Goal: Transaction & Acquisition: Book appointment/travel/reservation

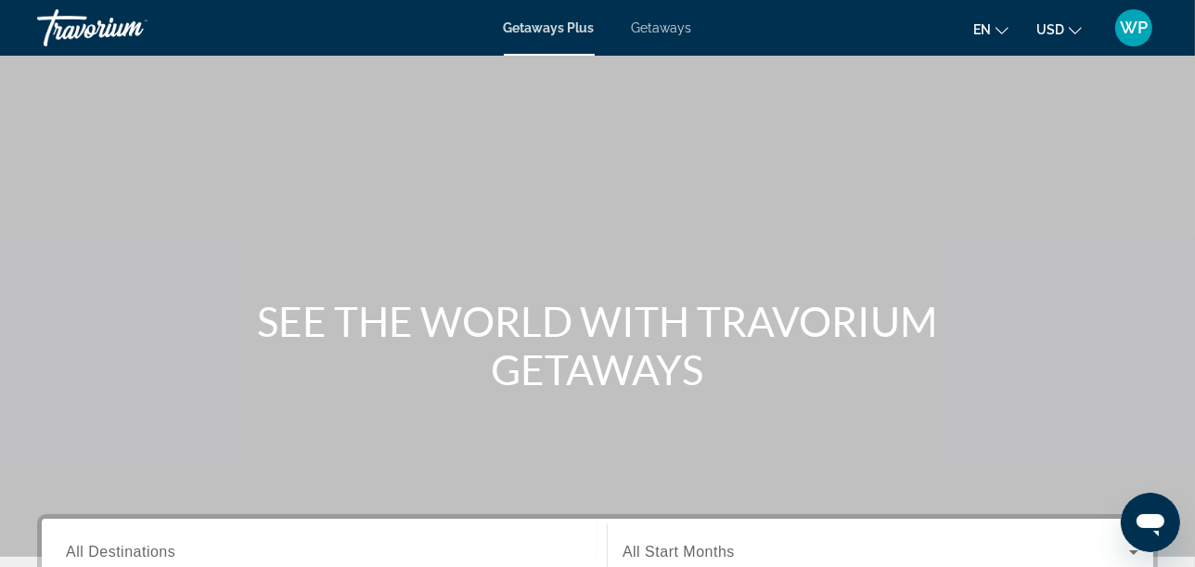
click at [654, 27] on span "Getaways" at bounding box center [662, 27] width 60 height 15
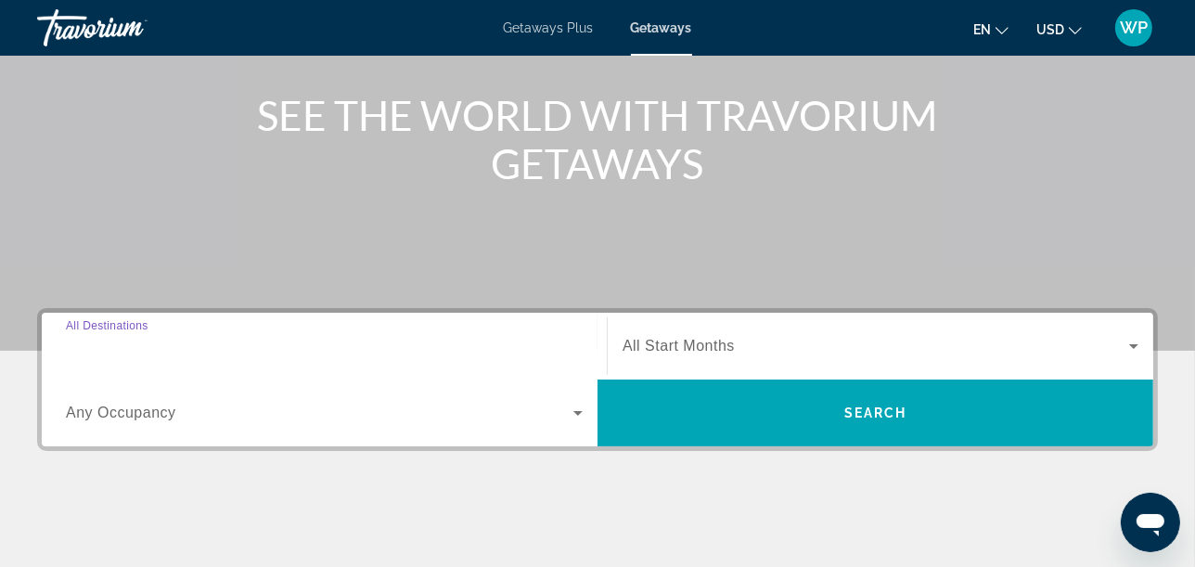
click at [187, 348] on input "Destination All Destinations" at bounding box center [324, 347] width 517 height 22
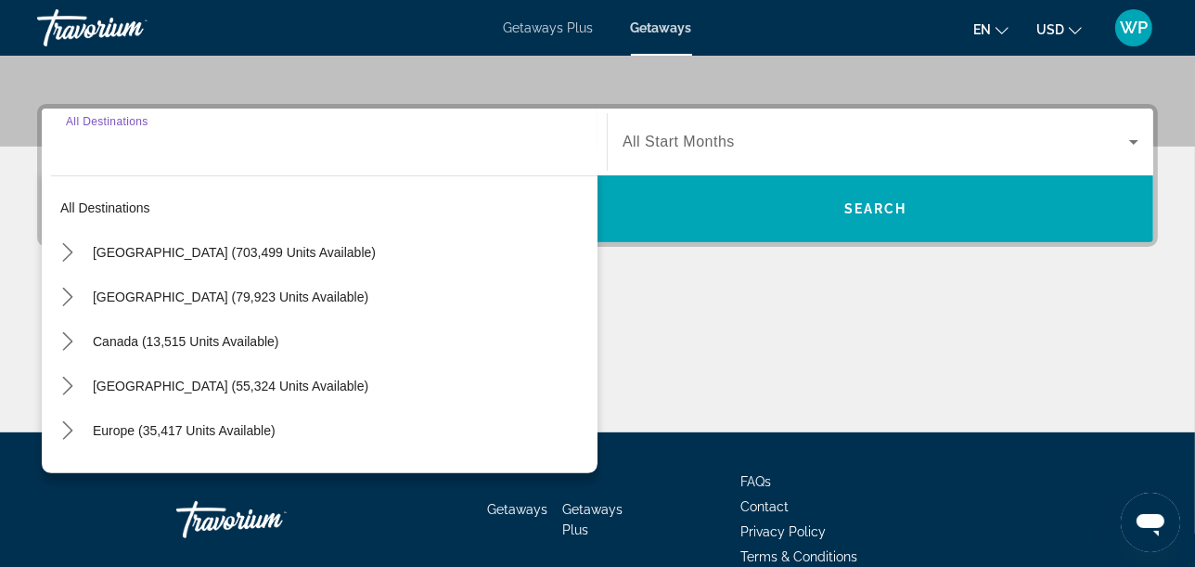
scroll to position [453, 0]
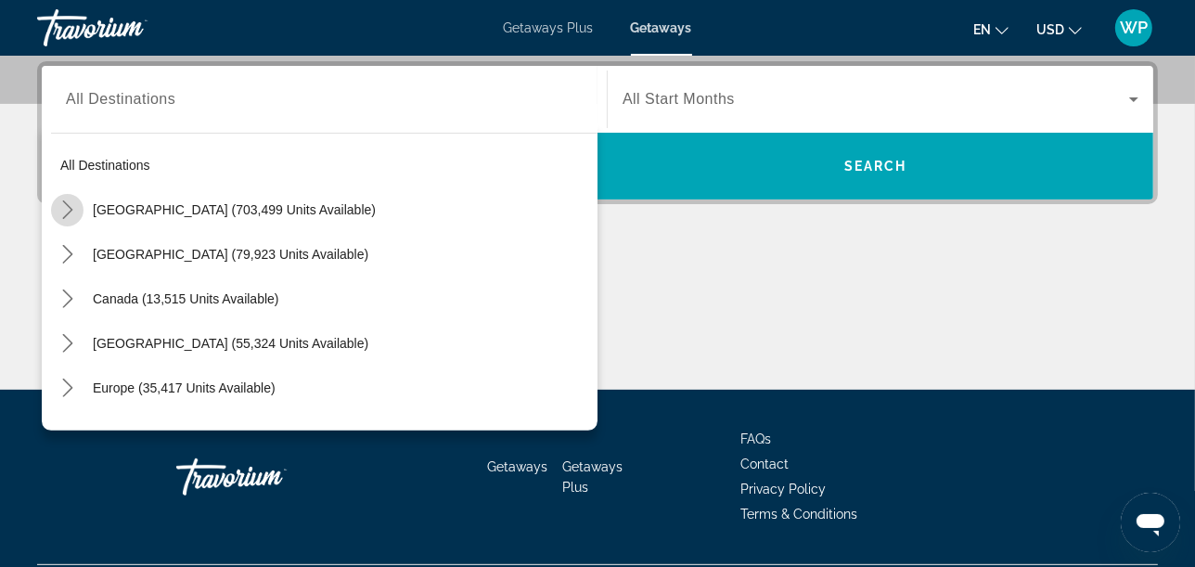
click at [66, 209] on icon "Toggle United States (703,499 units available) submenu" at bounding box center [67, 209] width 19 height 19
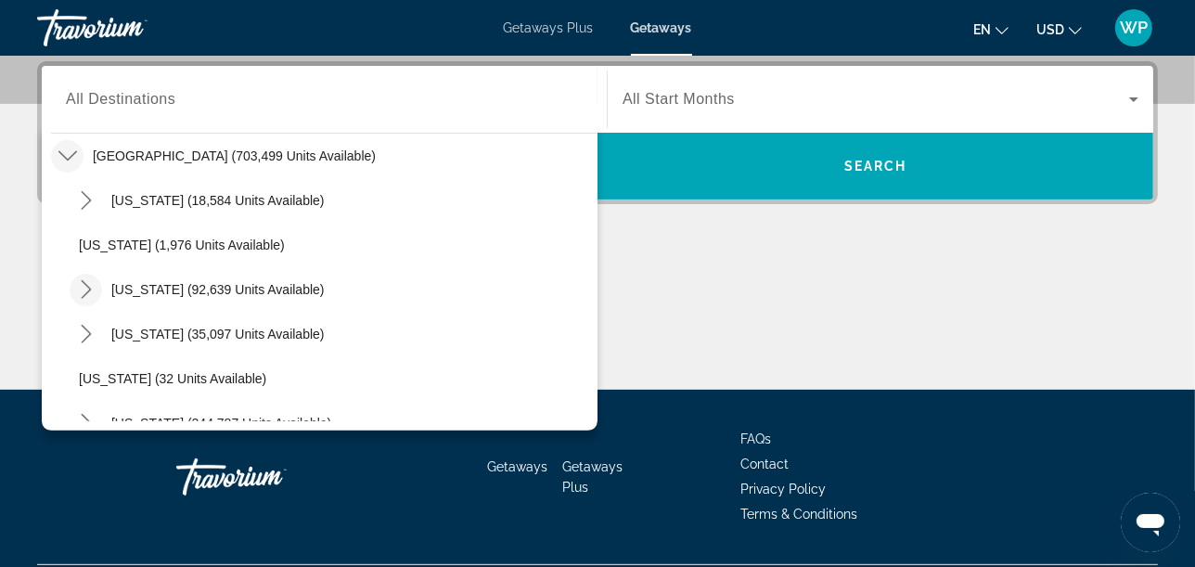
click at [97, 291] on mat-icon "Toggle California (92,639 units available) submenu" at bounding box center [86, 290] width 32 height 32
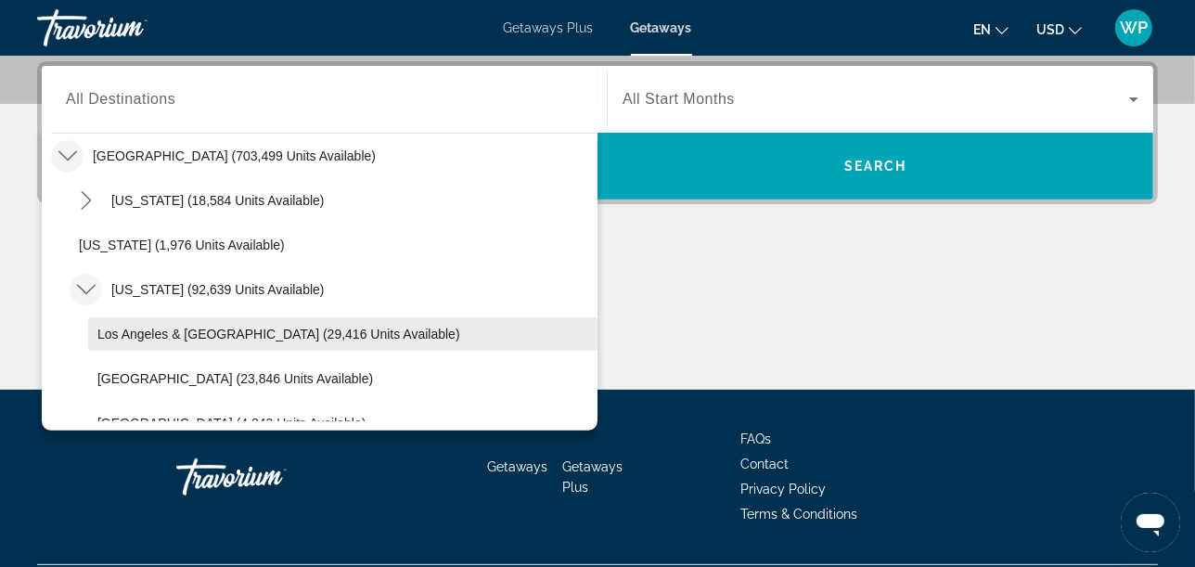
click at [130, 330] on span "Los Angeles & [GEOGRAPHIC_DATA] (29,416 units available)" at bounding box center [278, 334] width 363 height 15
type input "**********"
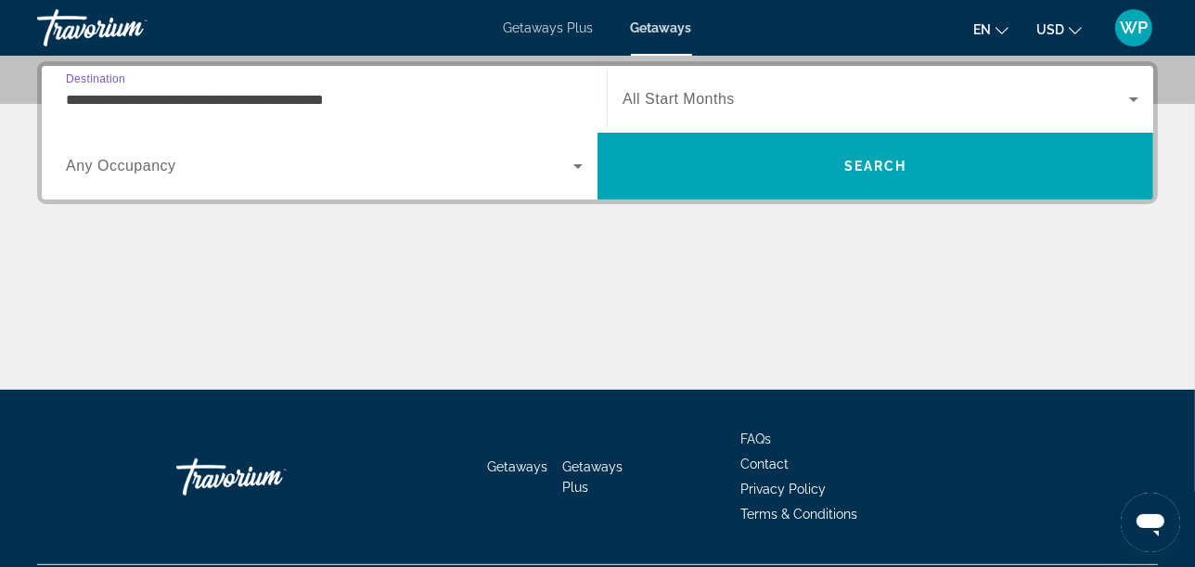
click at [717, 96] on span "All Start Months" at bounding box center [679, 99] width 112 height 16
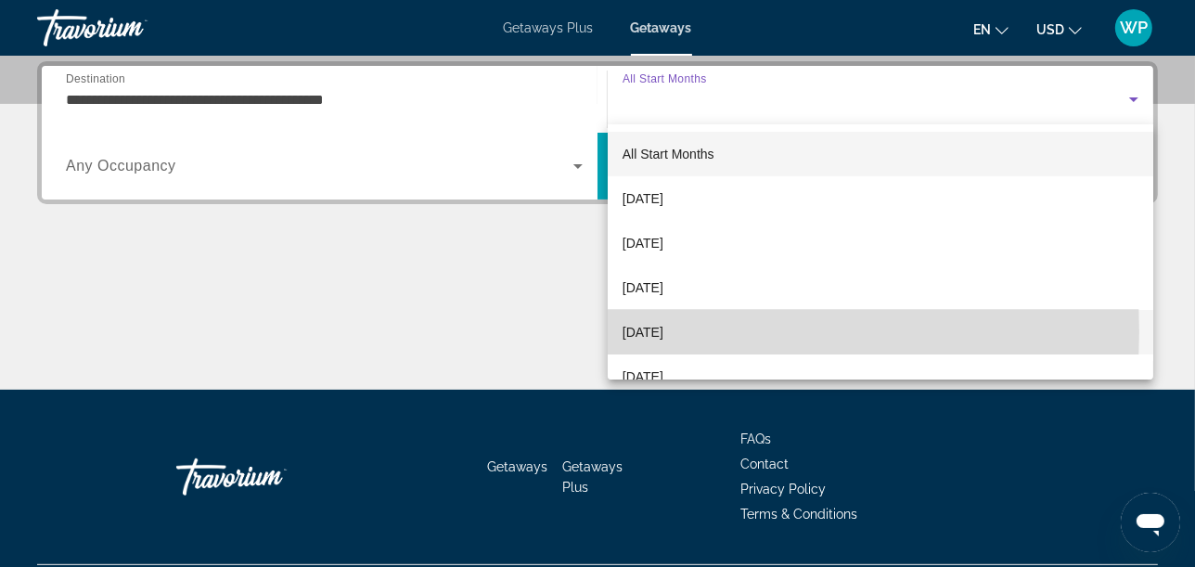
click at [664, 331] on span "[DATE]" at bounding box center [643, 332] width 41 height 22
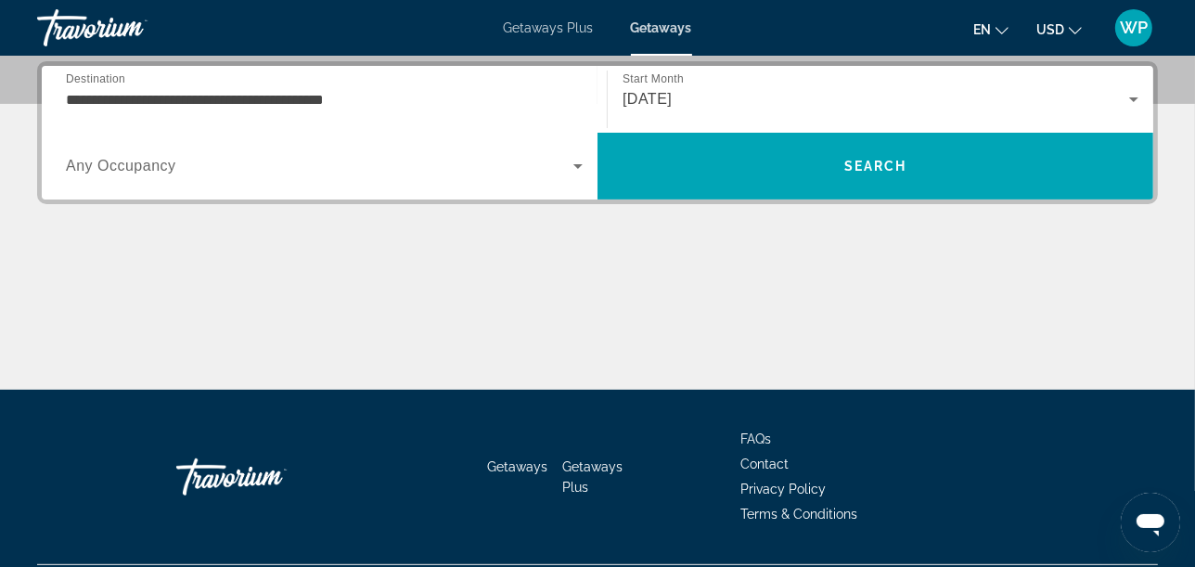
click at [163, 161] on span "Any Occupancy" at bounding box center [121, 166] width 110 height 16
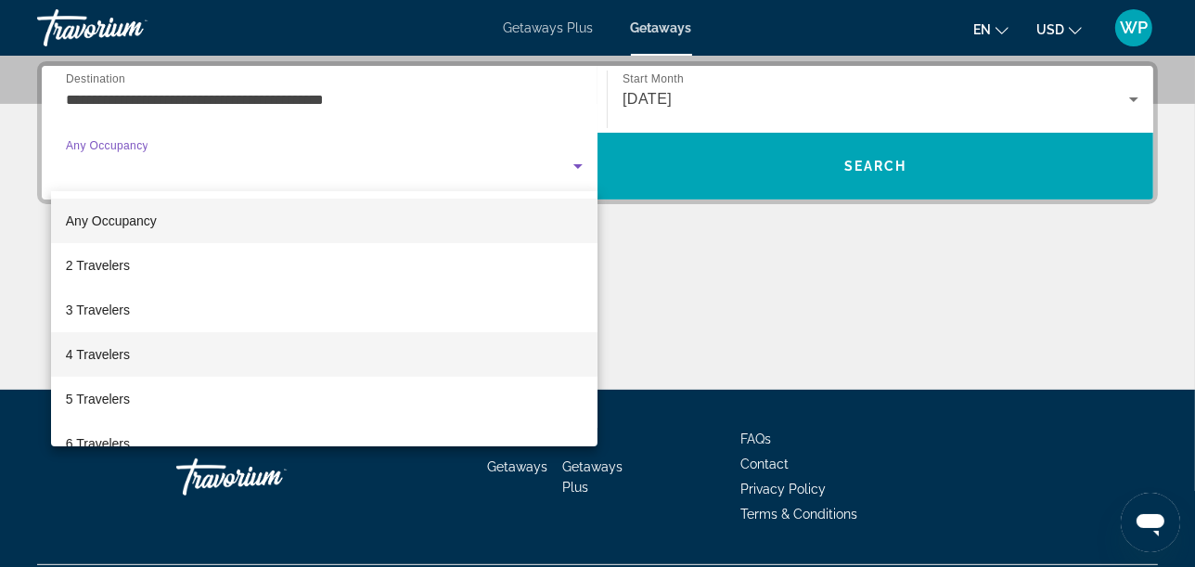
scroll to position [103, 0]
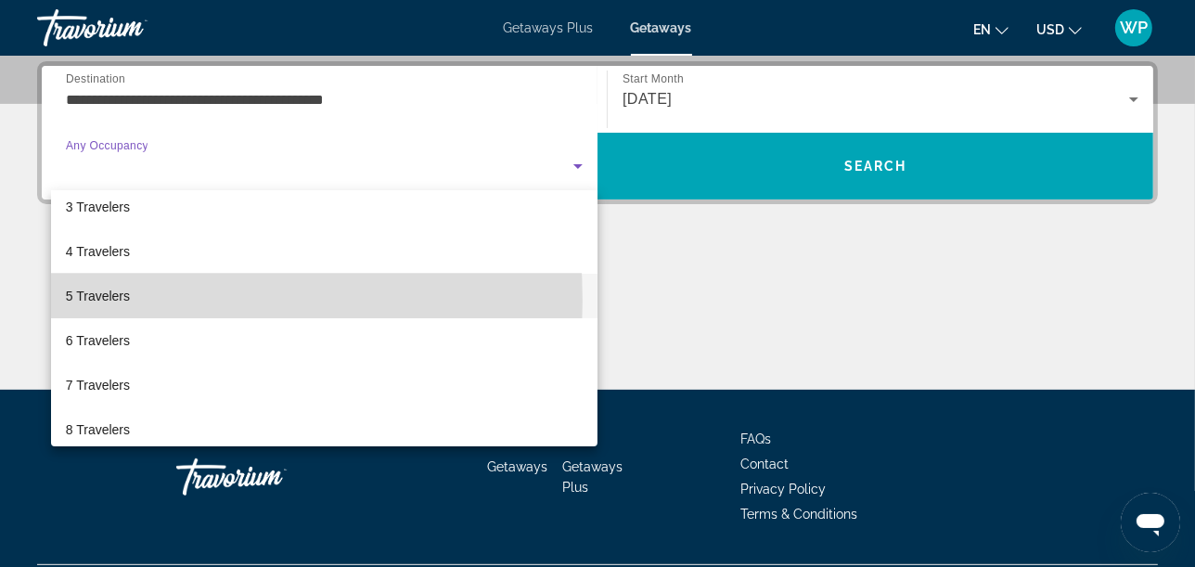
click at [111, 300] on span "5 Travelers" at bounding box center [98, 296] width 64 height 22
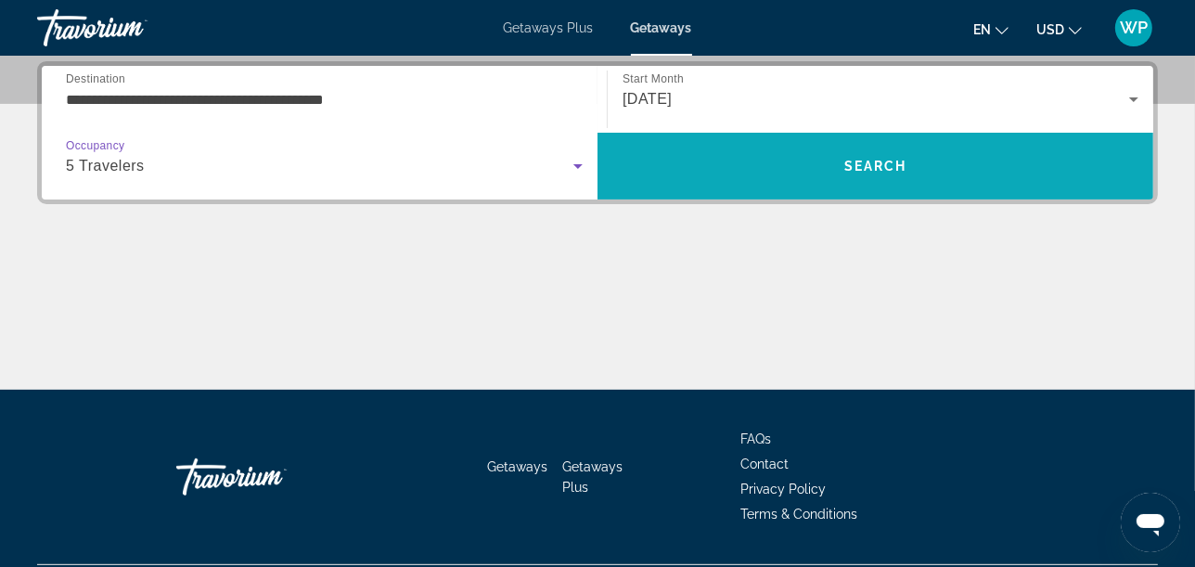
click at [898, 170] on span "Search" at bounding box center [876, 166] width 63 height 15
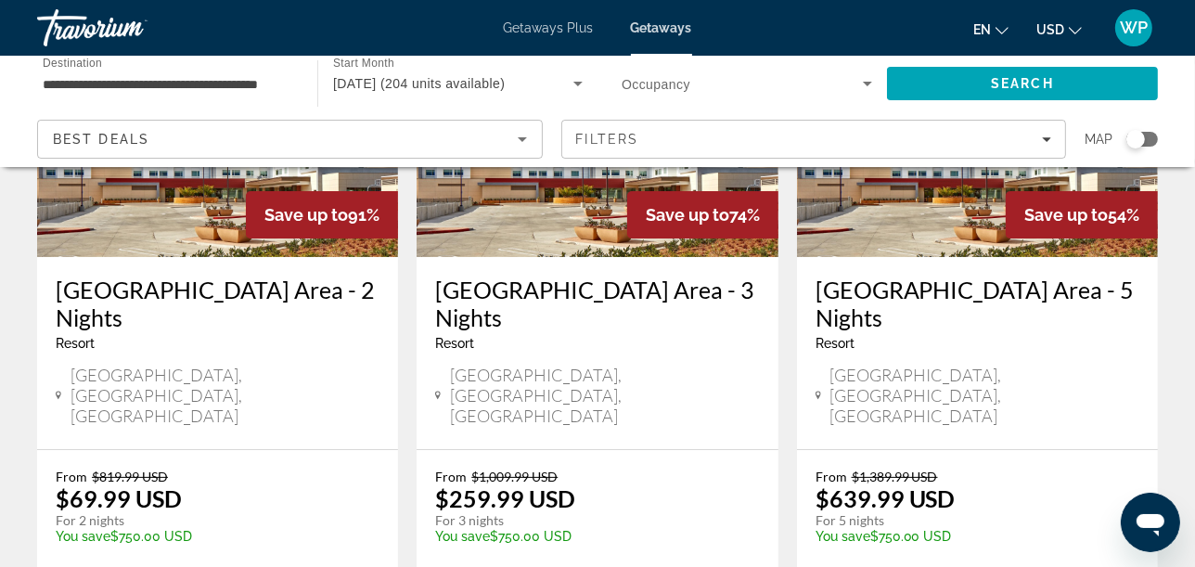
scroll to position [309, 0]
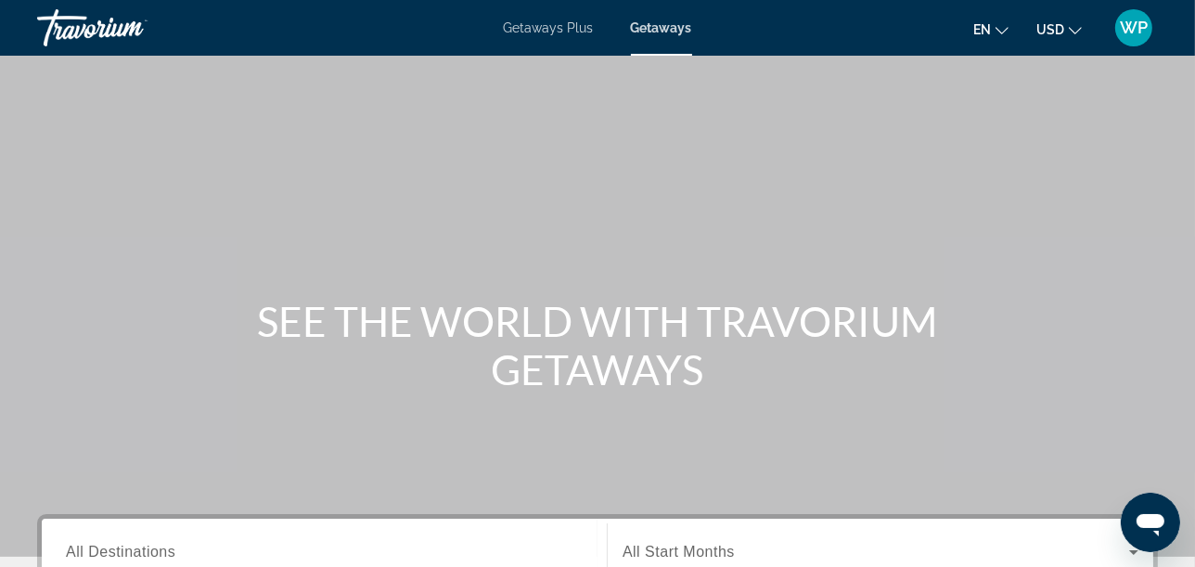
click at [559, 25] on span "Getaways Plus" at bounding box center [549, 27] width 90 height 15
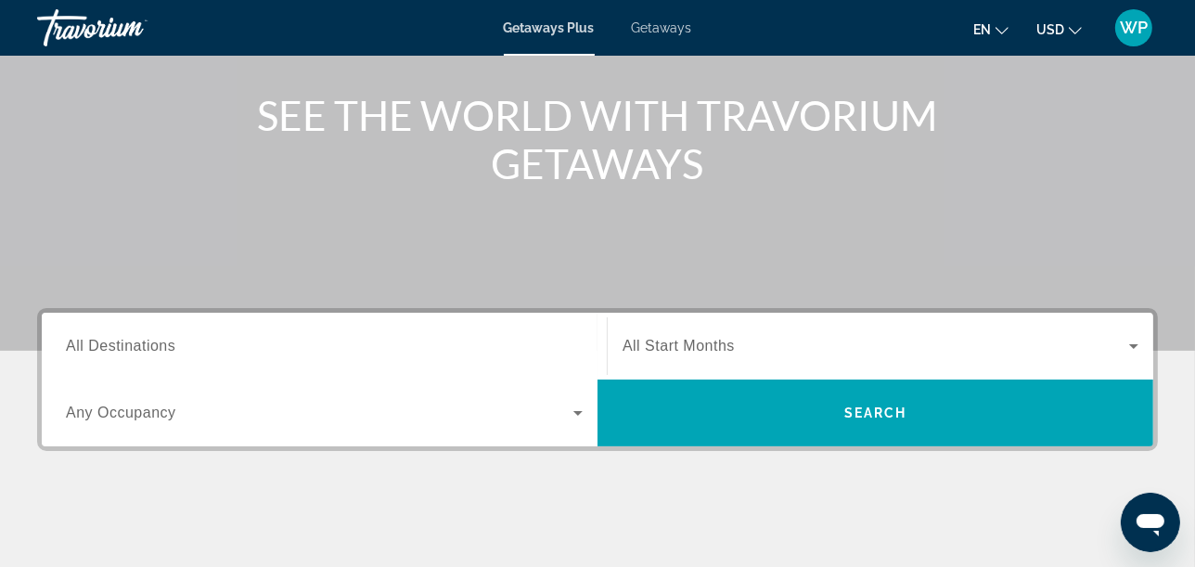
click at [149, 356] on div "Search widget" at bounding box center [324, 346] width 517 height 53
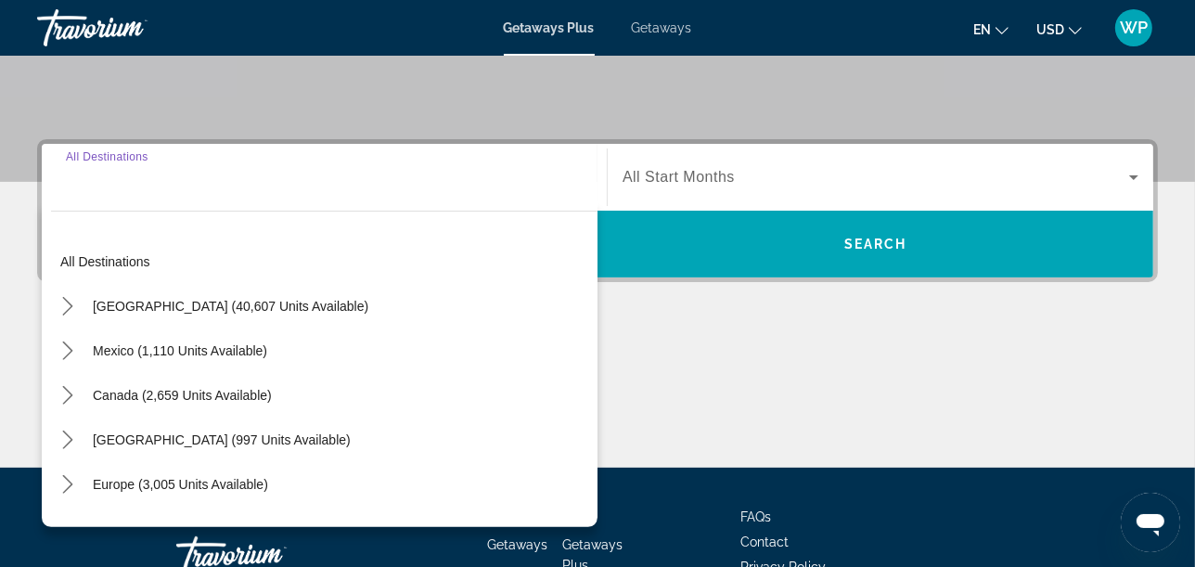
scroll to position [453, 0]
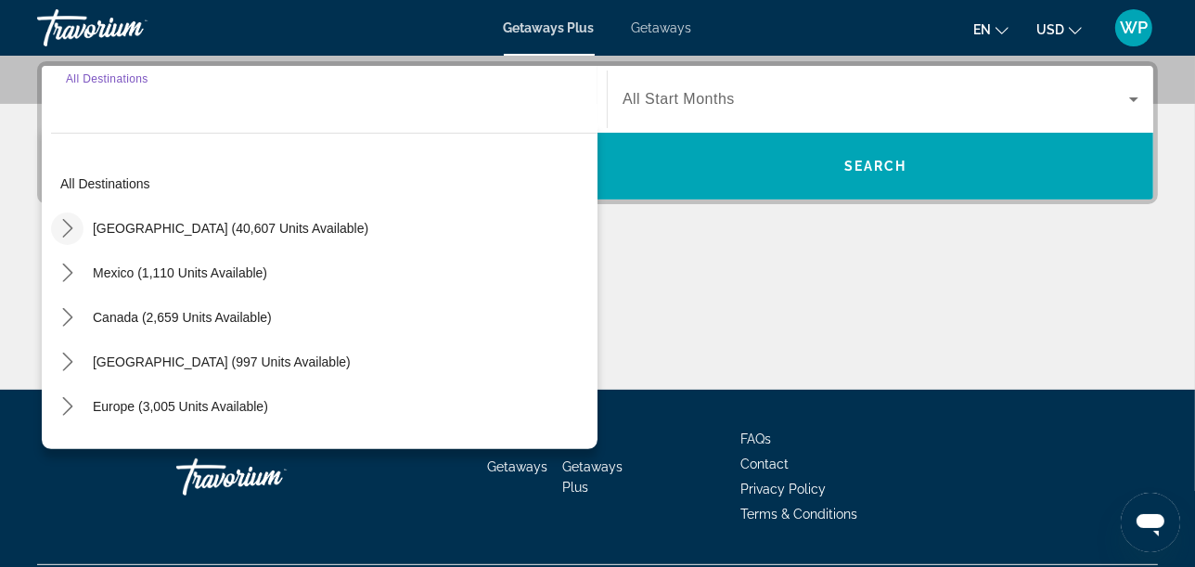
click at [71, 227] on icon "Toggle United States (40,607 units available) submenu" at bounding box center [67, 228] width 10 height 19
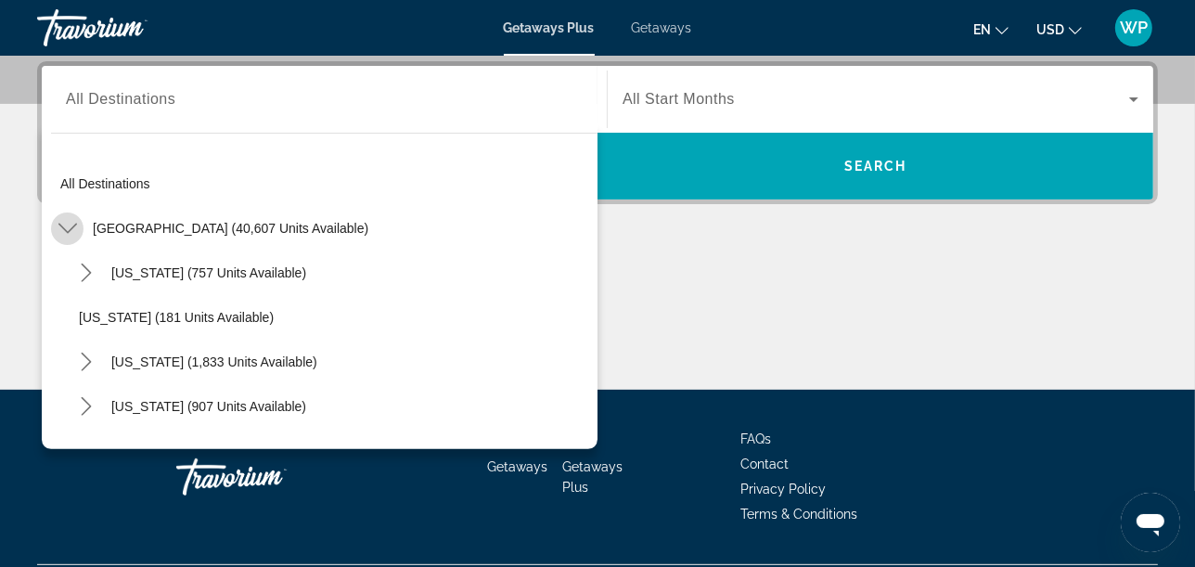
scroll to position [54, 0]
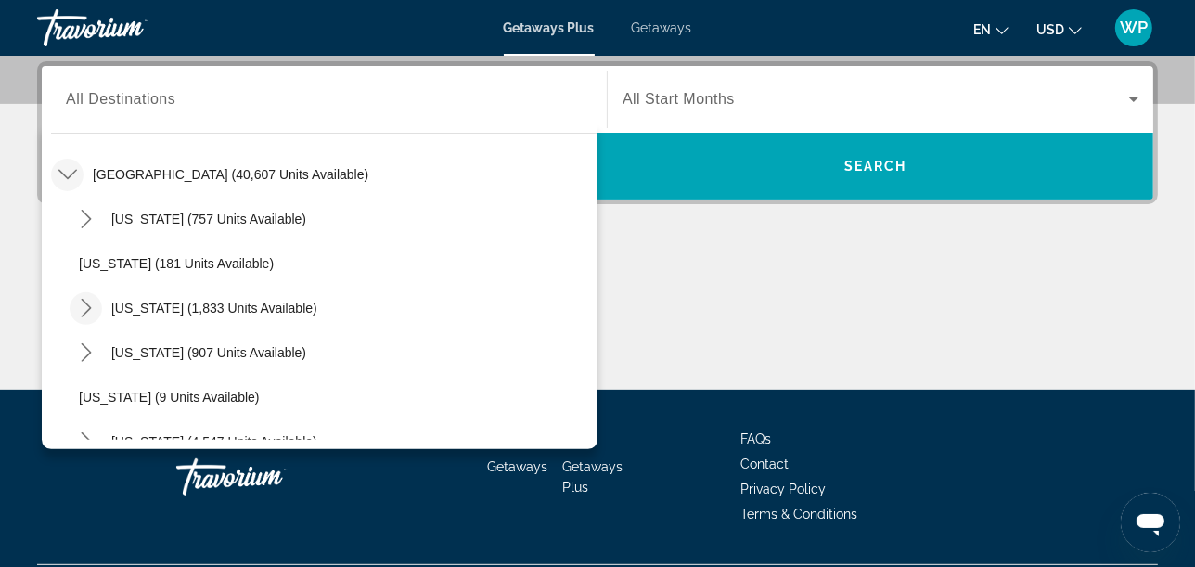
click at [91, 308] on icon "Toggle California (1,833 units available) submenu" at bounding box center [86, 308] width 19 height 19
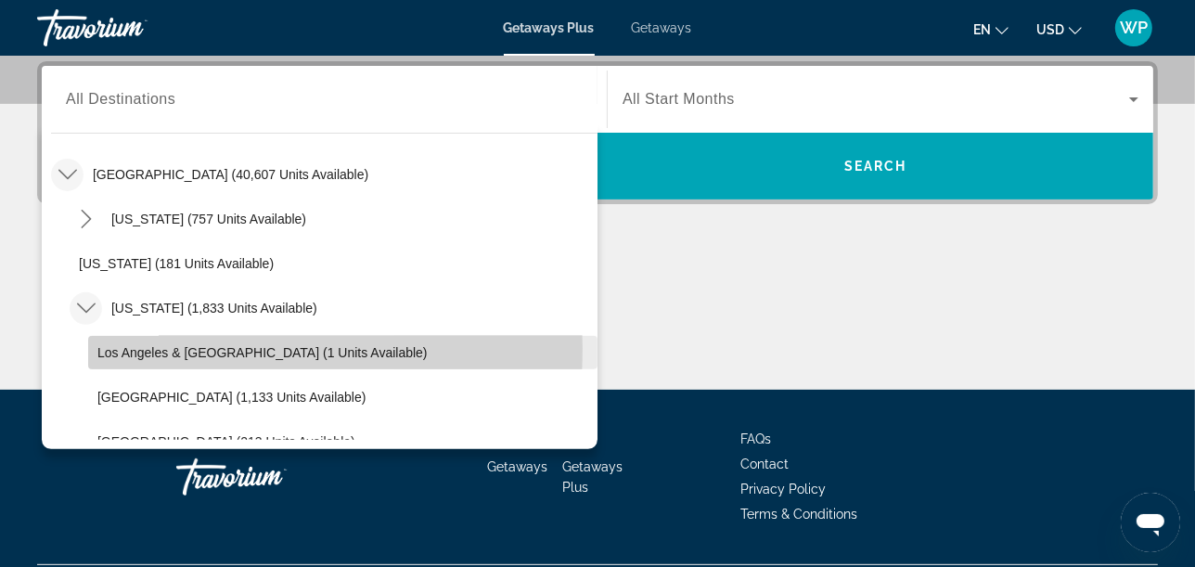
click at [135, 346] on span "Los Angeles & Anaheim (1 units available)" at bounding box center [262, 352] width 330 height 15
type input "**********"
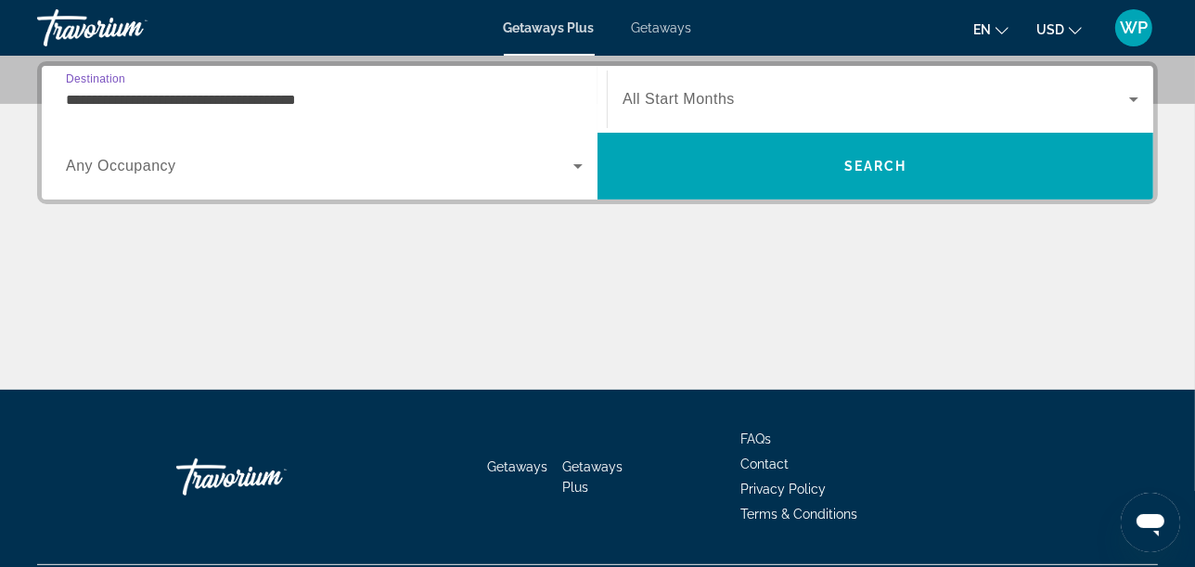
click at [689, 100] on span "All Start Months" at bounding box center [679, 99] width 112 height 16
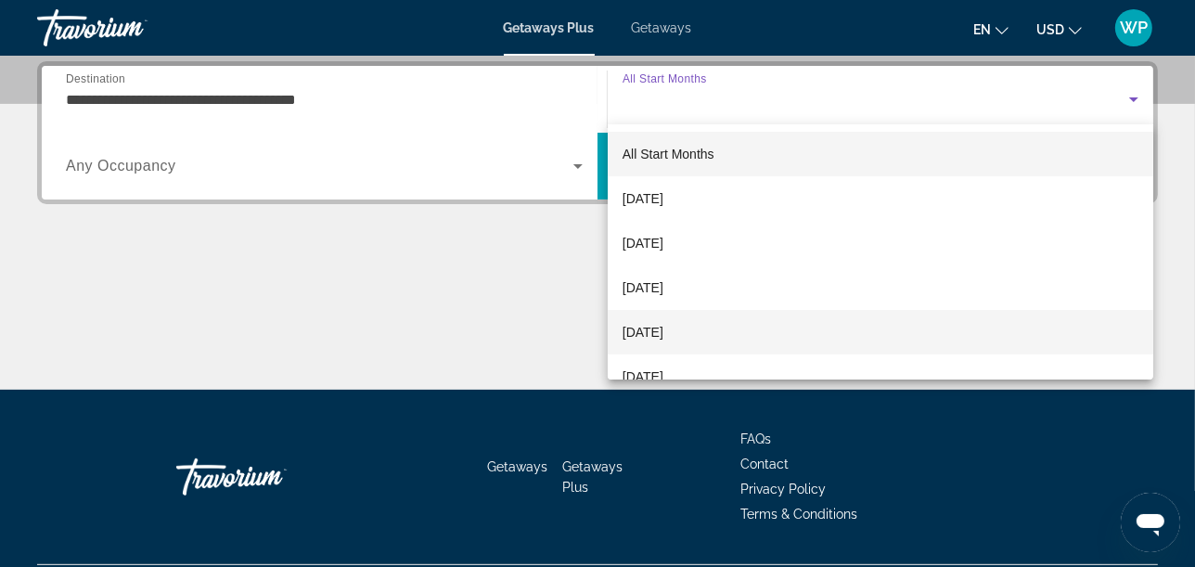
click at [664, 329] on span "[DATE]" at bounding box center [643, 332] width 41 height 22
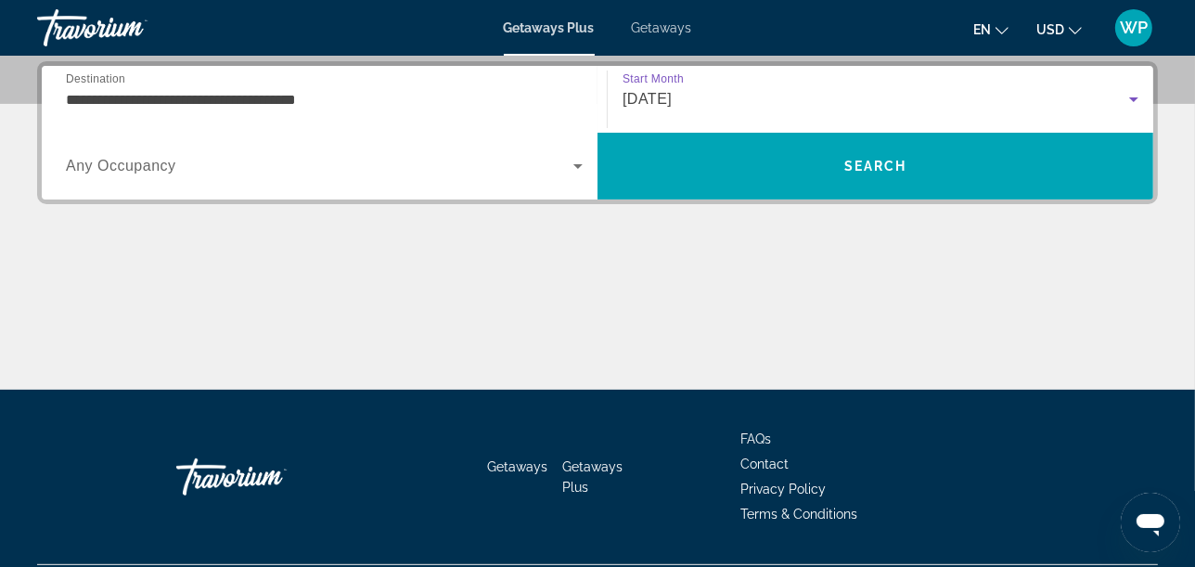
click at [214, 163] on span "Search widget" at bounding box center [320, 166] width 508 height 22
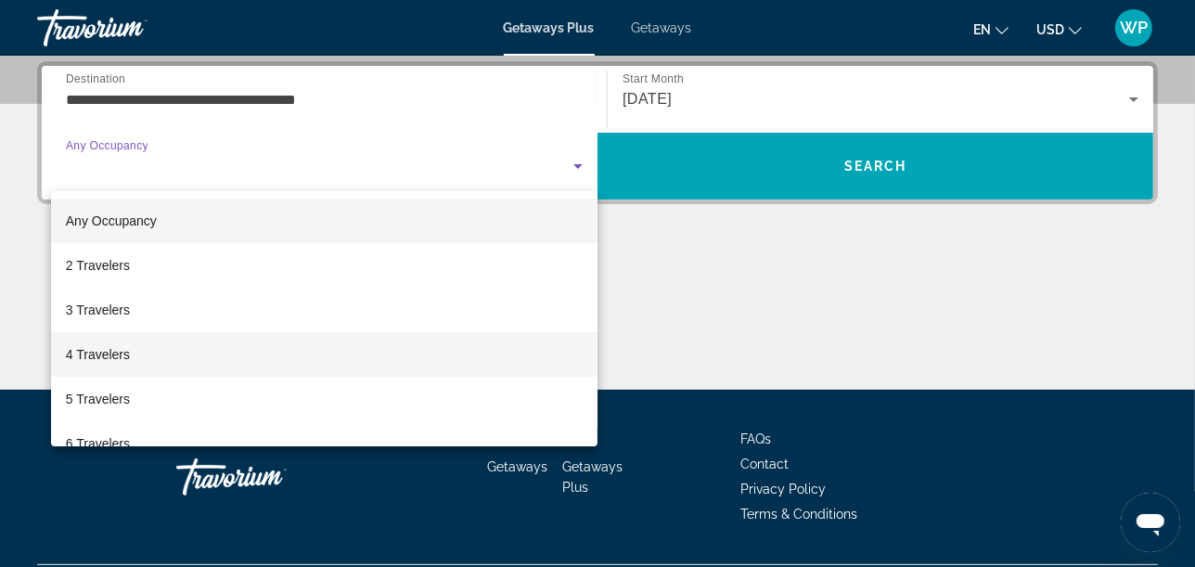
click at [128, 351] on span "4 Travelers" at bounding box center [98, 354] width 64 height 22
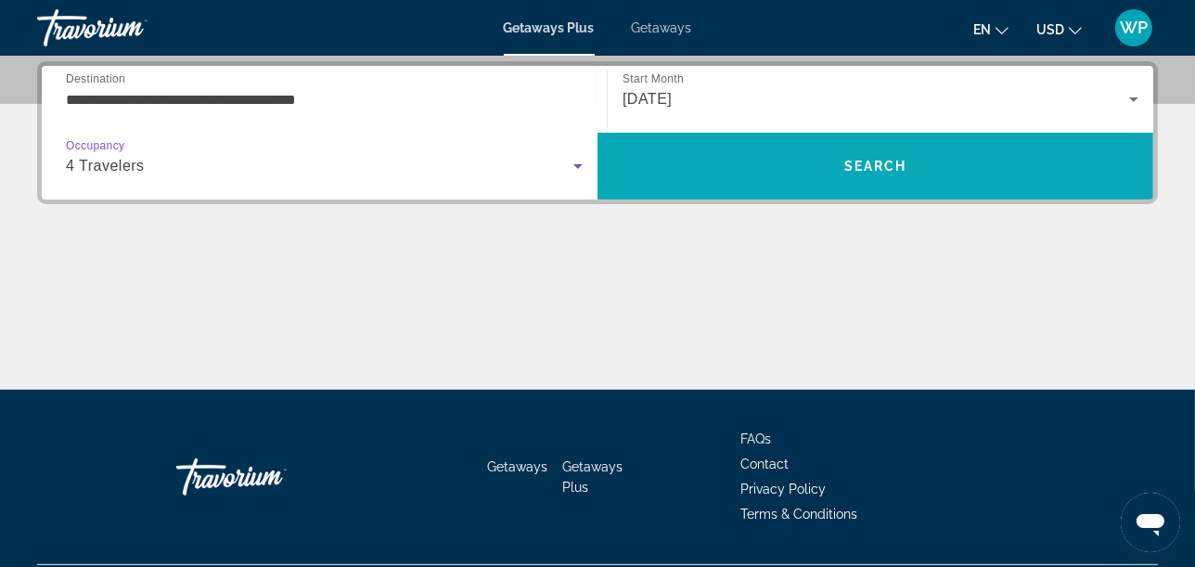
click at [794, 160] on span "Search" at bounding box center [876, 166] width 556 height 45
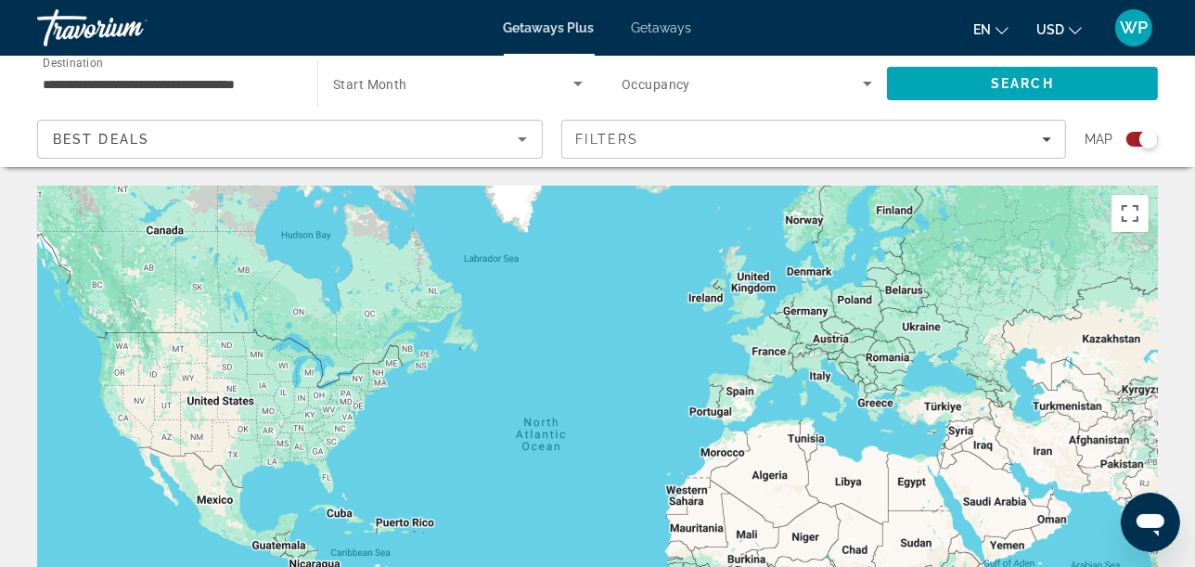
click at [1136, 139] on div "Search widget" at bounding box center [1143, 139] width 32 height 15
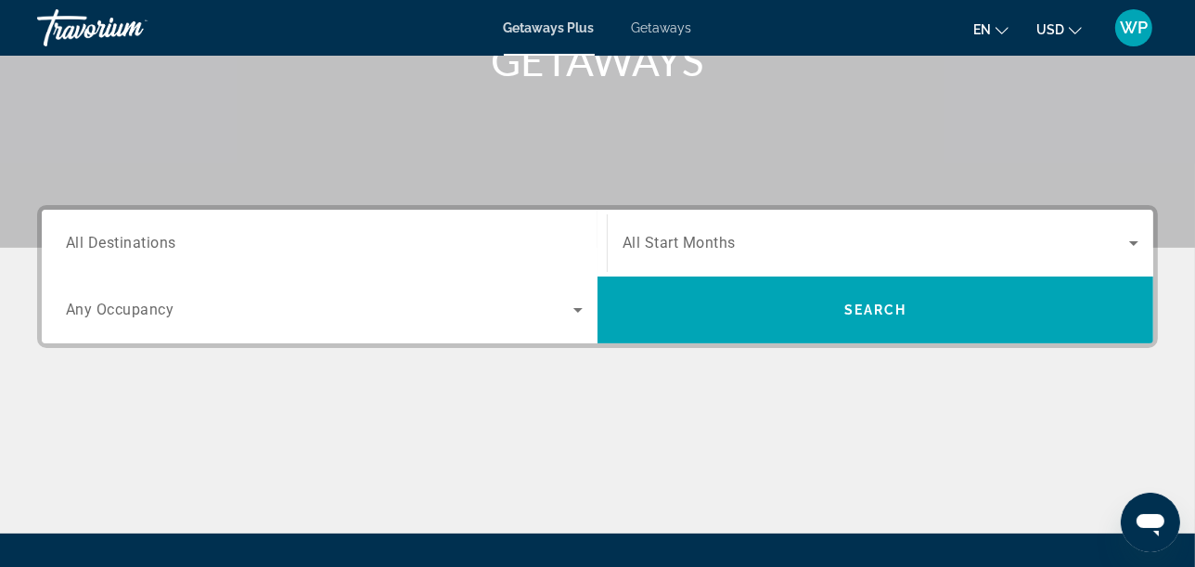
click at [100, 236] on span "All Destinations" at bounding box center [121, 243] width 110 height 18
click at [100, 236] on input "Destination All Destinations" at bounding box center [324, 244] width 517 height 22
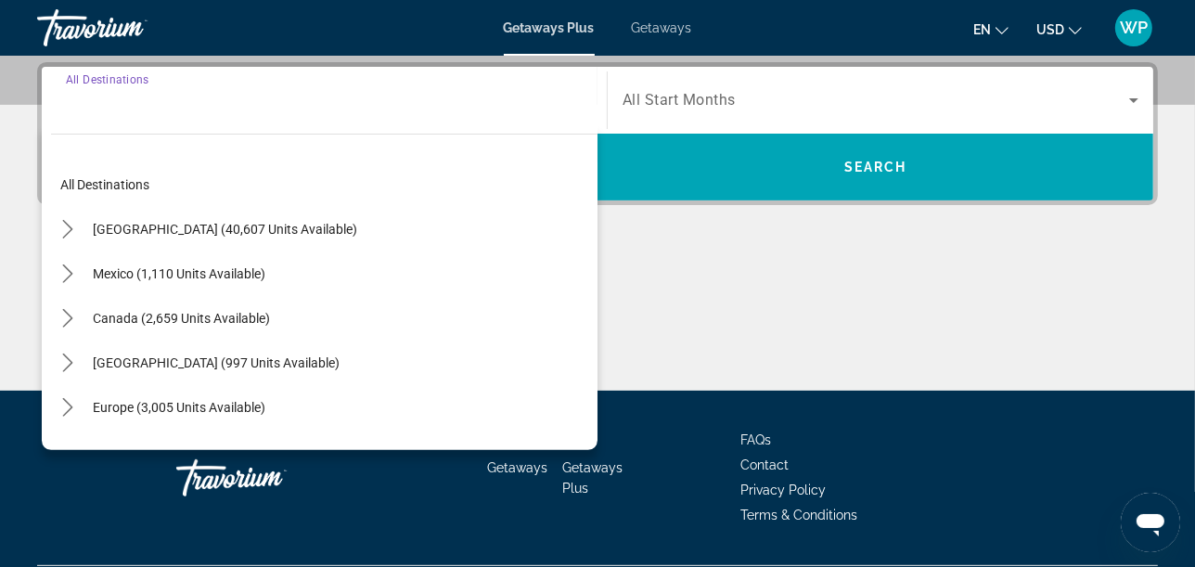
scroll to position [453, 0]
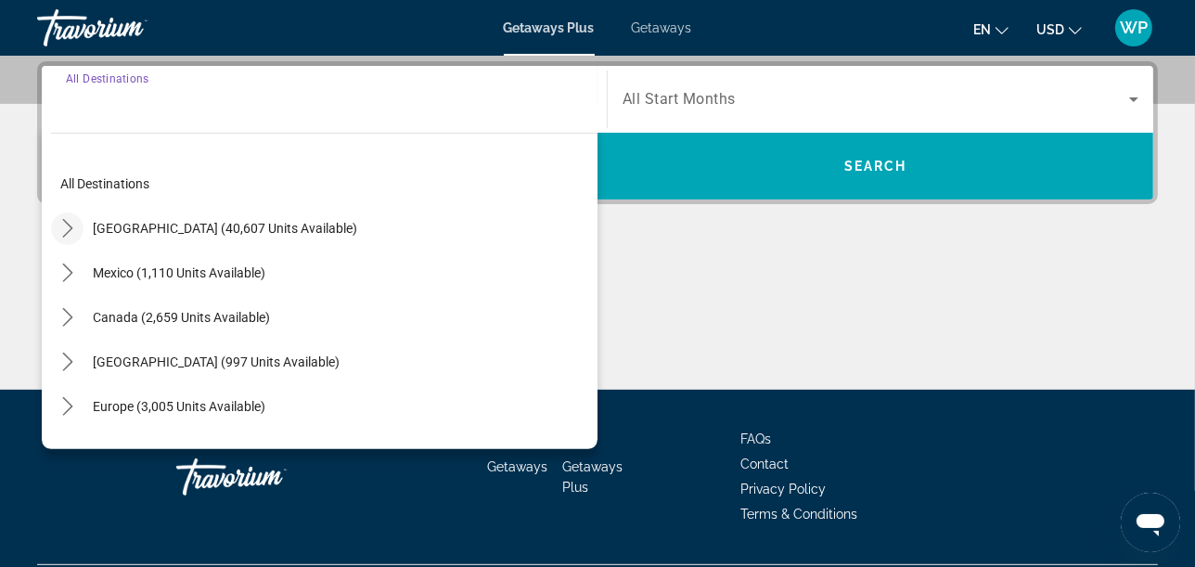
click at [73, 227] on icon "Toggle United States (40,607 units available) submenu" at bounding box center [67, 228] width 19 height 19
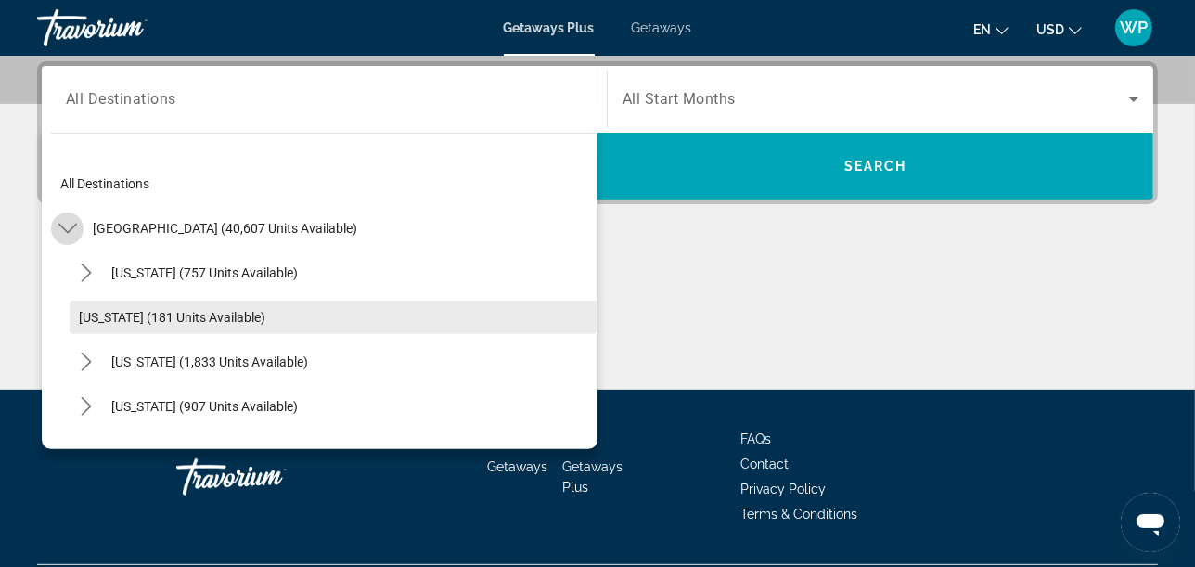
scroll to position [54, 0]
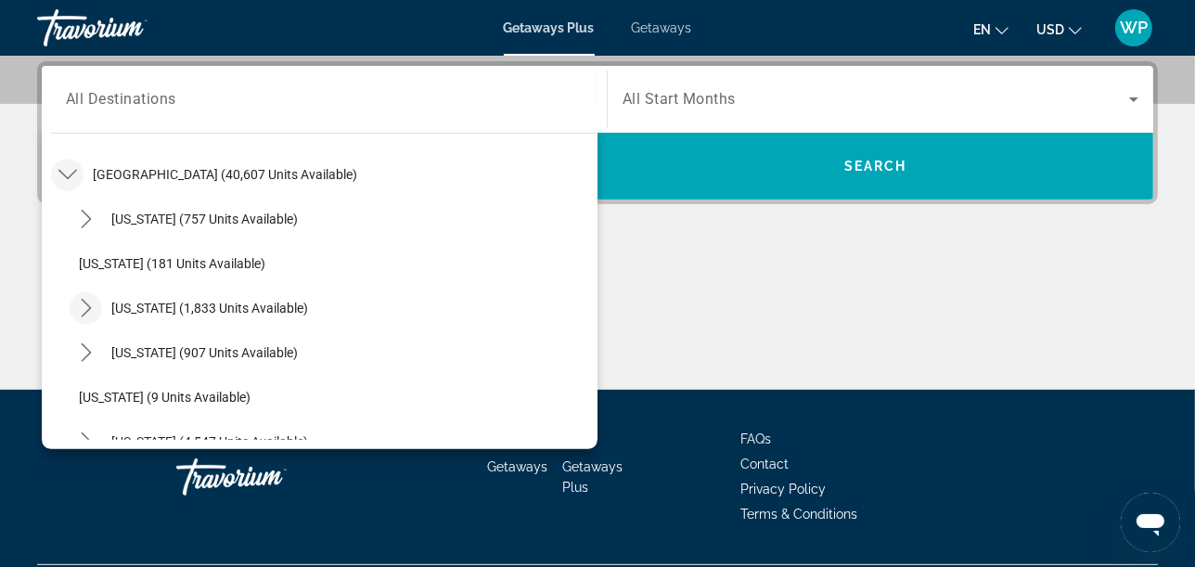
click at [93, 308] on icon "Toggle California (1,833 units available) submenu" at bounding box center [86, 308] width 19 height 19
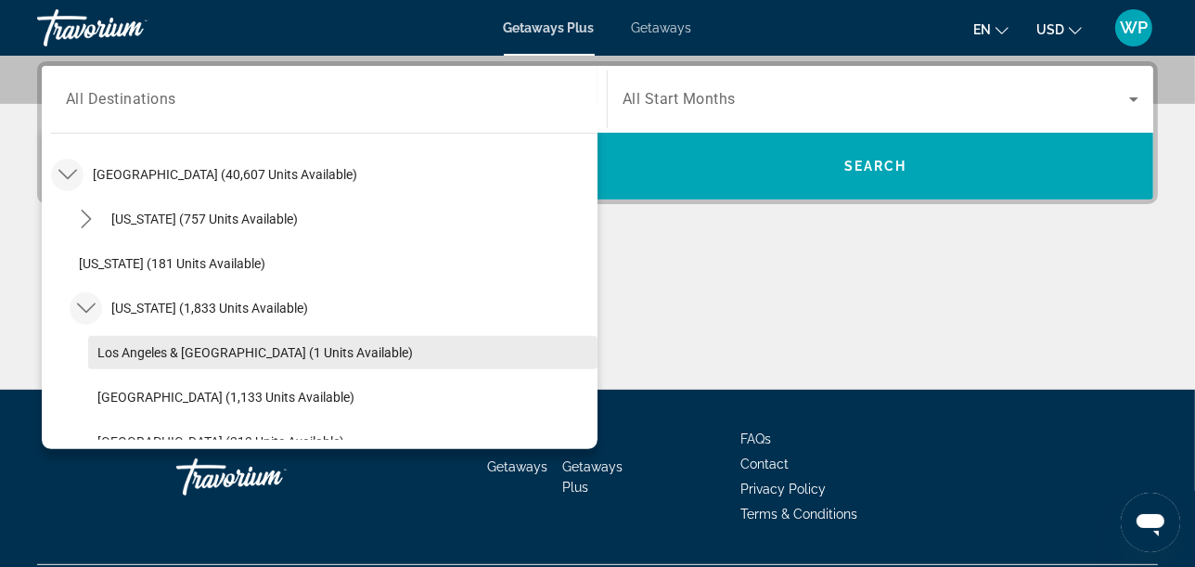
click at [135, 351] on span "Los Angeles & Anaheim (1 units available)" at bounding box center [255, 352] width 316 height 15
type input "**********"
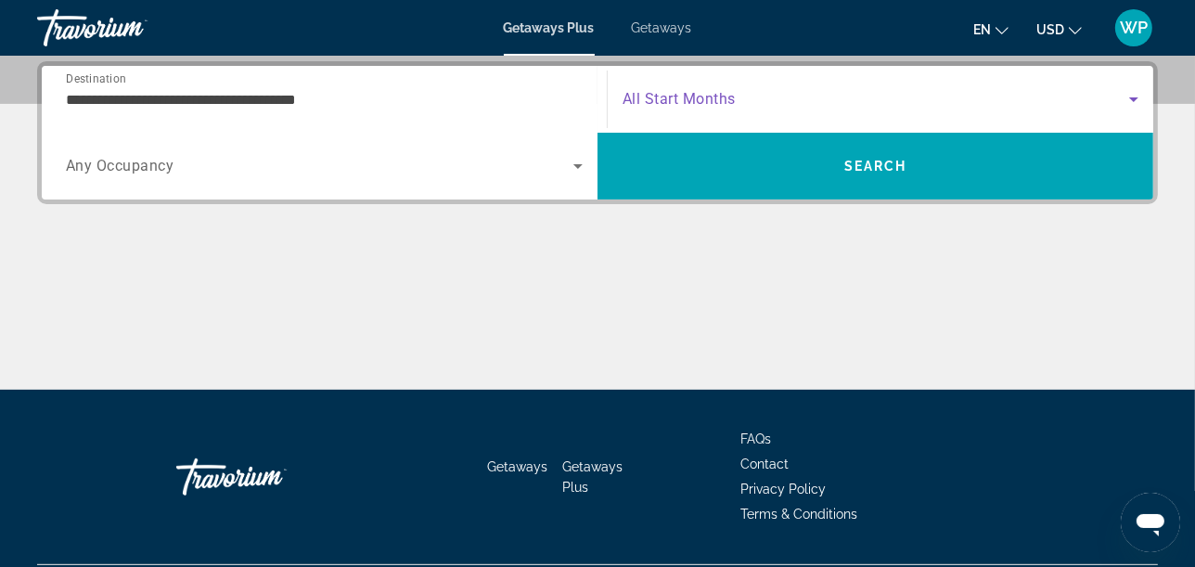
click at [669, 108] on span "Search widget" at bounding box center [876, 99] width 507 height 22
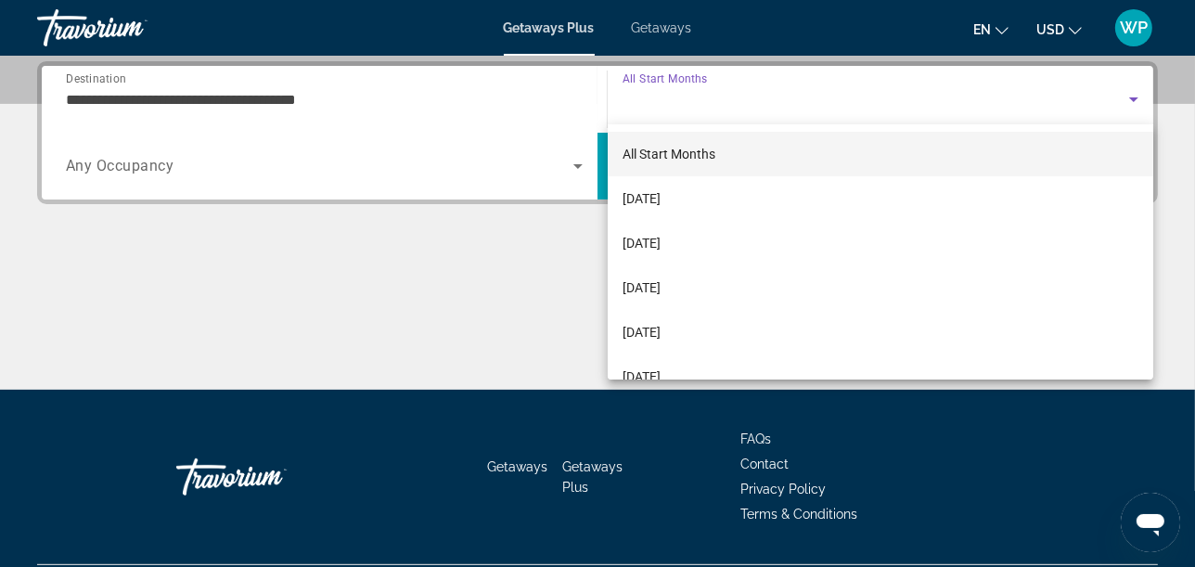
click at [686, 94] on div at bounding box center [597, 283] width 1195 height 567
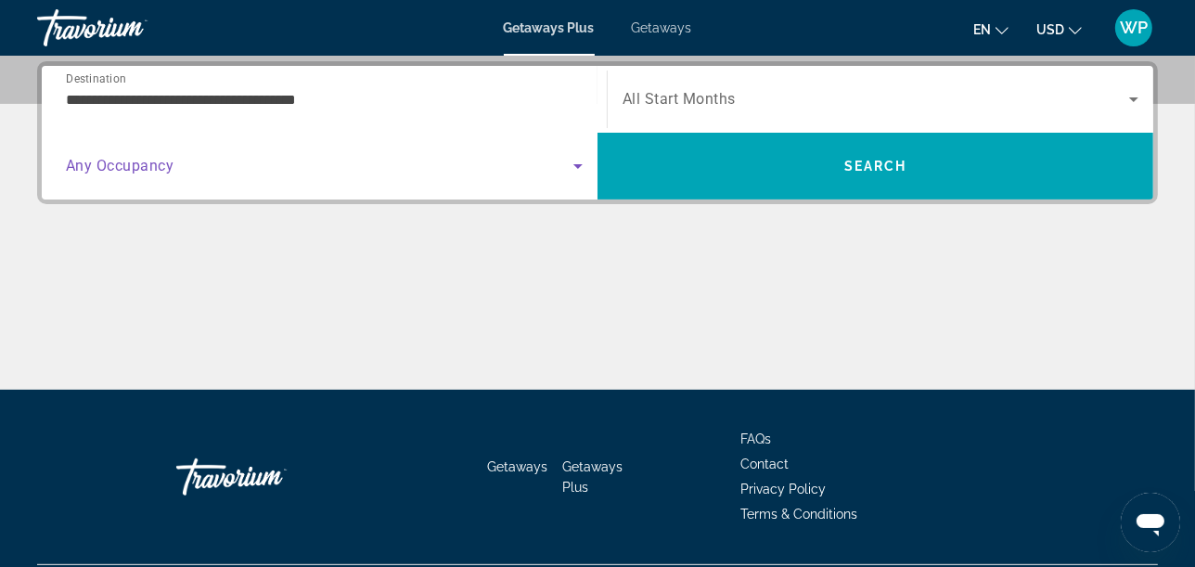
click at [276, 163] on span "Search widget" at bounding box center [320, 166] width 508 height 22
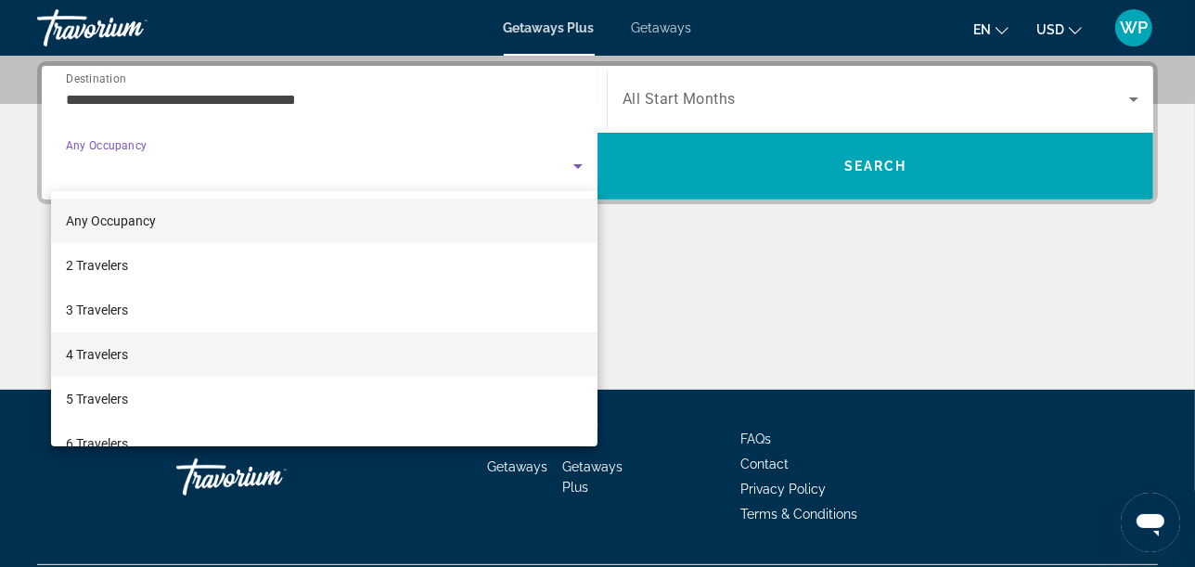
click at [105, 358] on span "4 Travelers" at bounding box center [97, 354] width 62 height 22
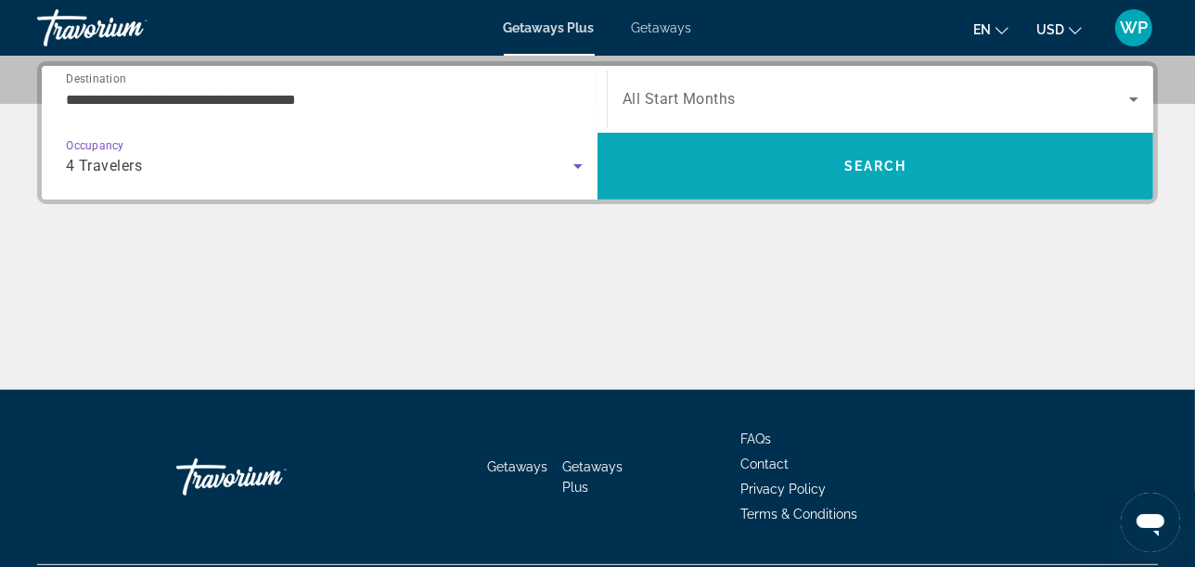
click at [821, 154] on span "Search" at bounding box center [876, 166] width 556 height 45
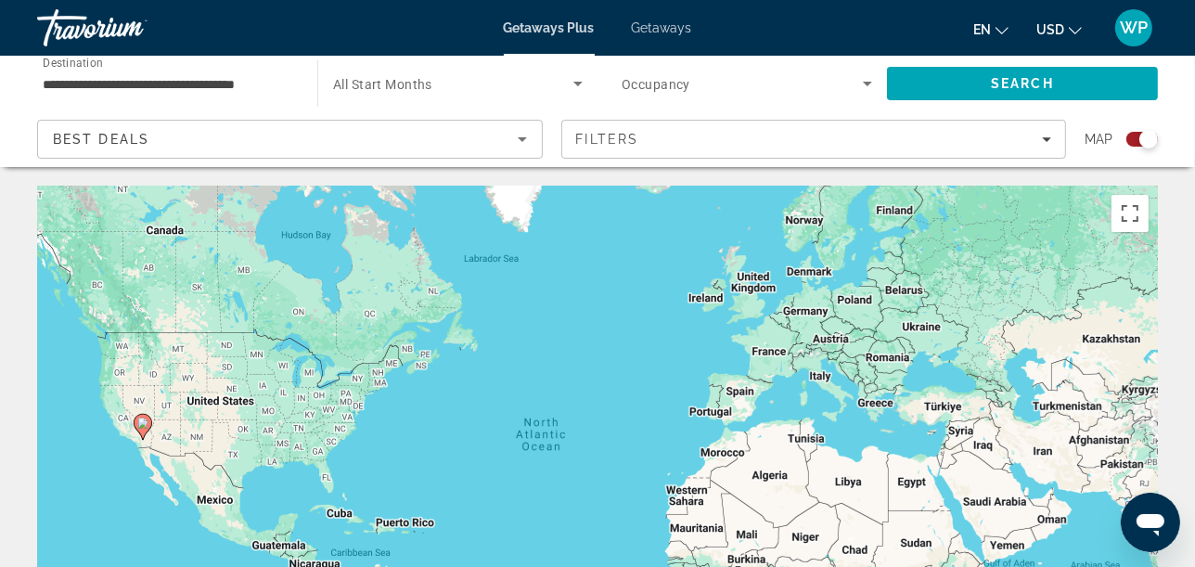
click at [1137, 140] on div "Search widget" at bounding box center [1143, 139] width 32 height 15
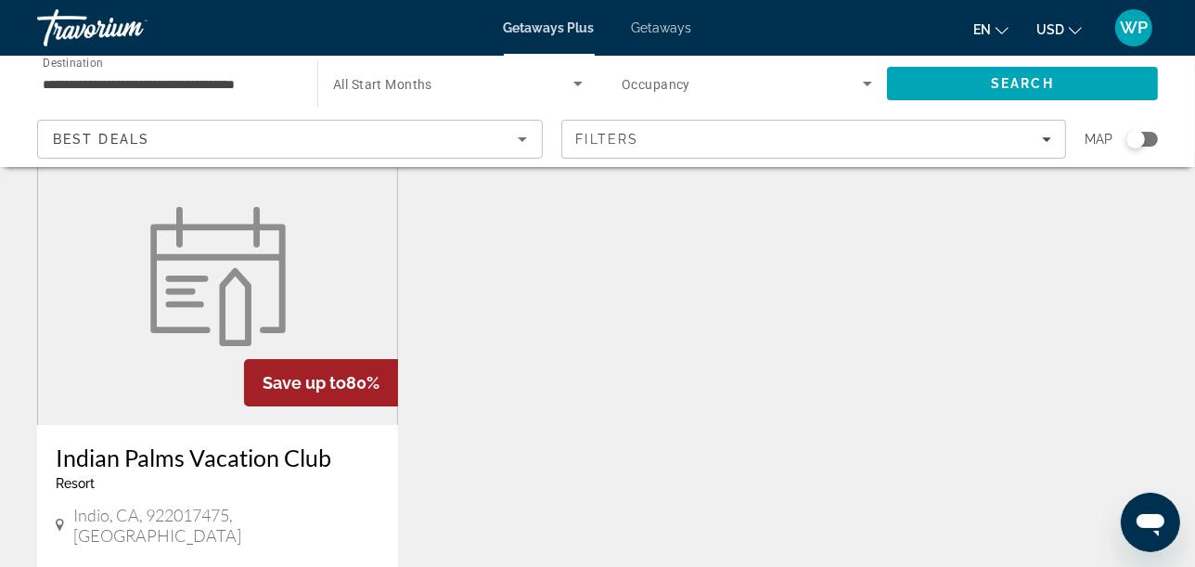
scroll to position [103, 0]
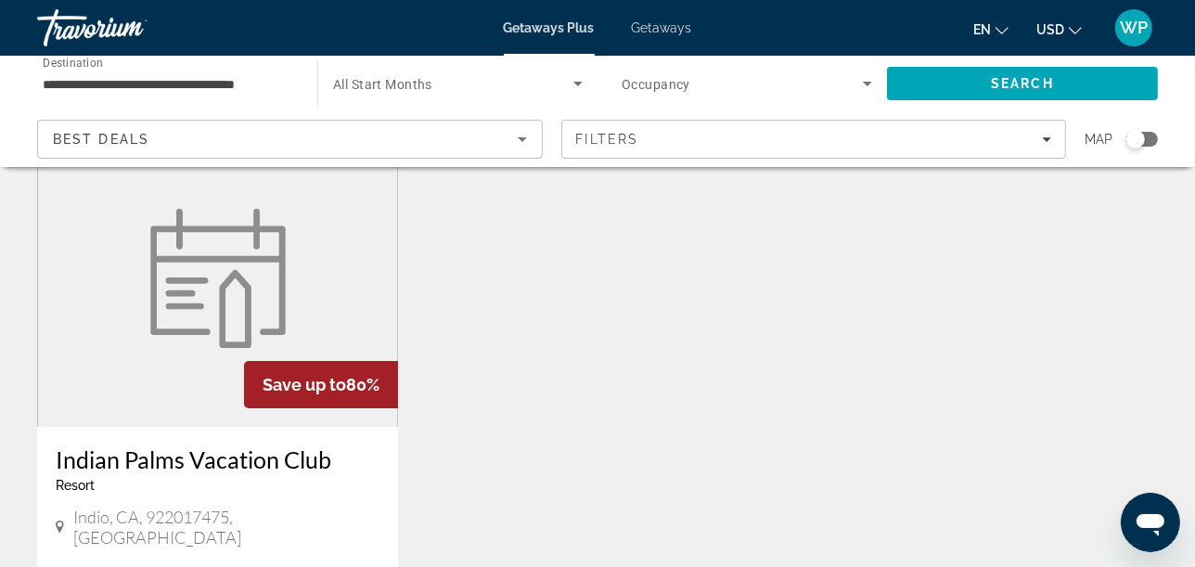
click at [71, 297] on figure "Main content" at bounding box center [217, 278] width 359 height 297
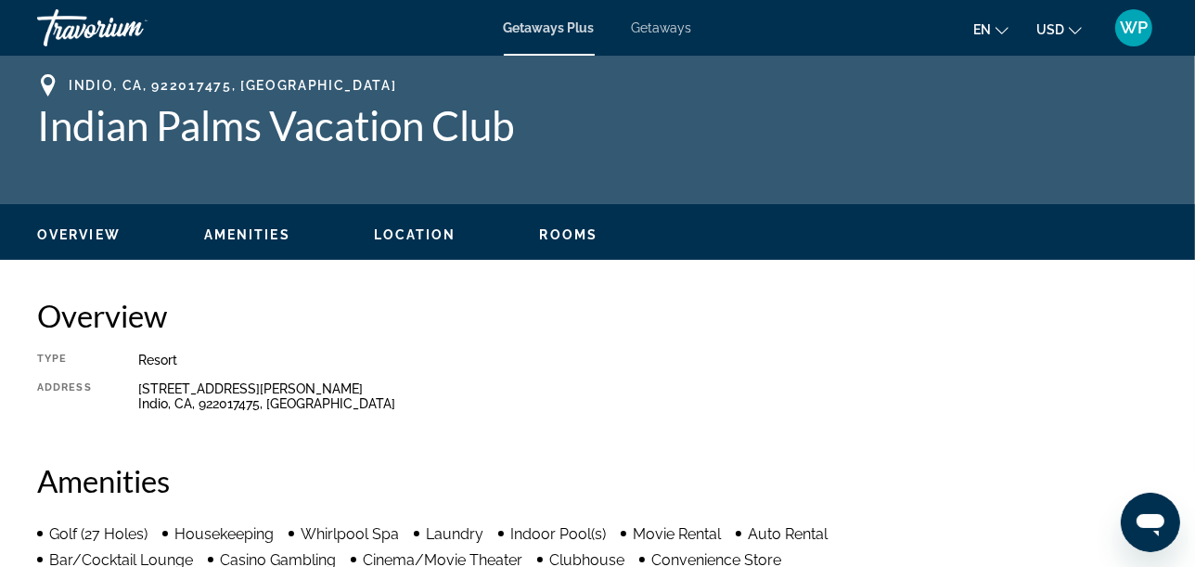
click at [424, 237] on span "Location" at bounding box center [415, 234] width 83 height 15
click at [563, 226] on ul "Overview Amenities Location Rooms Search" at bounding box center [597, 233] width 1121 height 20
click at [565, 232] on span "Rooms" at bounding box center [569, 234] width 58 height 15
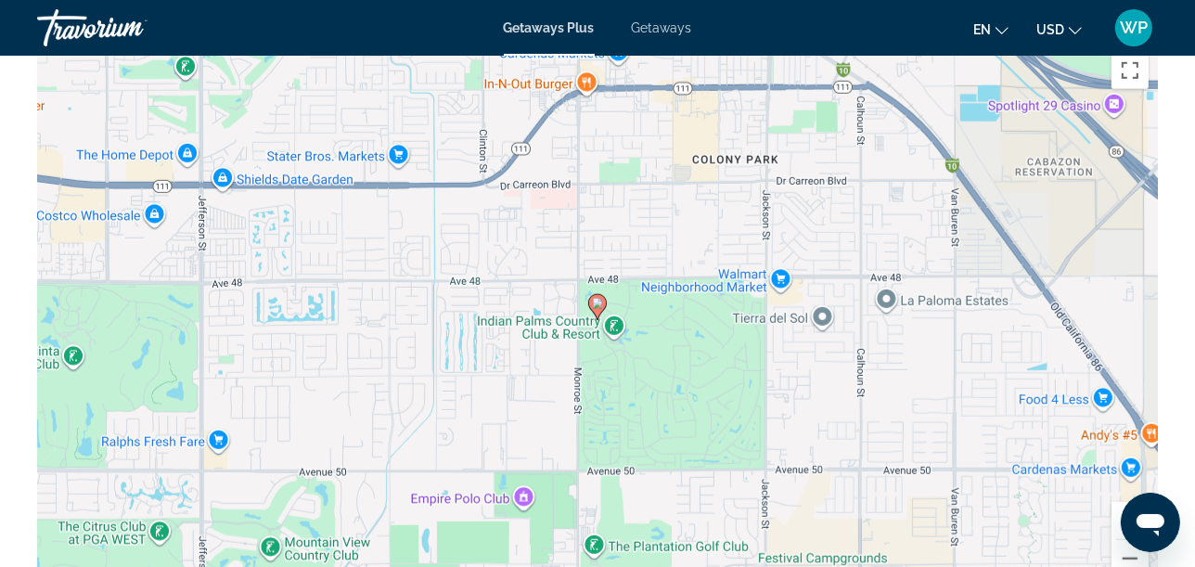
scroll to position [955, 0]
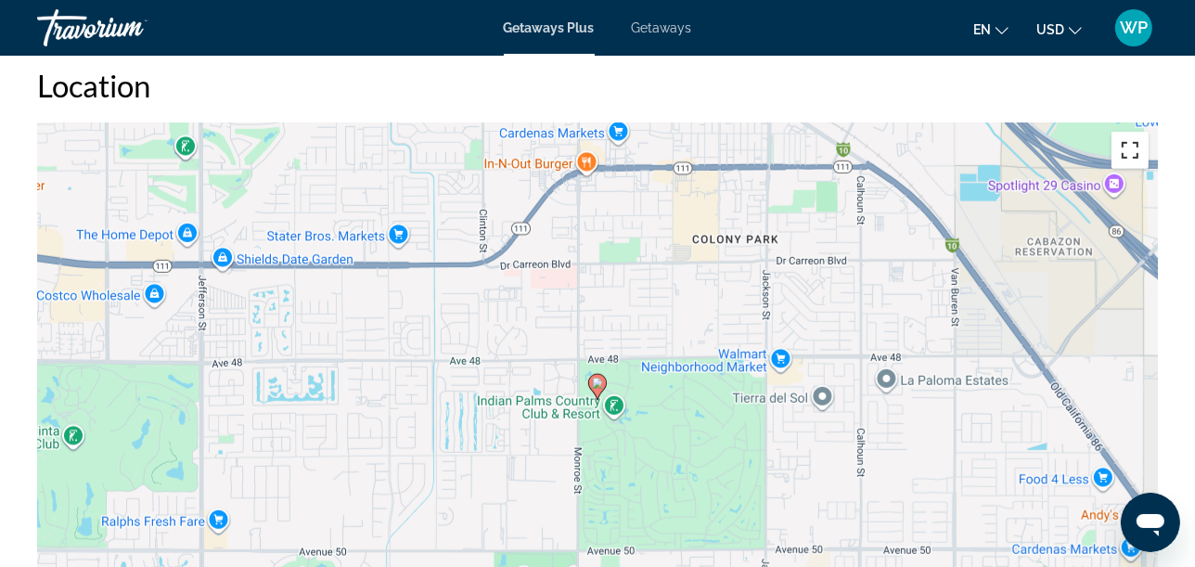
click at [1134, 147] on button "Toggle fullscreen view" at bounding box center [1130, 150] width 37 height 37
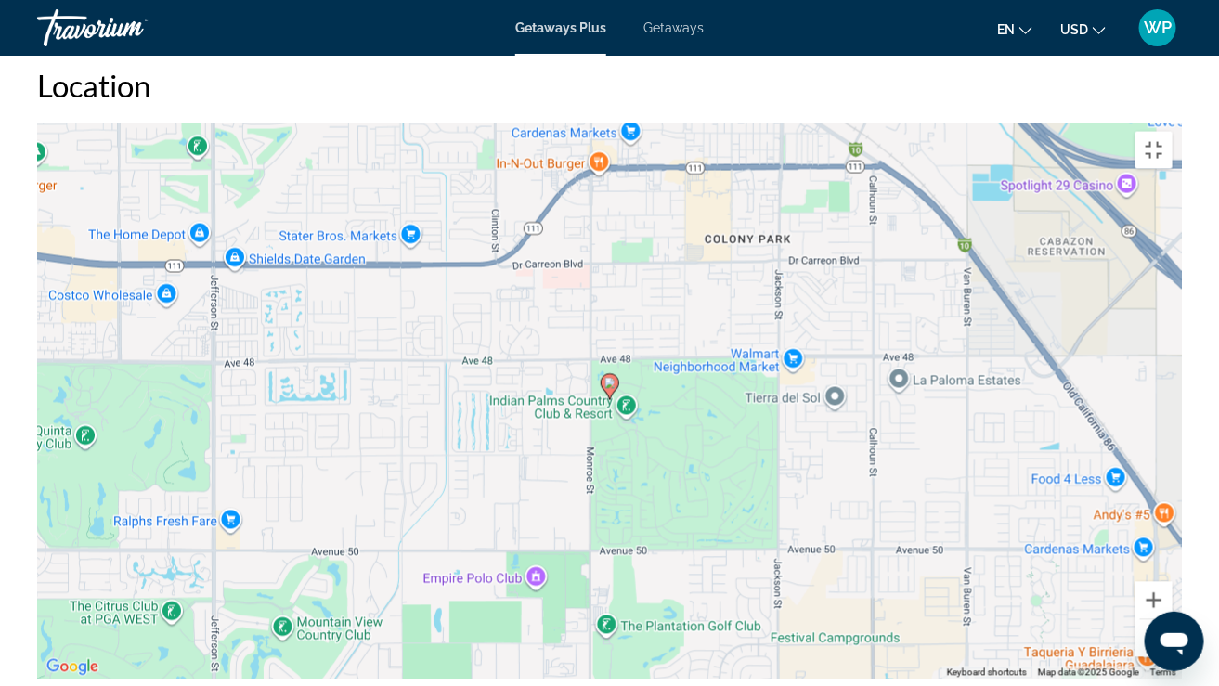
click at [588, 361] on div "To activate drag with keyboard, press Alt + Enter. Once in keyboard drag state,…" at bounding box center [609, 401] width 1144 height 557
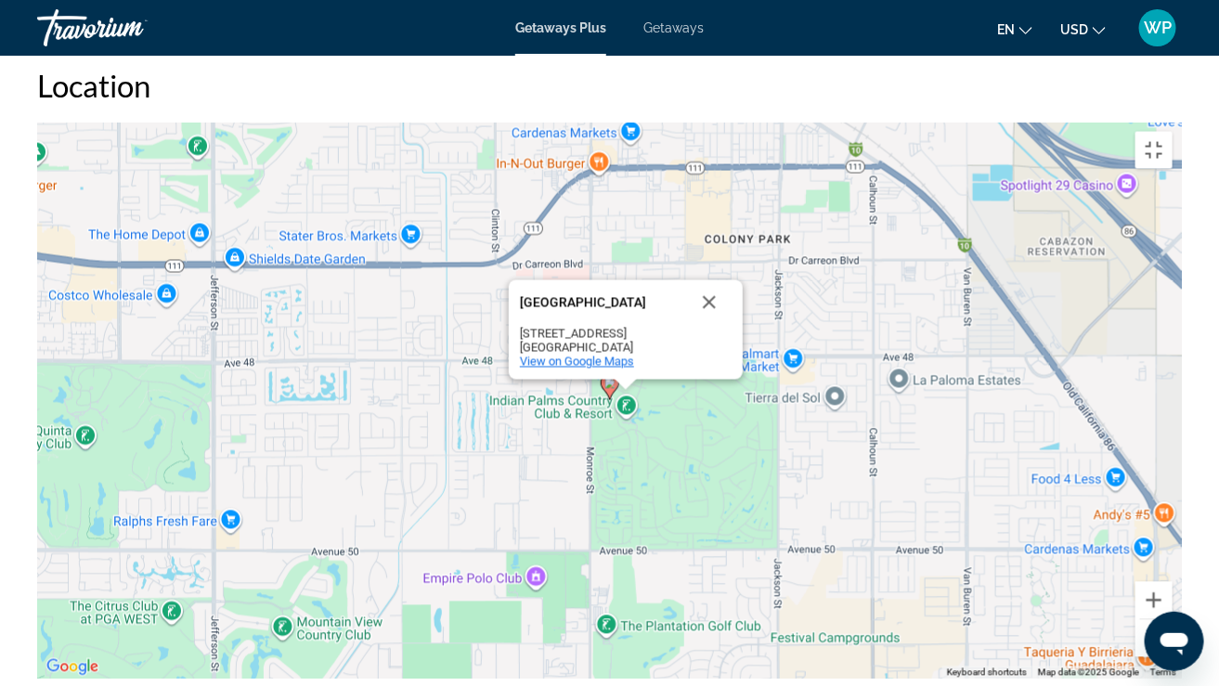
click at [589, 355] on span "View on Google Maps" at bounding box center [577, 362] width 114 height 14
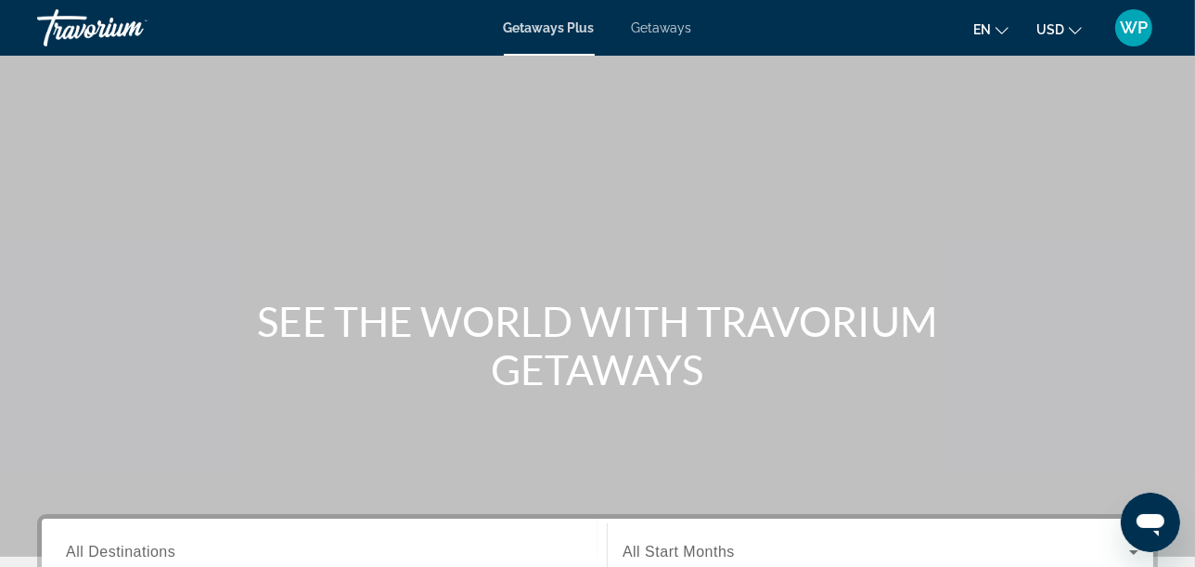
click at [683, 26] on span "Getaways" at bounding box center [662, 27] width 60 height 15
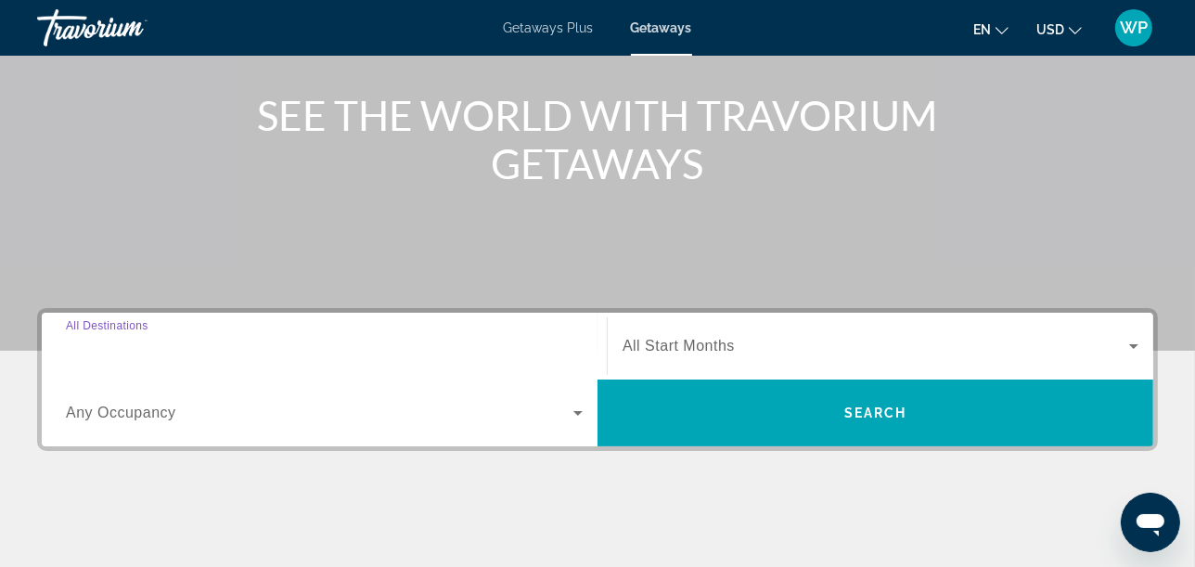
click at [125, 336] on input "Destination All Destinations" at bounding box center [324, 347] width 517 height 22
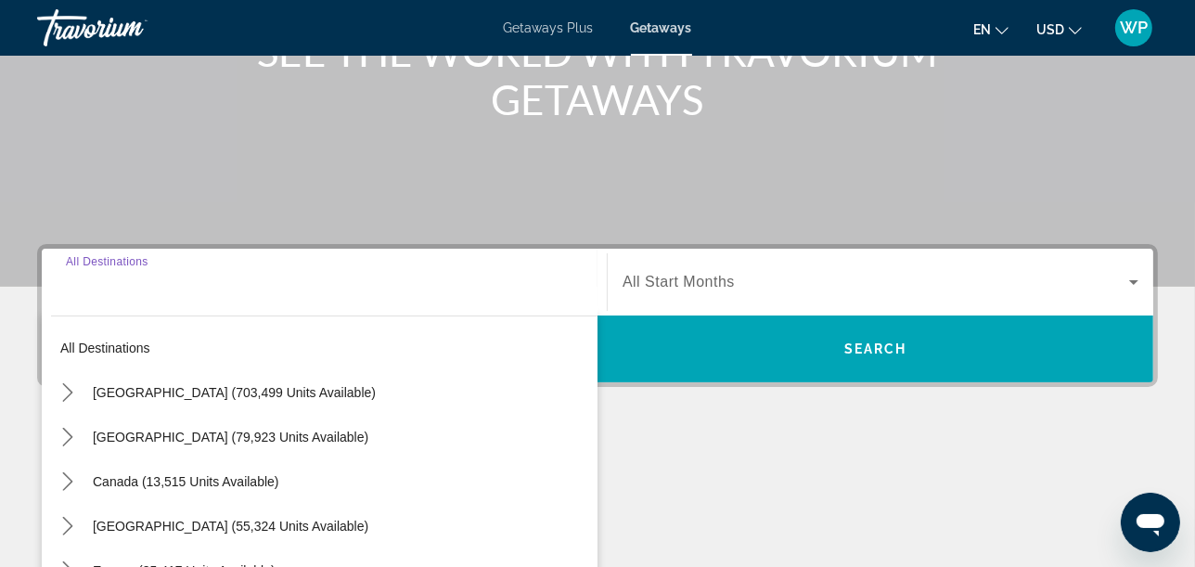
scroll to position [453, 0]
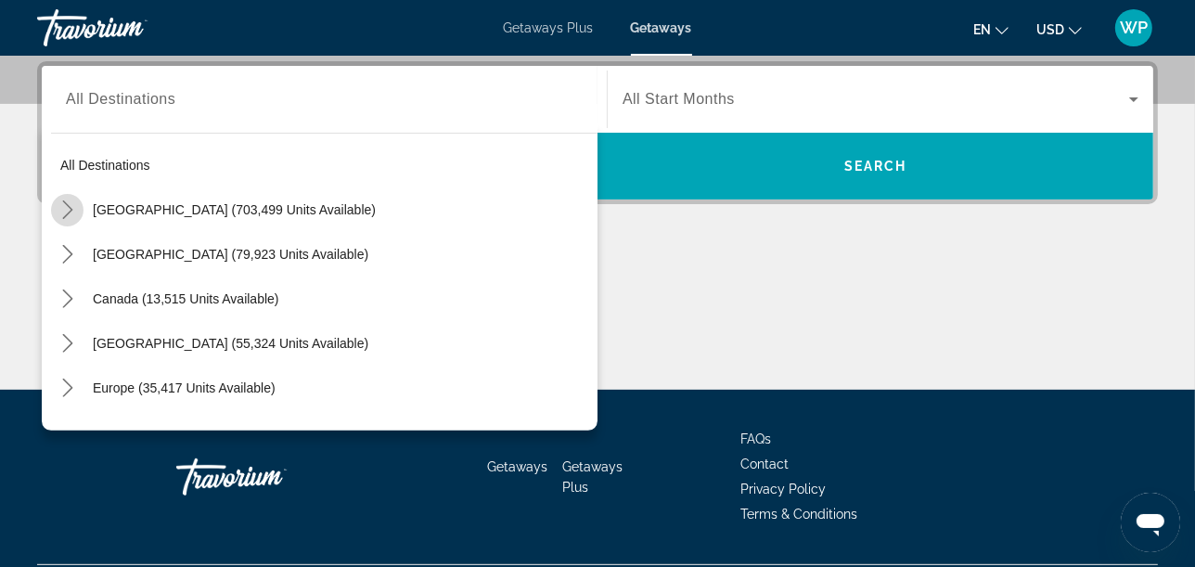
click at [72, 206] on icon "Toggle United States (703,499 units available) submenu" at bounding box center [67, 209] width 19 height 19
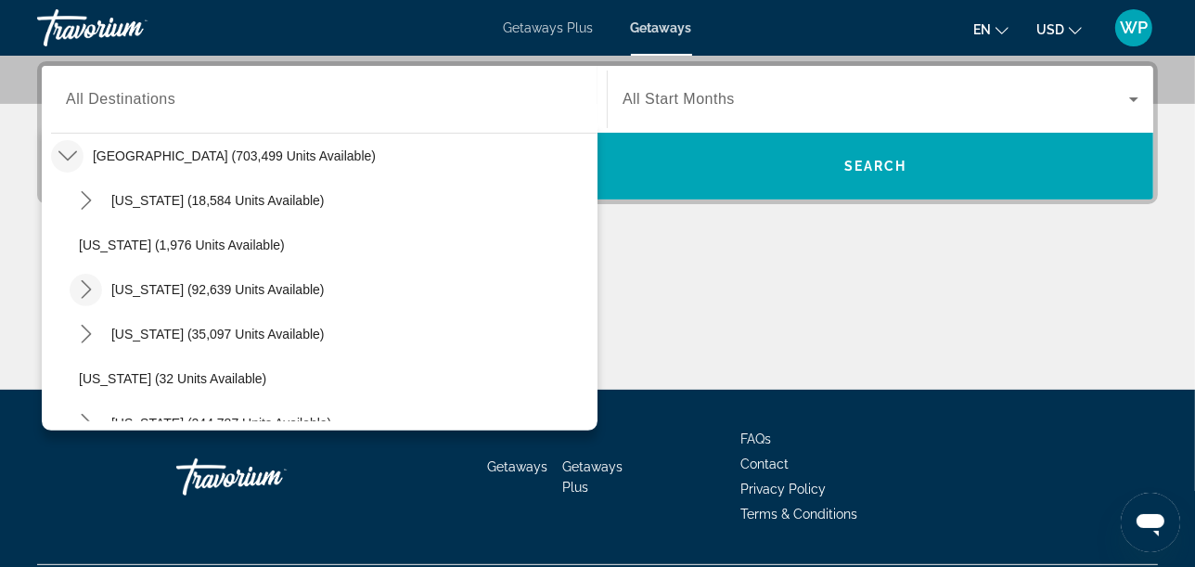
click at [82, 288] on icon "Toggle California (92,639 units available) submenu" at bounding box center [86, 289] width 19 height 19
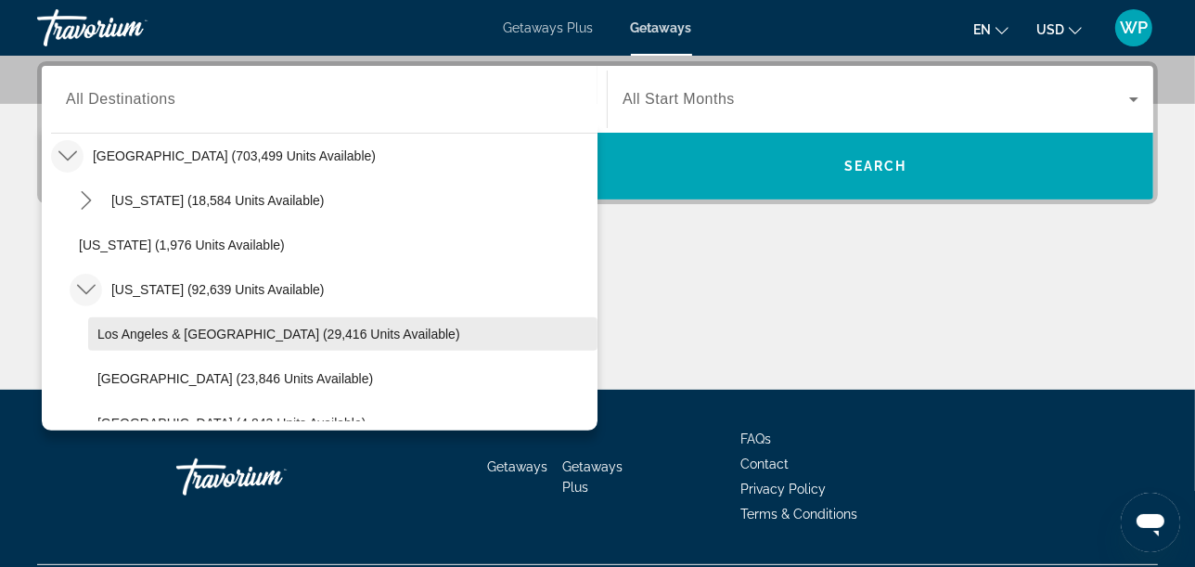
click at [103, 329] on span "Los Angeles & [GEOGRAPHIC_DATA] (29,416 units available)" at bounding box center [278, 334] width 363 height 15
type input "**********"
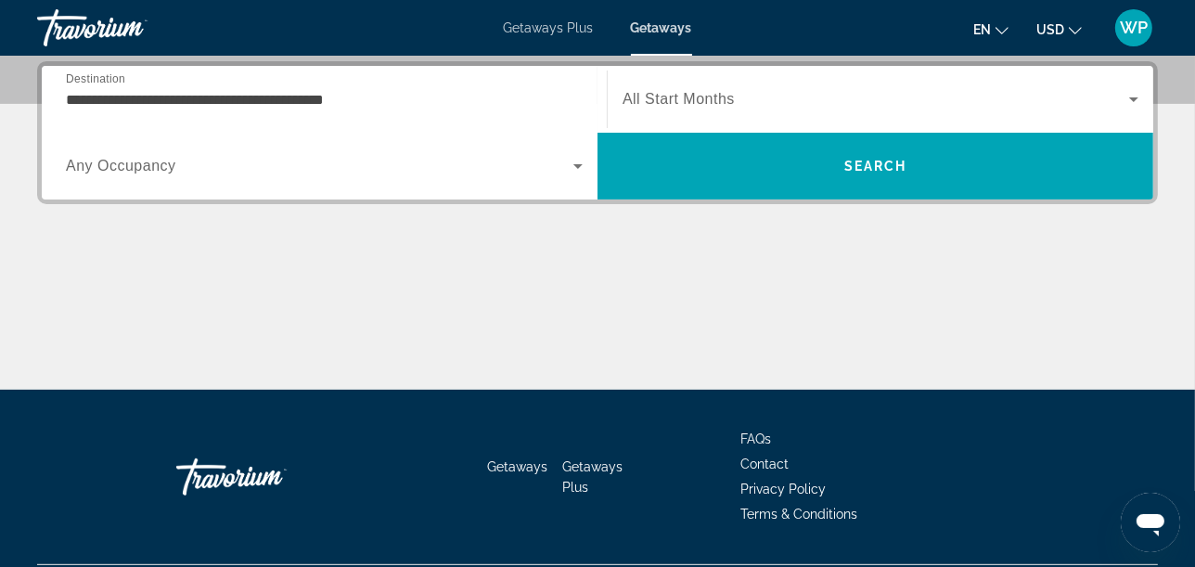
click at [663, 101] on span "All Start Months" at bounding box center [679, 99] width 112 height 16
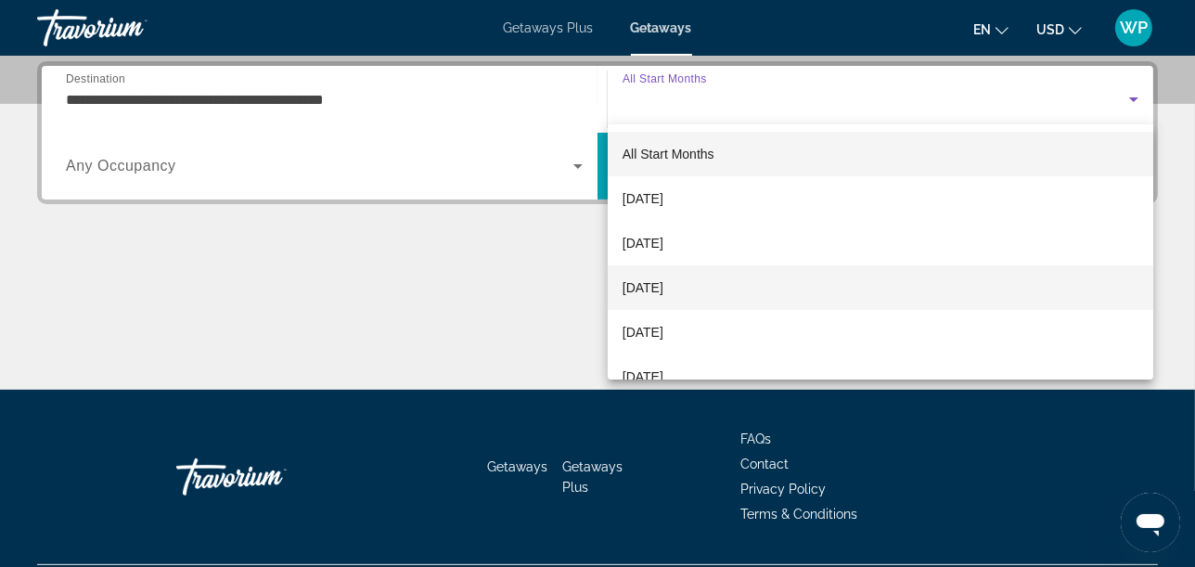
click at [664, 286] on span "[DATE]" at bounding box center [643, 288] width 41 height 22
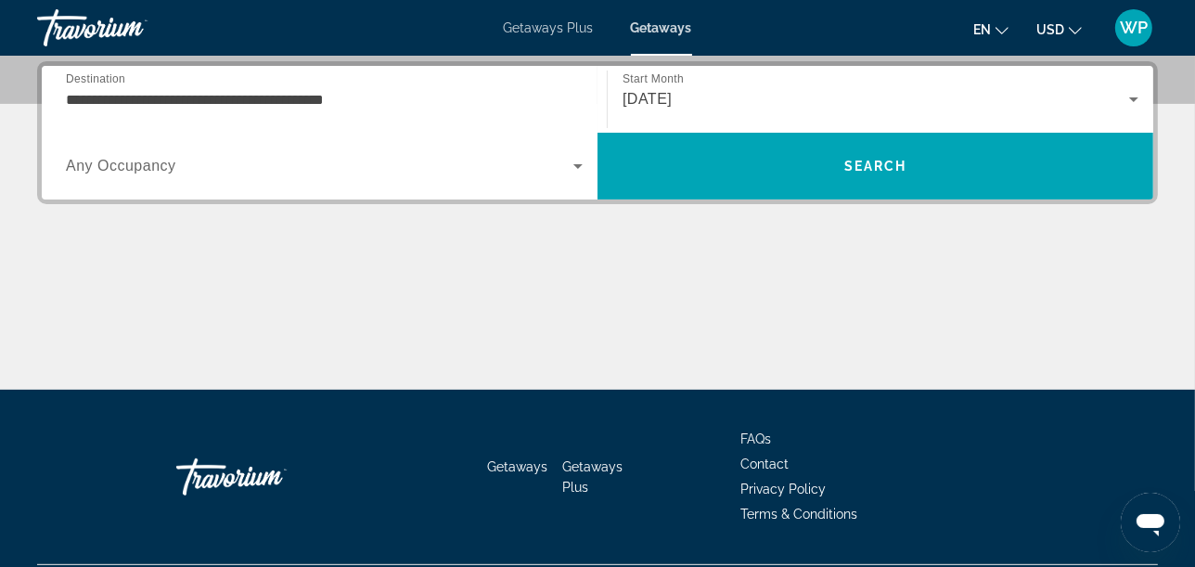
click at [159, 171] on span "Any Occupancy" at bounding box center [121, 166] width 110 height 16
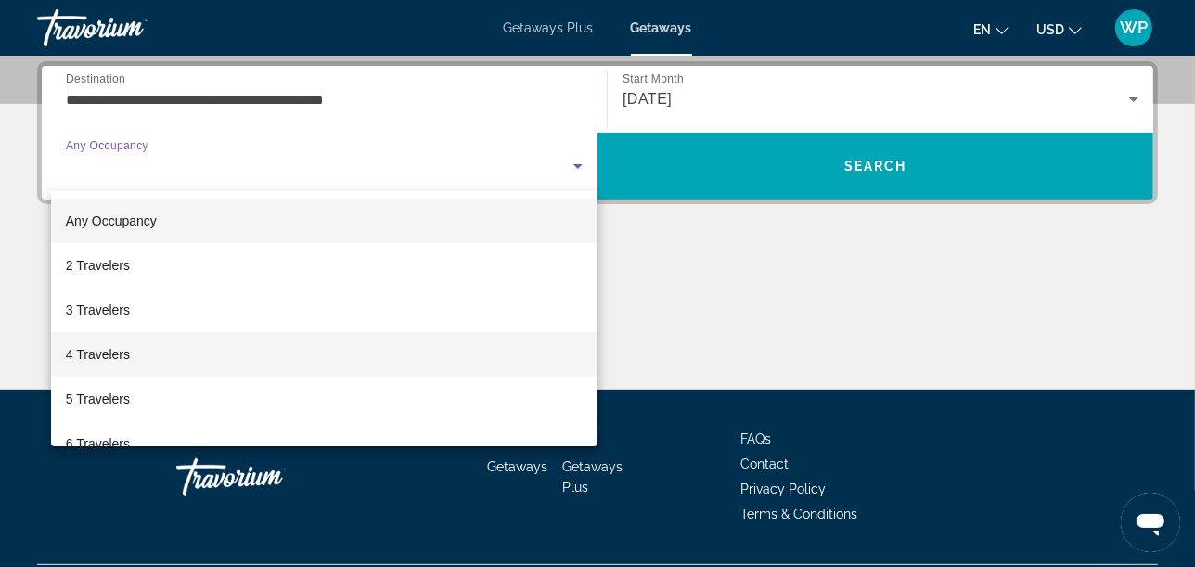
click at [99, 368] on mat-option "4 Travelers" at bounding box center [324, 354] width 547 height 45
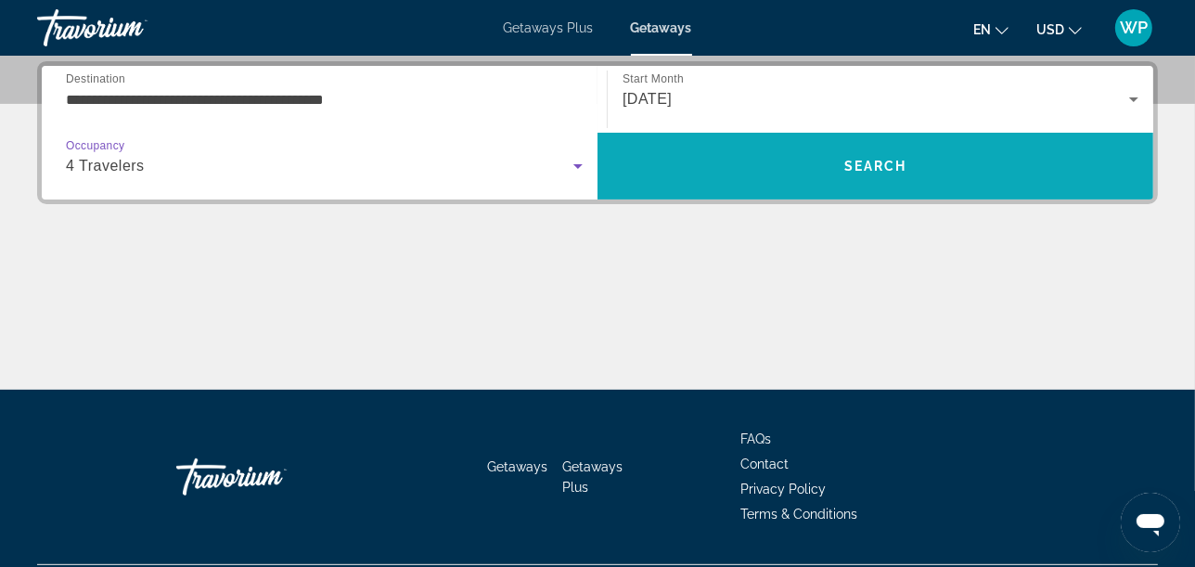
click at [773, 158] on span "Search" at bounding box center [876, 166] width 556 height 45
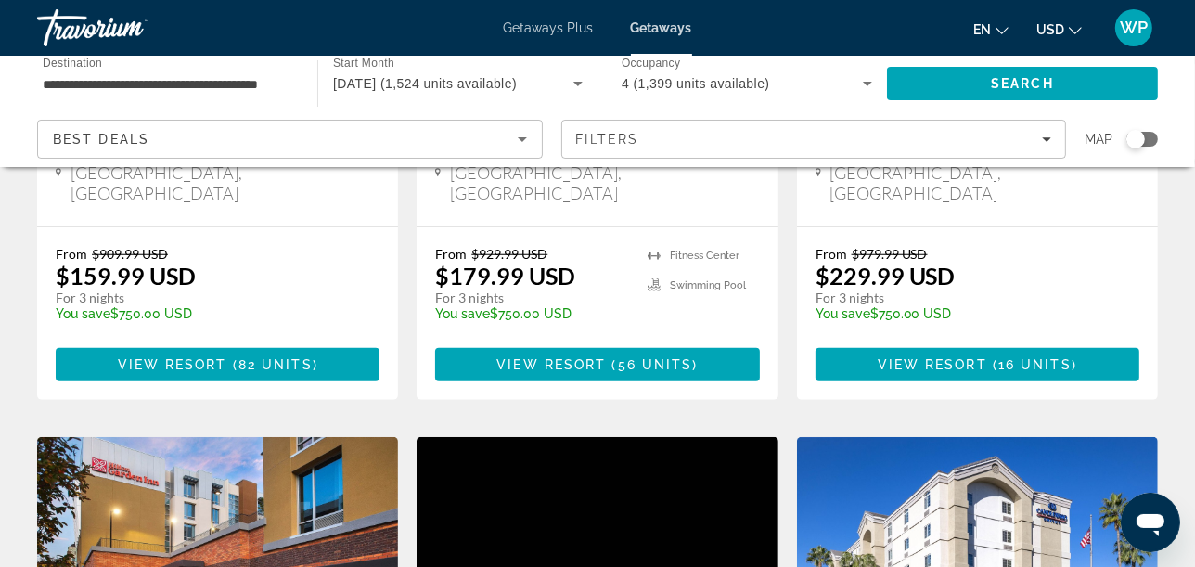
scroll to position [1237, 0]
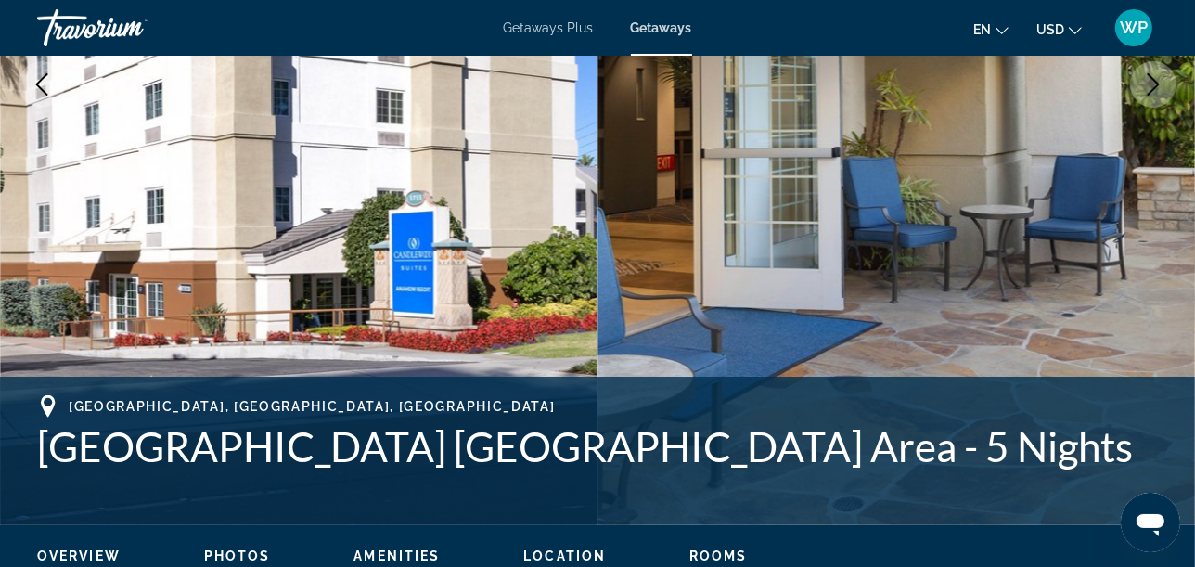
scroll to position [722, 0]
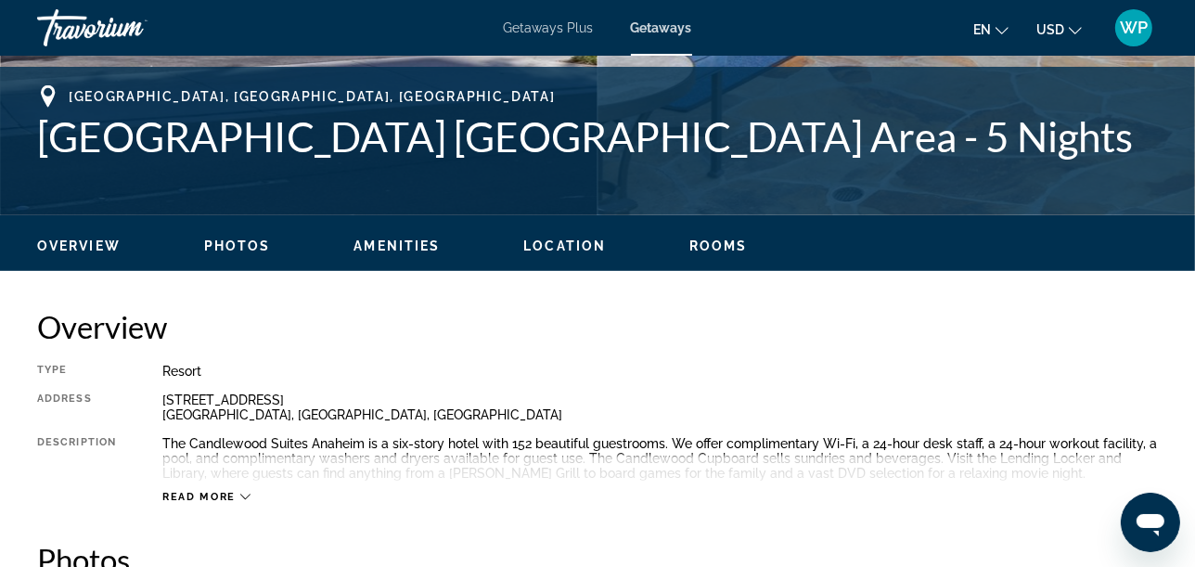
click at [718, 249] on span "Rooms" at bounding box center [719, 246] width 58 height 15
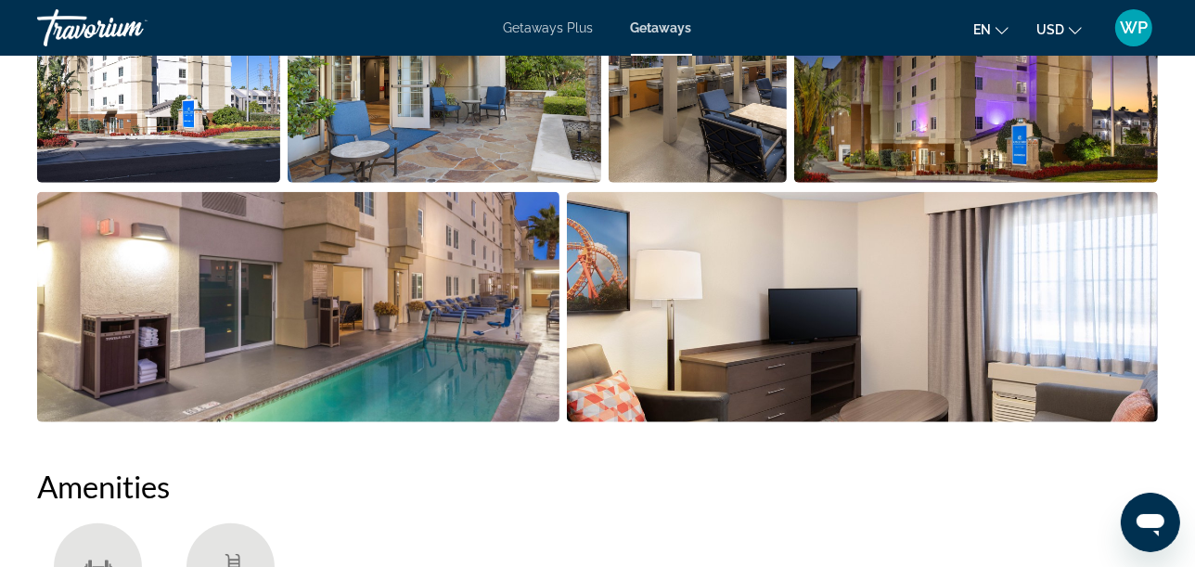
scroll to position [0, 0]
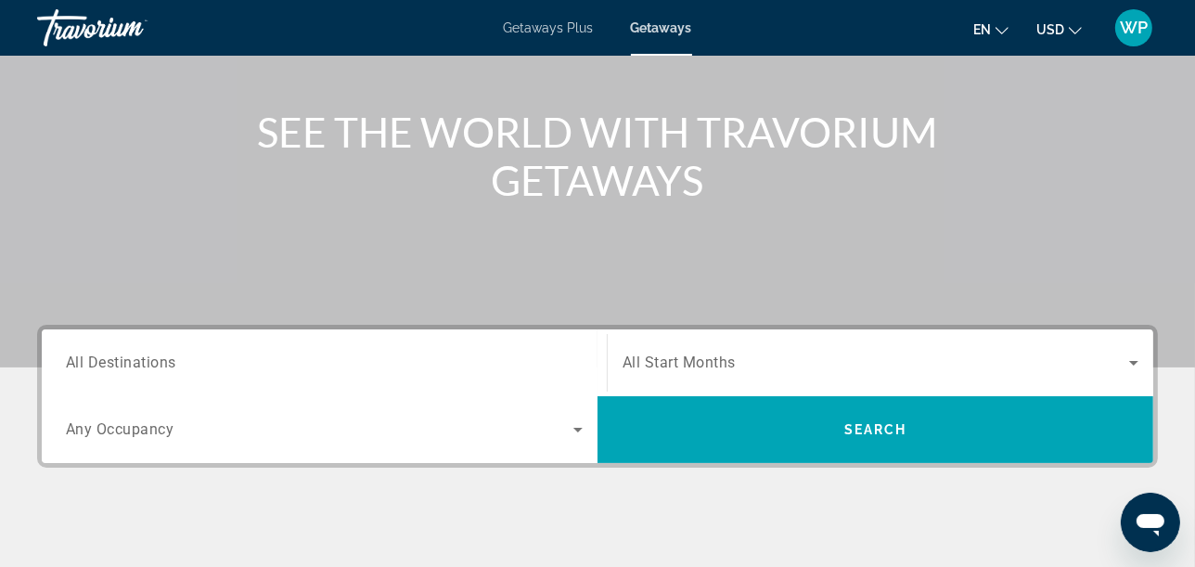
scroll to position [206, 0]
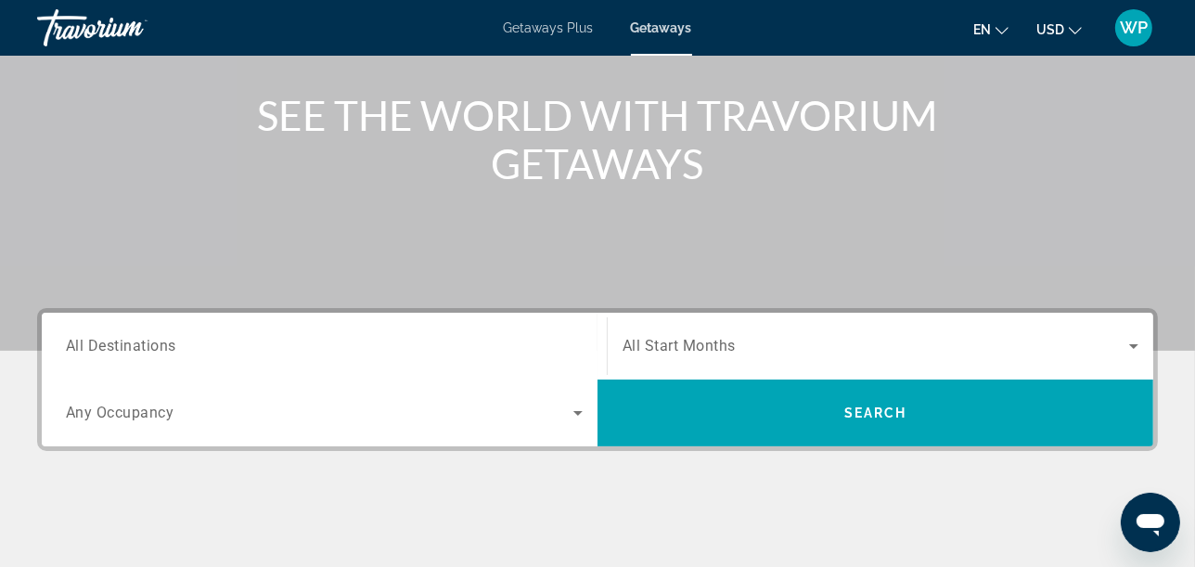
click at [188, 341] on input "Destination All Destinations" at bounding box center [324, 347] width 517 height 22
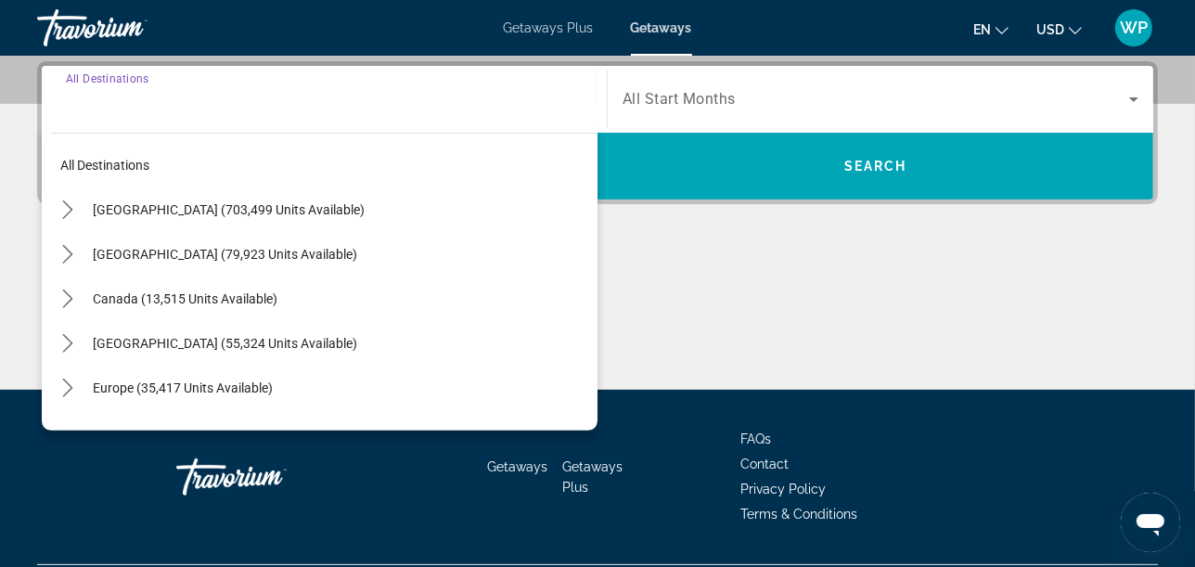
scroll to position [453, 0]
click at [72, 210] on icon "Toggle United States (703,499 units available) submenu" at bounding box center [67, 209] width 19 height 19
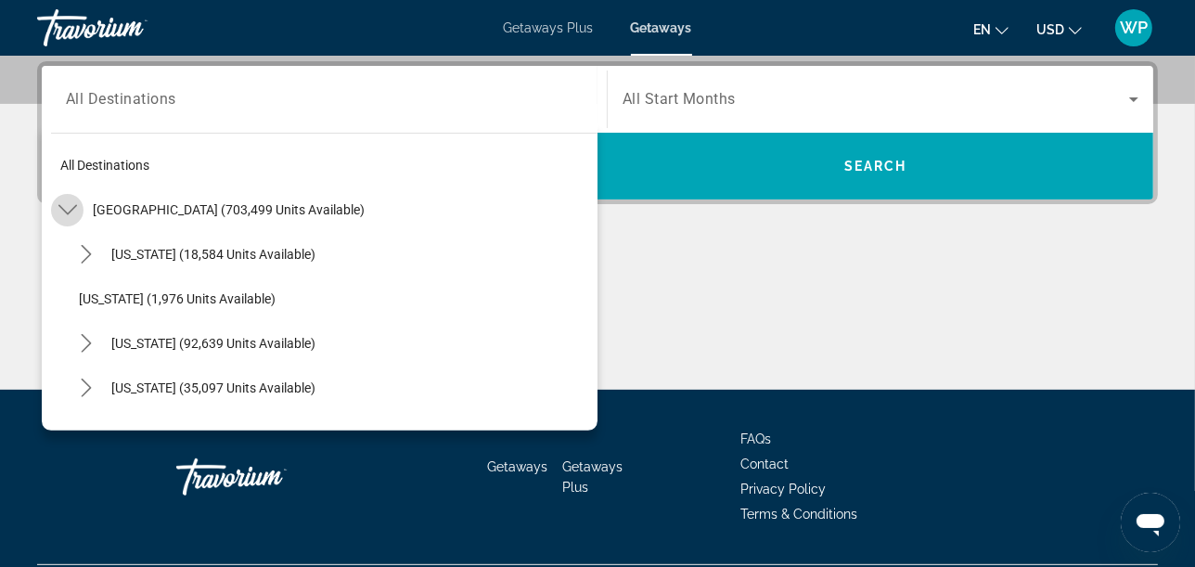
scroll to position [54, 0]
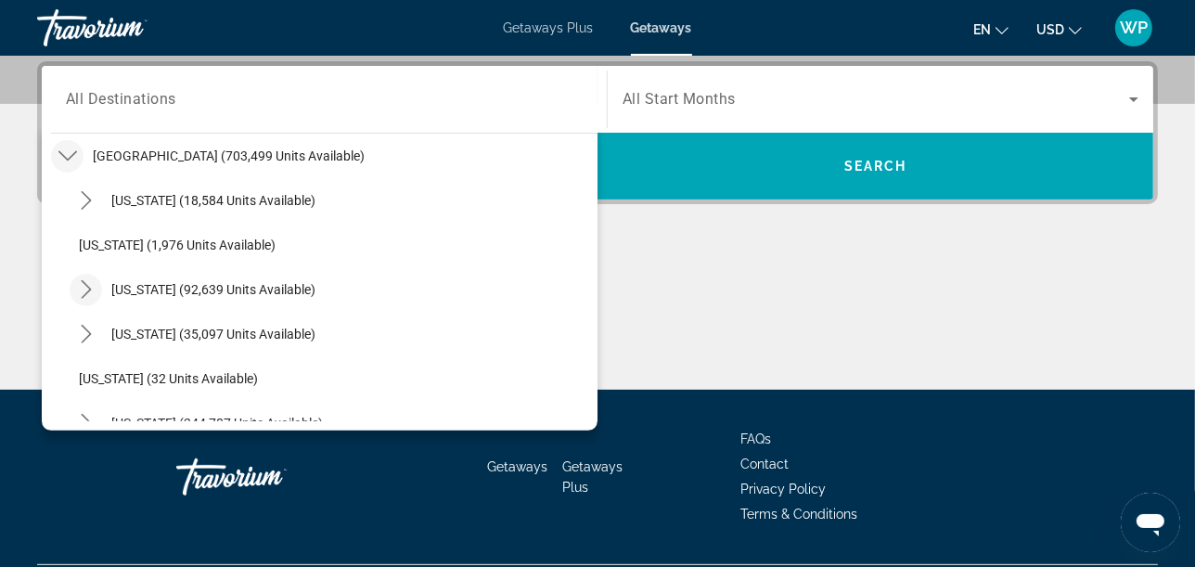
click at [91, 285] on icon "Toggle California (92,639 units available) submenu" at bounding box center [86, 289] width 19 height 19
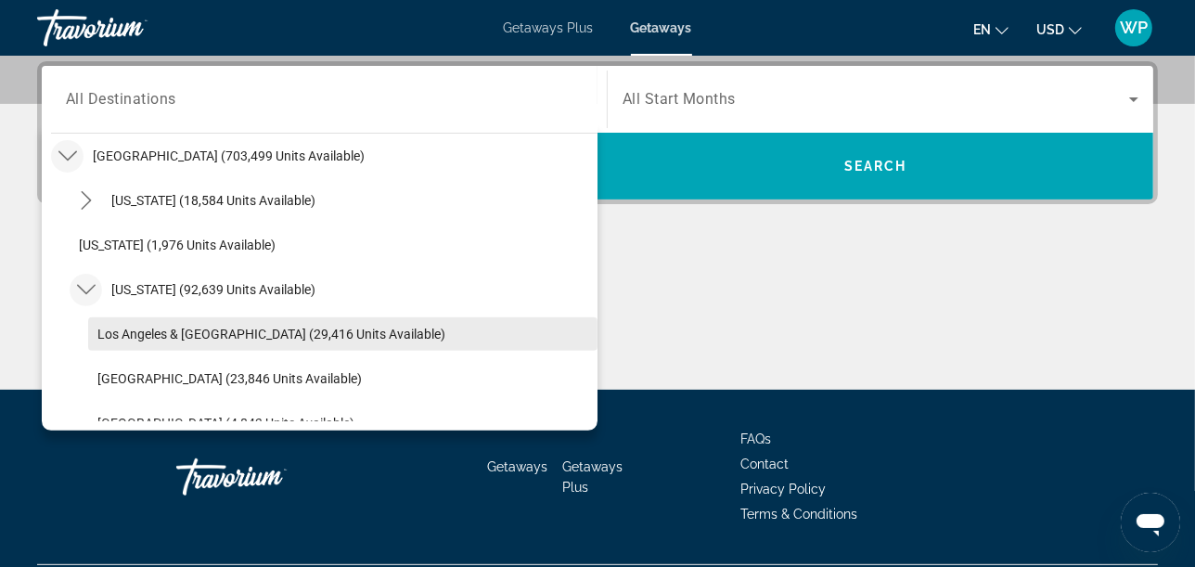
click at [107, 329] on span "Los Angeles & [GEOGRAPHIC_DATA] (29,416 units available)" at bounding box center [271, 334] width 348 height 15
type input "**********"
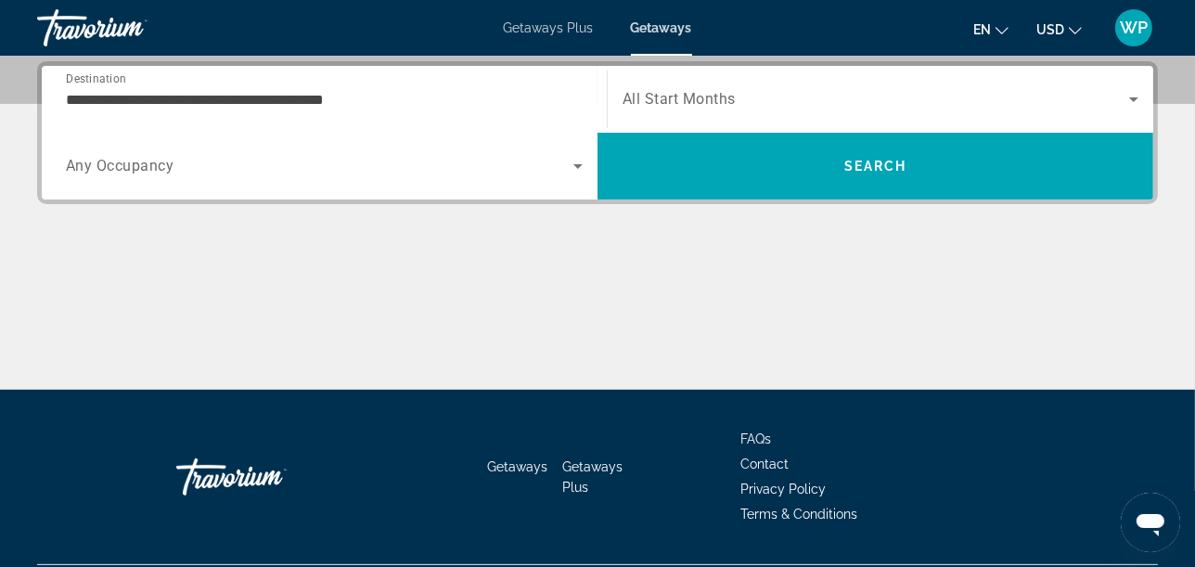
click at [703, 110] on div "Search widget" at bounding box center [881, 99] width 516 height 52
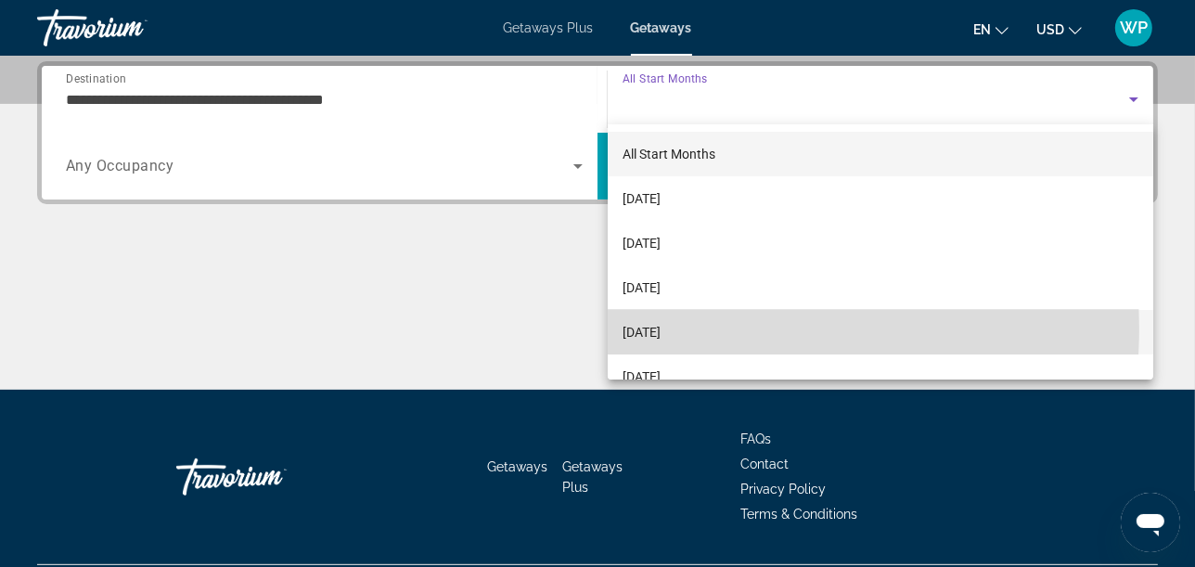
click at [661, 328] on span "[DATE]" at bounding box center [642, 332] width 38 height 22
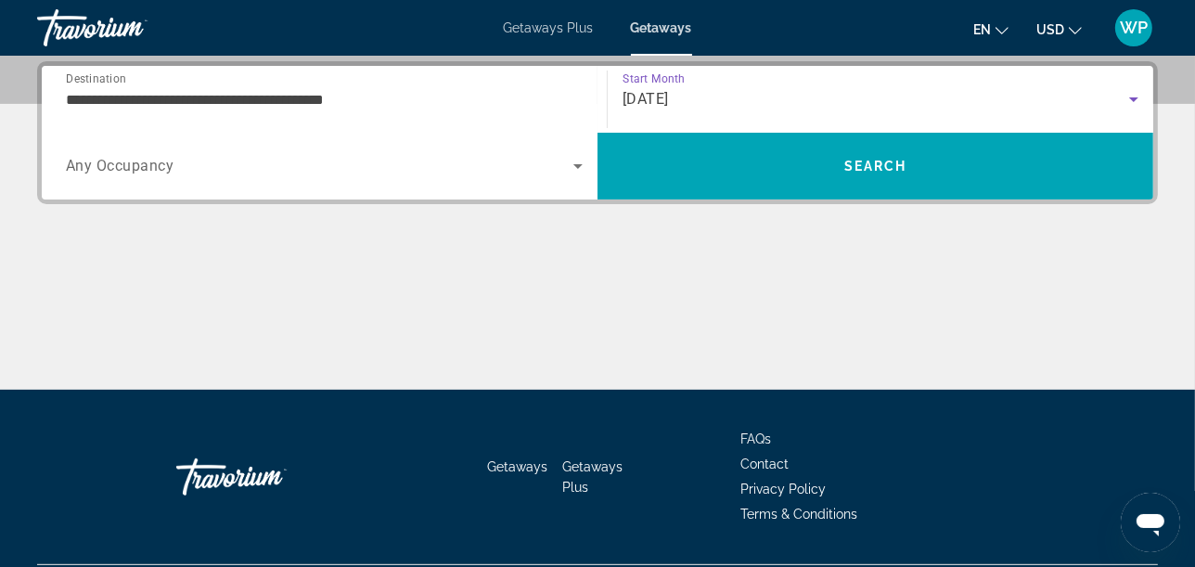
click at [195, 171] on span "Search widget" at bounding box center [320, 166] width 508 height 22
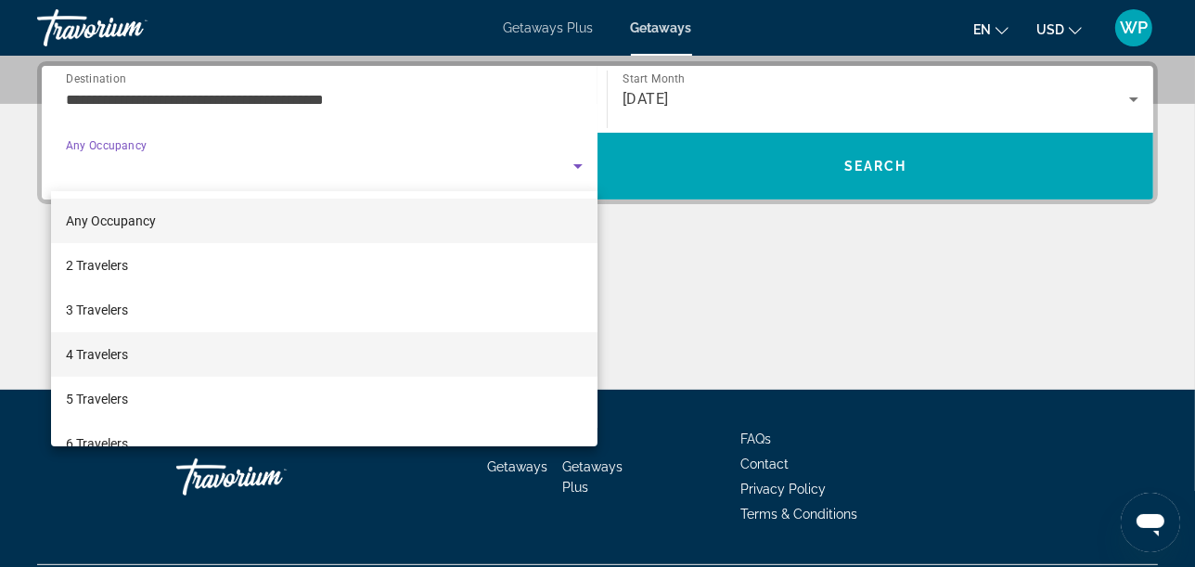
click at [132, 355] on mat-option "4 Travelers" at bounding box center [324, 354] width 547 height 45
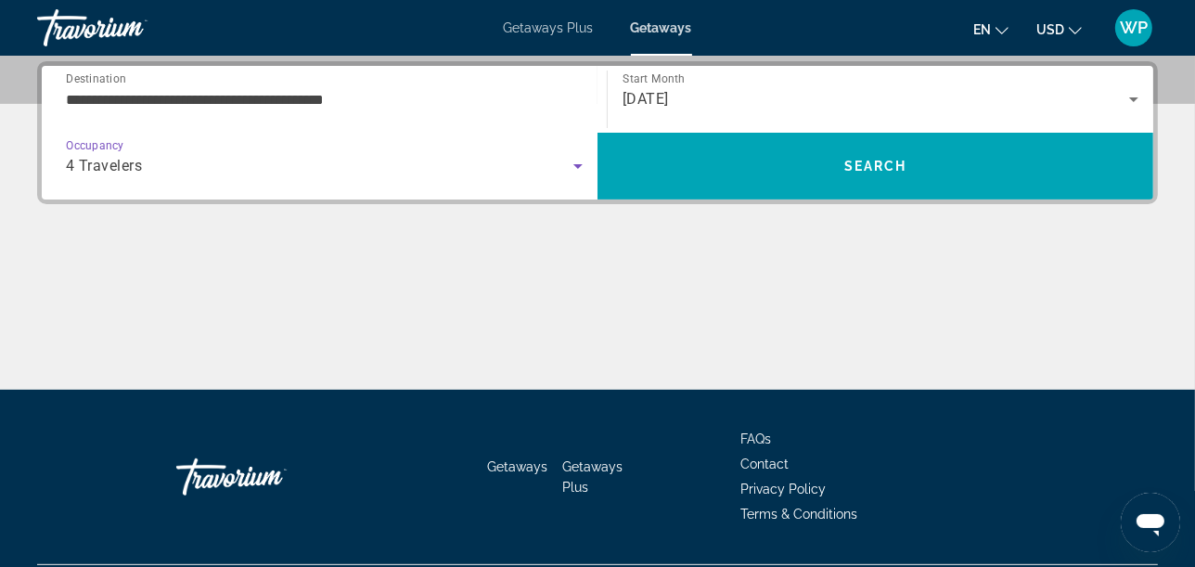
click at [575, 165] on icon "Search widget" at bounding box center [578, 166] width 22 height 22
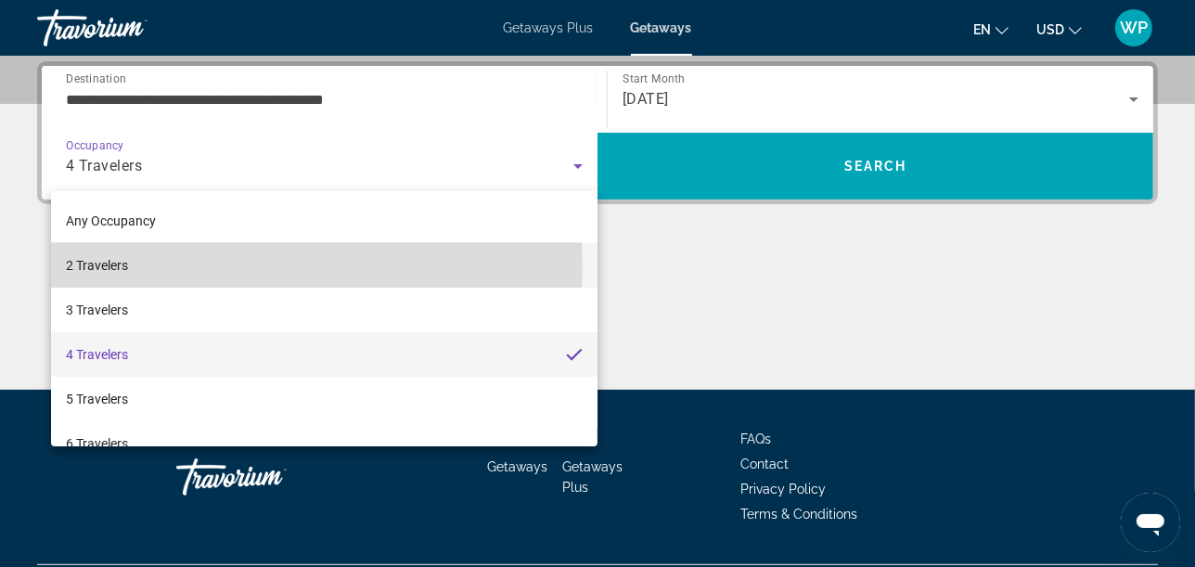
click at [141, 266] on mat-option "2 Travelers" at bounding box center [324, 265] width 547 height 45
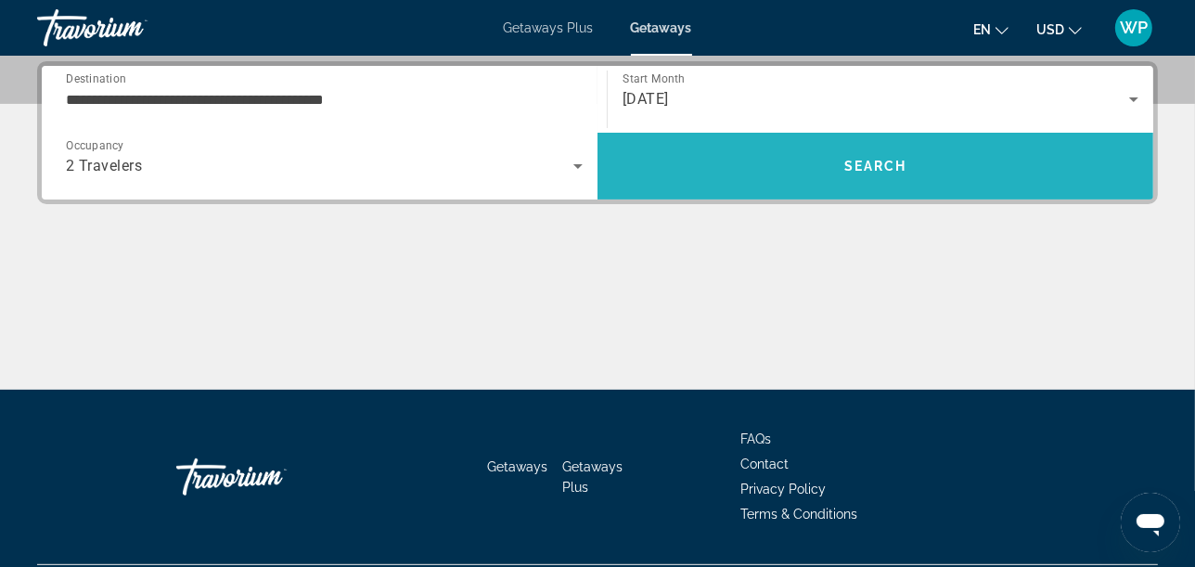
click at [681, 175] on span "Search" at bounding box center [876, 166] width 556 height 45
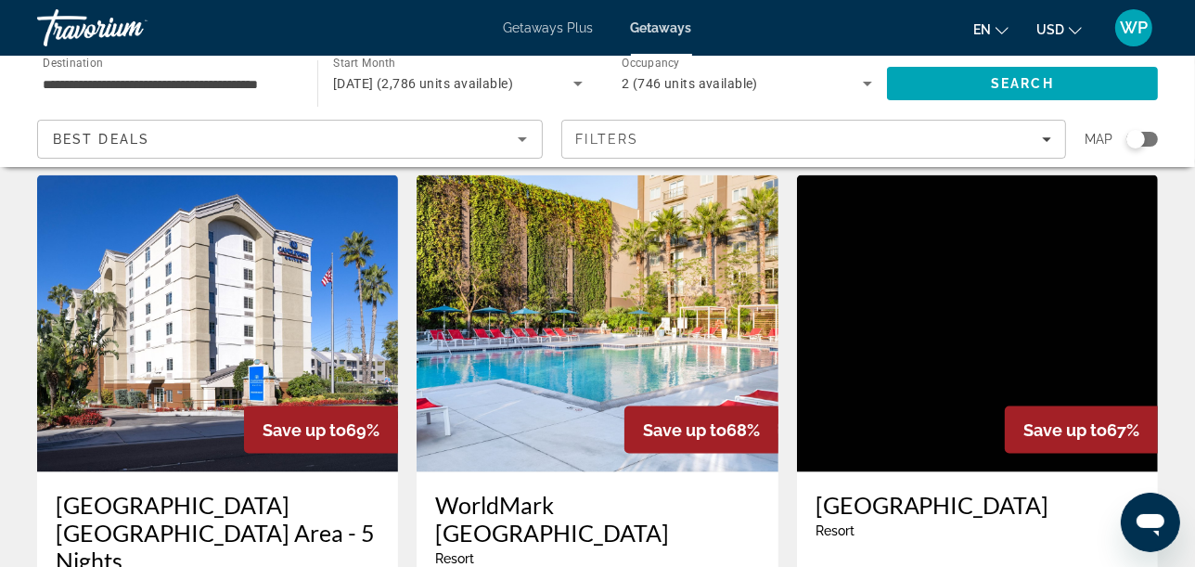
scroll to position [2268, 0]
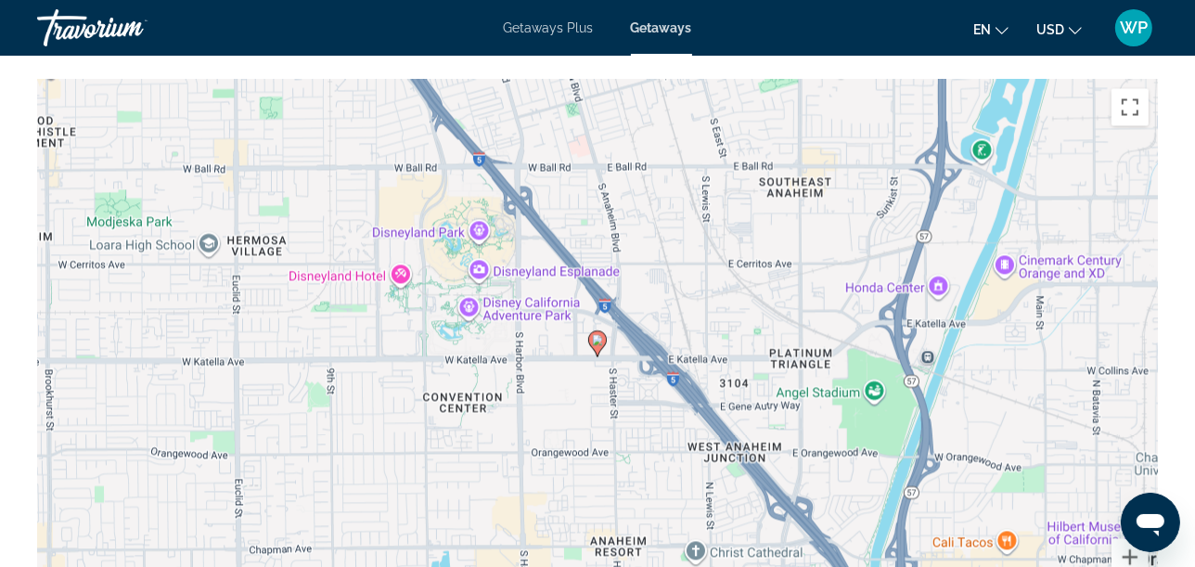
scroll to position [3093, 0]
click at [1122, 106] on button "Toggle fullscreen view" at bounding box center [1130, 107] width 37 height 37
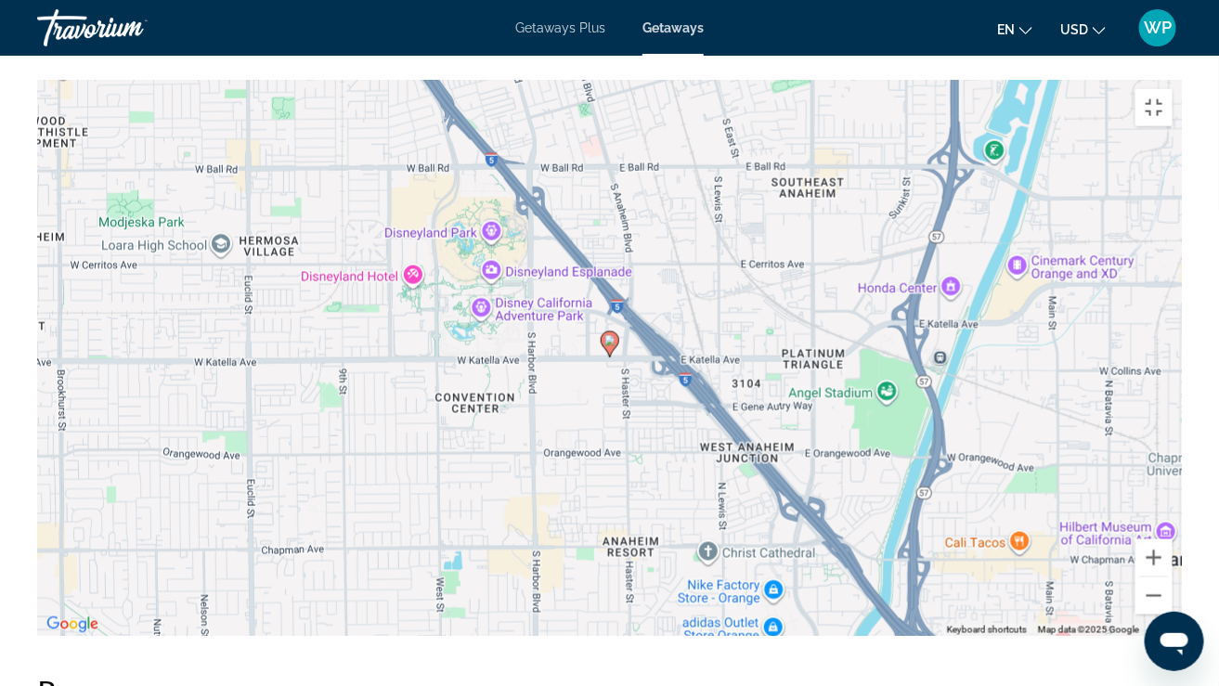
click at [580, 371] on div "To activate drag with keyboard, press Alt + Enter. Once in keyboard drag state,…" at bounding box center [609, 358] width 1144 height 557
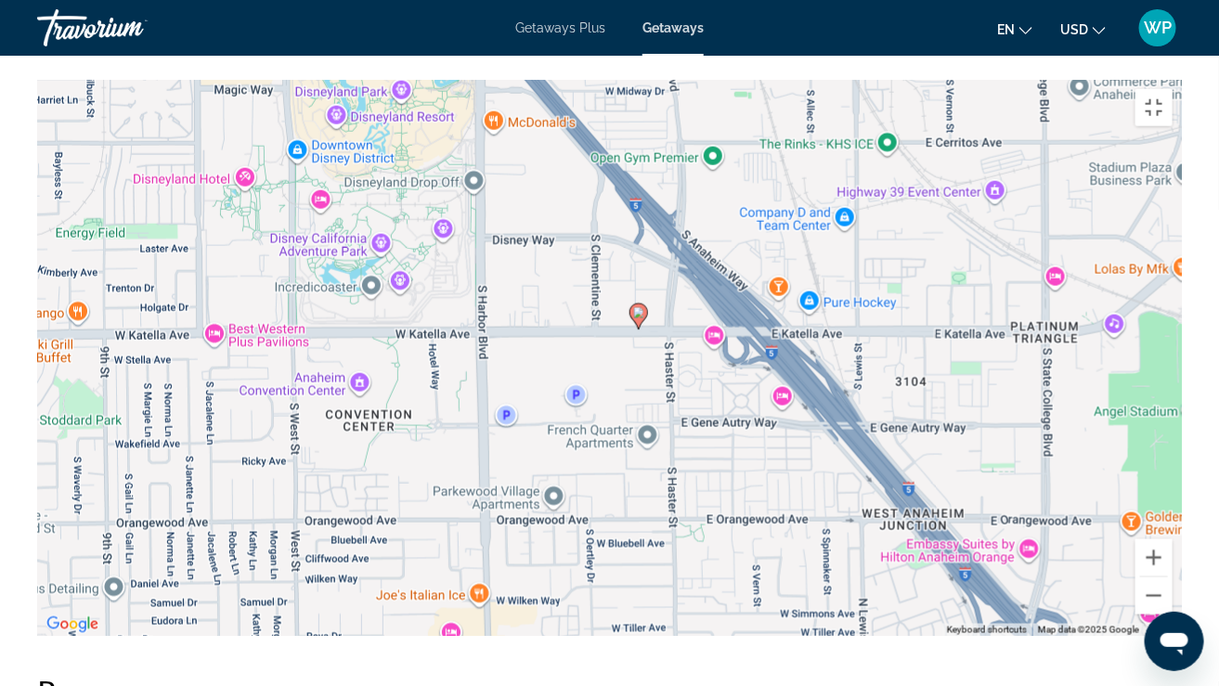
click at [591, 342] on div "To activate drag with keyboard, press Alt + Enter. Once in keyboard drag state,…" at bounding box center [609, 358] width 1144 height 557
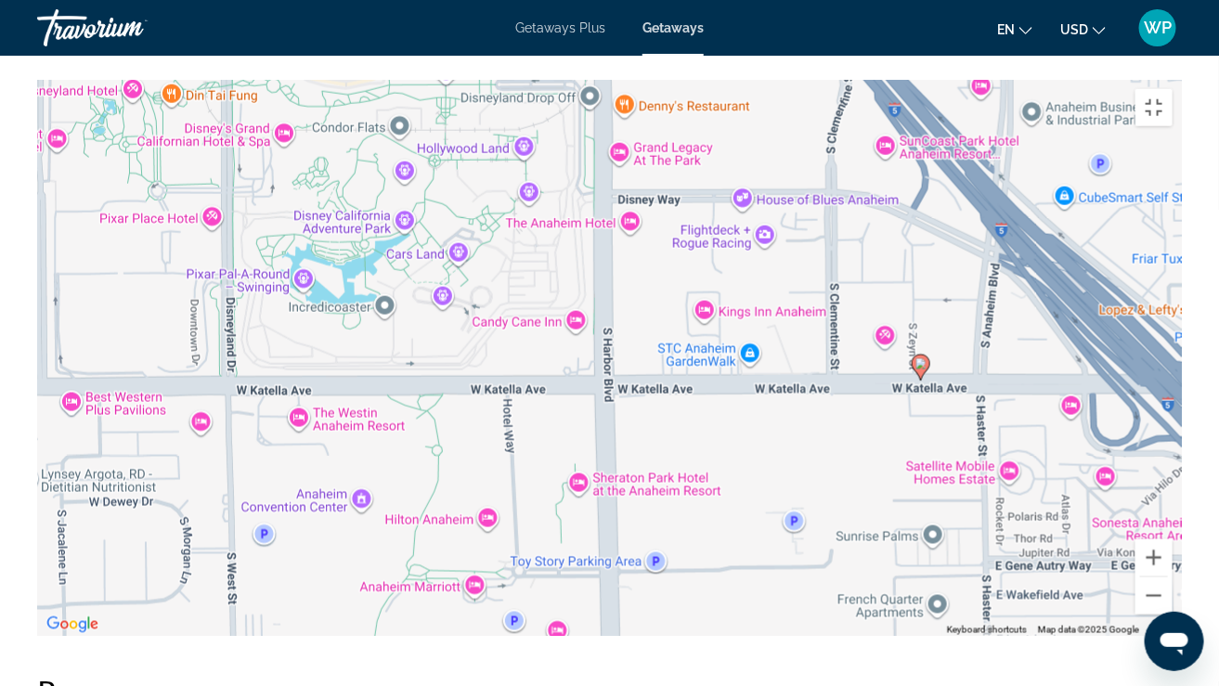
drag, startPoint x: 546, startPoint y: 334, endPoint x: 782, endPoint y: 414, distance: 249.8
click at [782, 414] on div "To activate drag with keyboard, press Alt + Enter. Once in keyboard drag state,…" at bounding box center [609, 358] width 1144 height 557
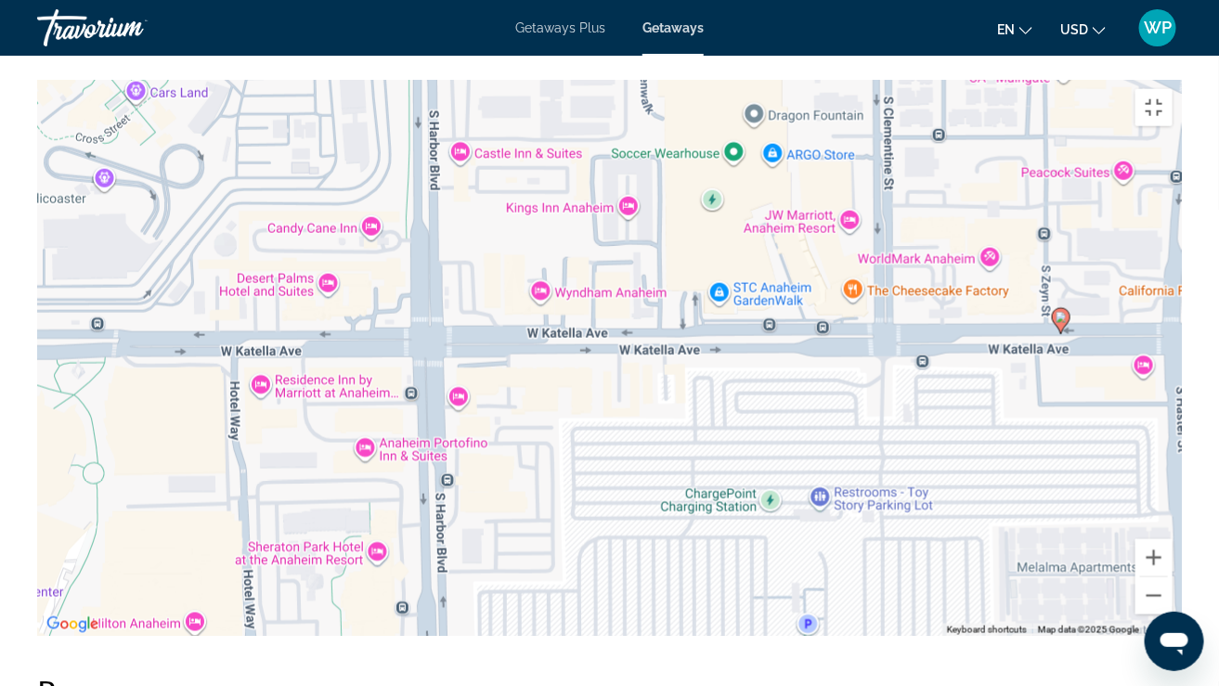
click at [952, 385] on div "To activate drag with keyboard, press Alt + Enter. Once in keyboard drag state,…" at bounding box center [609, 358] width 1144 height 557
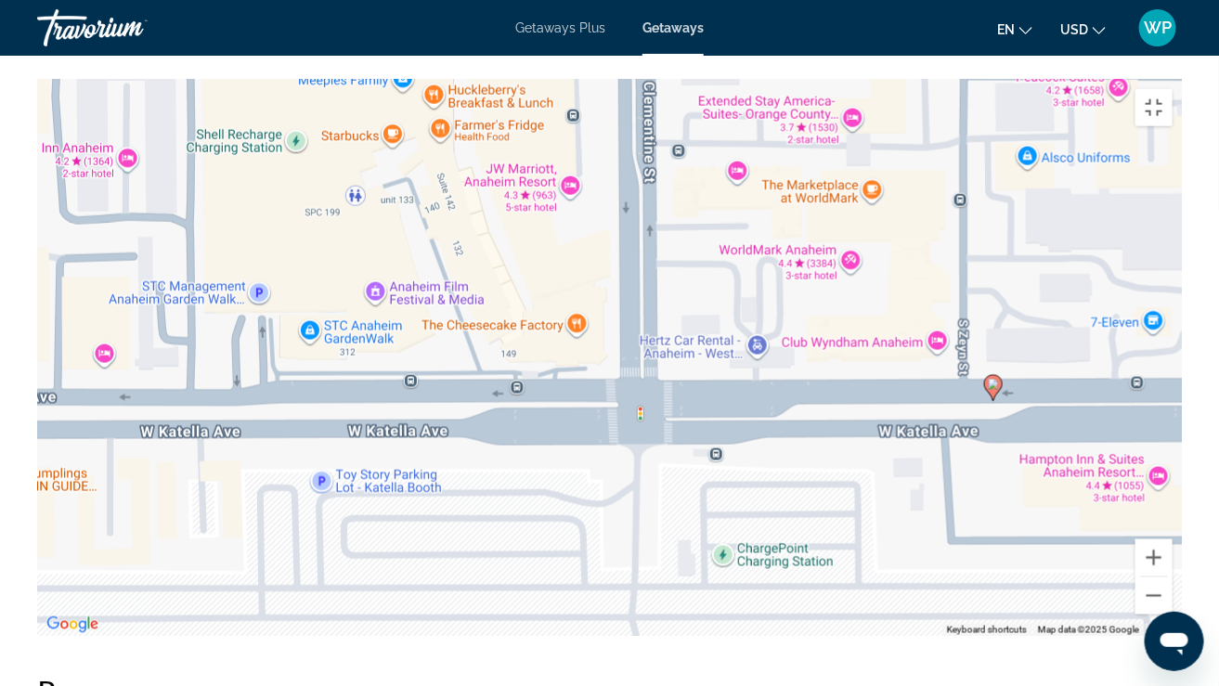
drag, startPoint x: 988, startPoint y: 239, endPoint x: 807, endPoint y: 399, distance: 242.0
click at [807, 399] on div "To activate drag with keyboard, press Alt + Enter. Once in keyboard drag state,…" at bounding box center [609, 358] width 1144 height 557
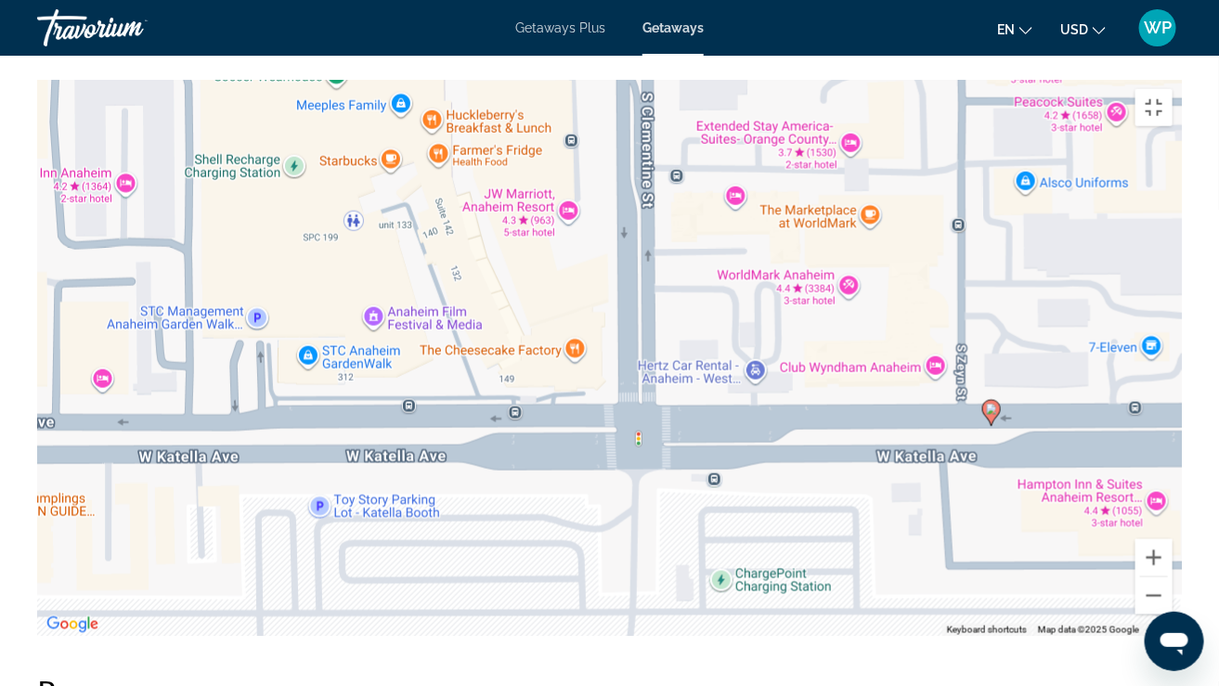
click at [811, 393] on div "To activate drag with keyboard, press Alt + Enter. Once in keyboard drag state,…" at bounding box center [609, 358] width 1144 height 557
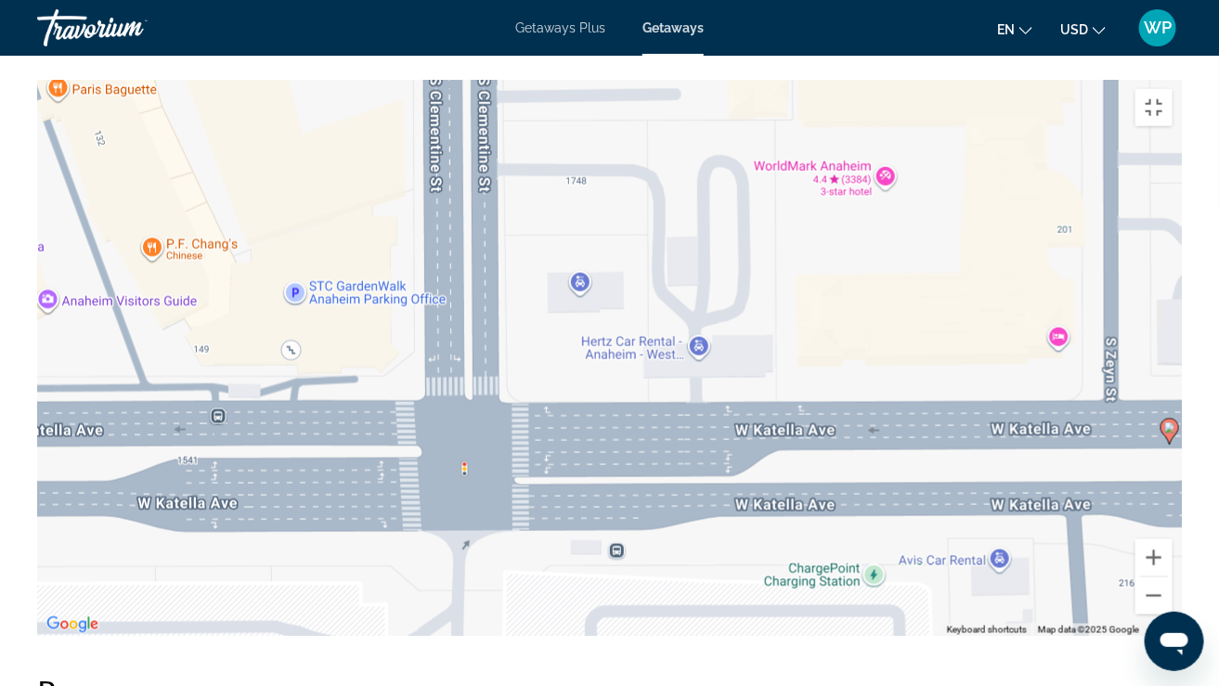
click at [847, 171] on div "To activate drag with keyboard, press Alt + Enter. Once in keyboard drag state,…" at bounding box center [609, 358] width 1144 height 557
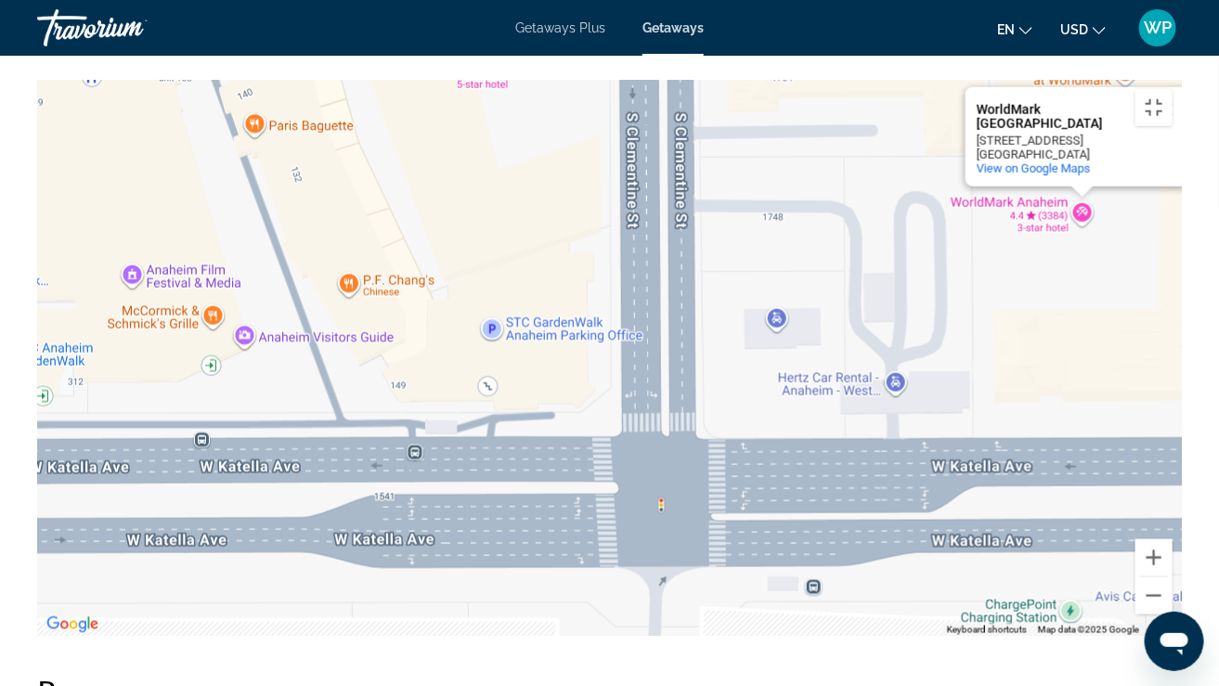
drag, startPoint x: 491, startPoint y: 346, endPoint x: 698, endPoint y: 362, distance: 207.6
click at [698, 361] on div "To activate drag with keyboard, press Alt + Enter. Once in keyboard drag state,…" at bounding box center [609, 358] width 1144 height 557
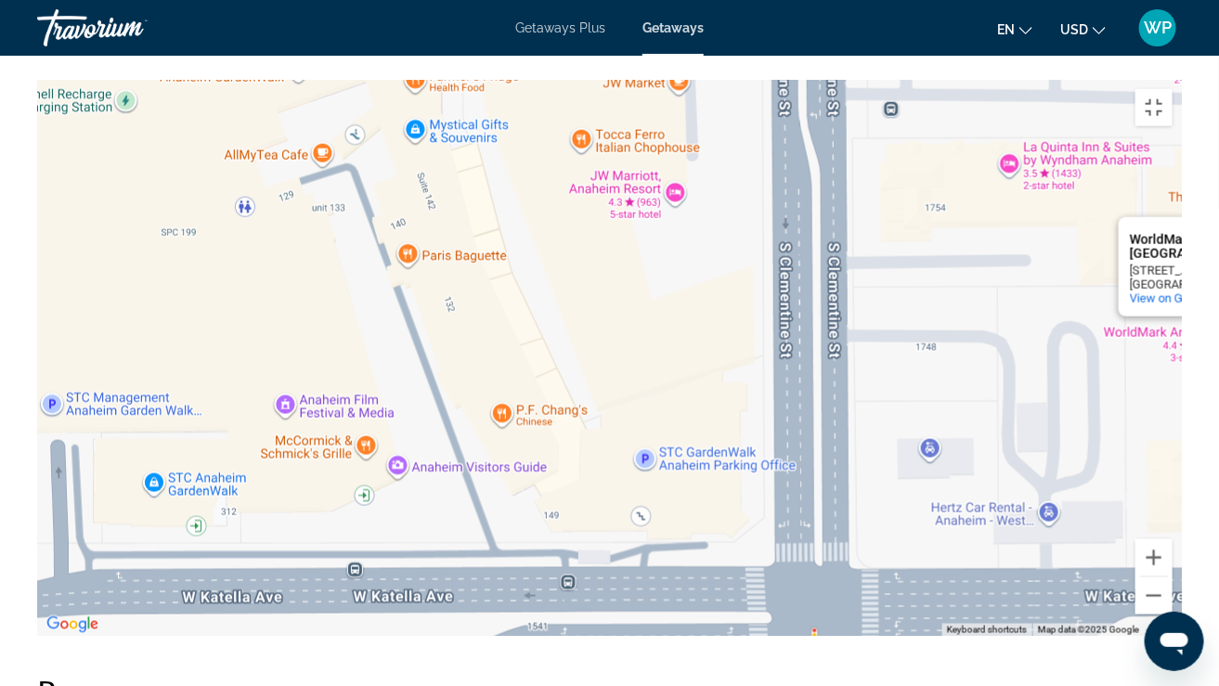
drag, startPoint x: 420, startPoint y: 362, endPoint x: 574, endPoint y: 497, distance: 203.9
click at [574, 497] on div "To activate drag with keyboard, press Alt + Enter. Once in keyboard drag state,…" at bounding box center [609, 358] width 1144 height 557
click at [660, 503] on div "To activate drag with keyboard, press Alt + Enter. Once in keyboard drag state,…" at bounding box center [609, 358] width 1144 height 557
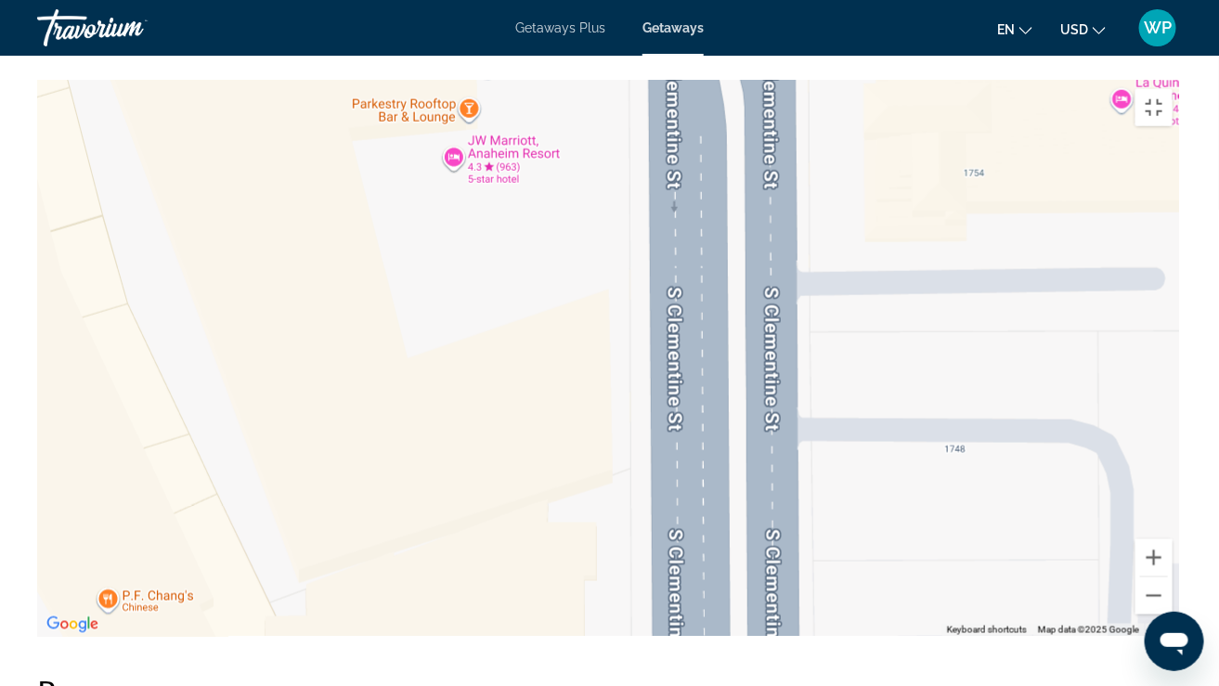
drag, startPoint x: 788, startPoint y: 175, endPoint x: 458, endPoint y: 417, distance: 408.4
click at [458, 417] on div "WorldMark [GEOGRAPHIC_DATA] [GEOGRAPHIC_DATA] [STREET_ADDRESS] View on Google M…" at bounding box center [609, 358] width 1144 height 557
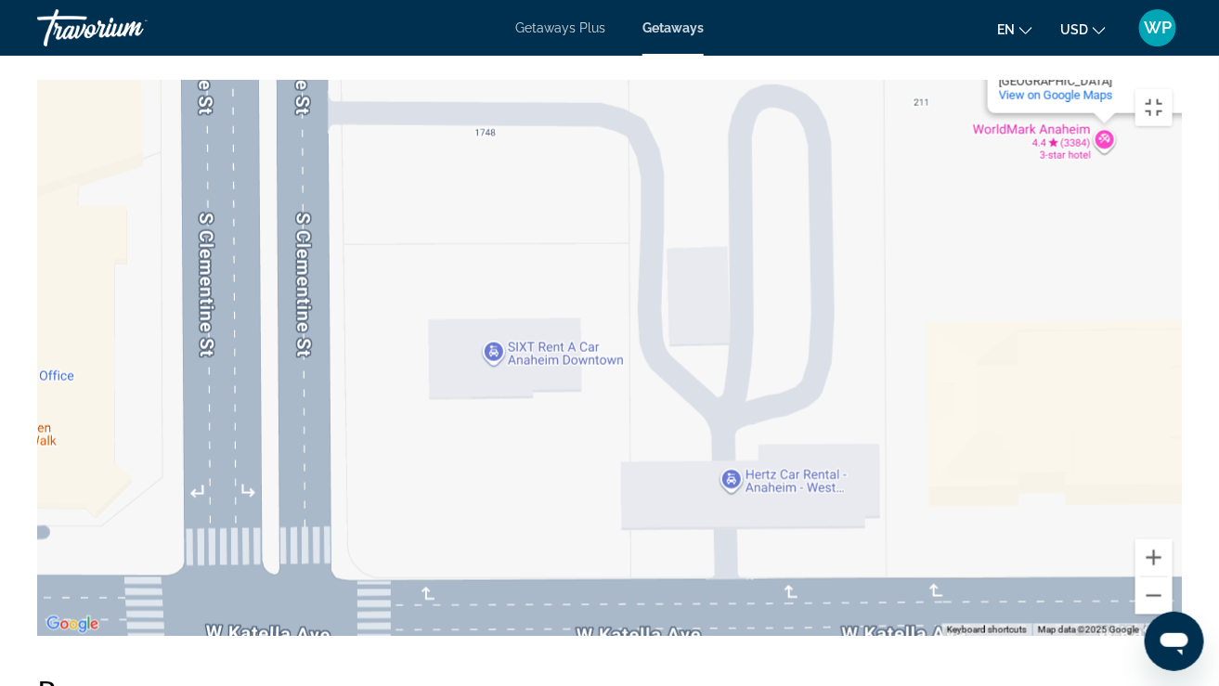
drag, startPoint x: 776, startPoint y: 603, endPoint x: 582, endPoint y: 397, distance: 283.0
click at [582, 397] on div "WorldMark [GEOGRAPHIC_DATA] [GEOGRAPHIC_DATA] [STREET_ADDRESS] View on Google M…" at bounding box center [609, 358] width 1144 height 557
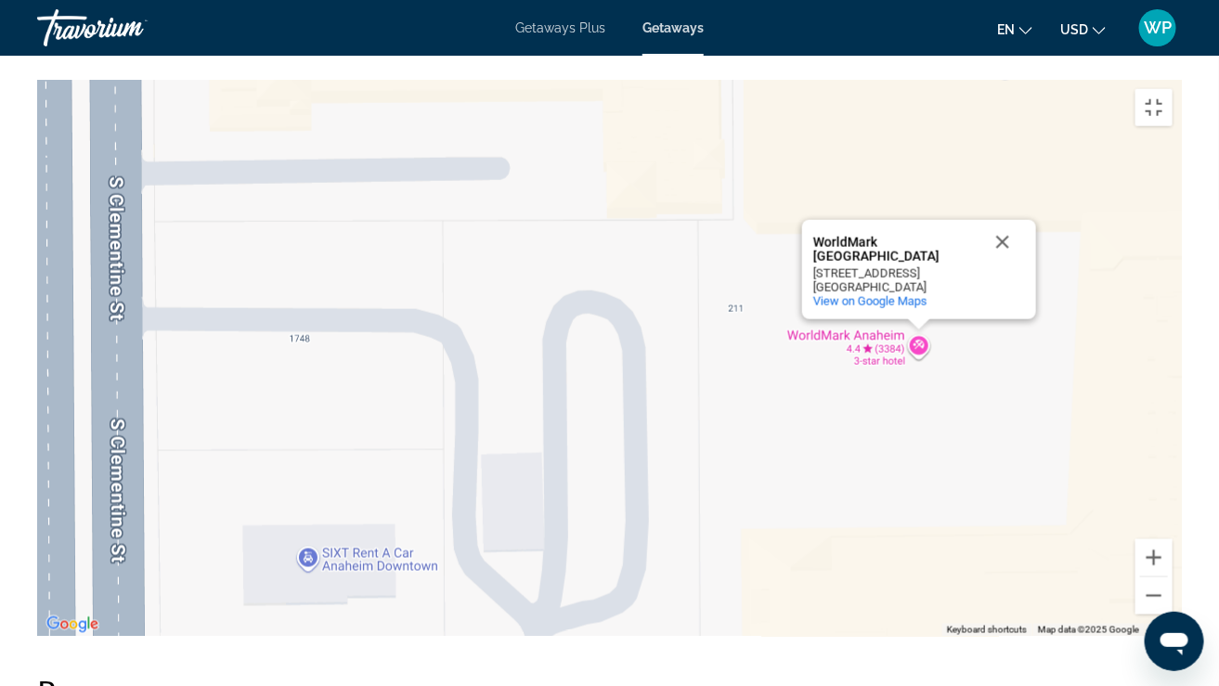
drag, startPoint x: 911, startPoint y: 341, endPoint x: 724, endPoint y: 549, distance: 280.0
click at [724, 549] on div "To activate drag with keyboard, press Alt + Enter. Once in keyboard drag state,…" at bounding box center [609, 358] width 1144 height 557
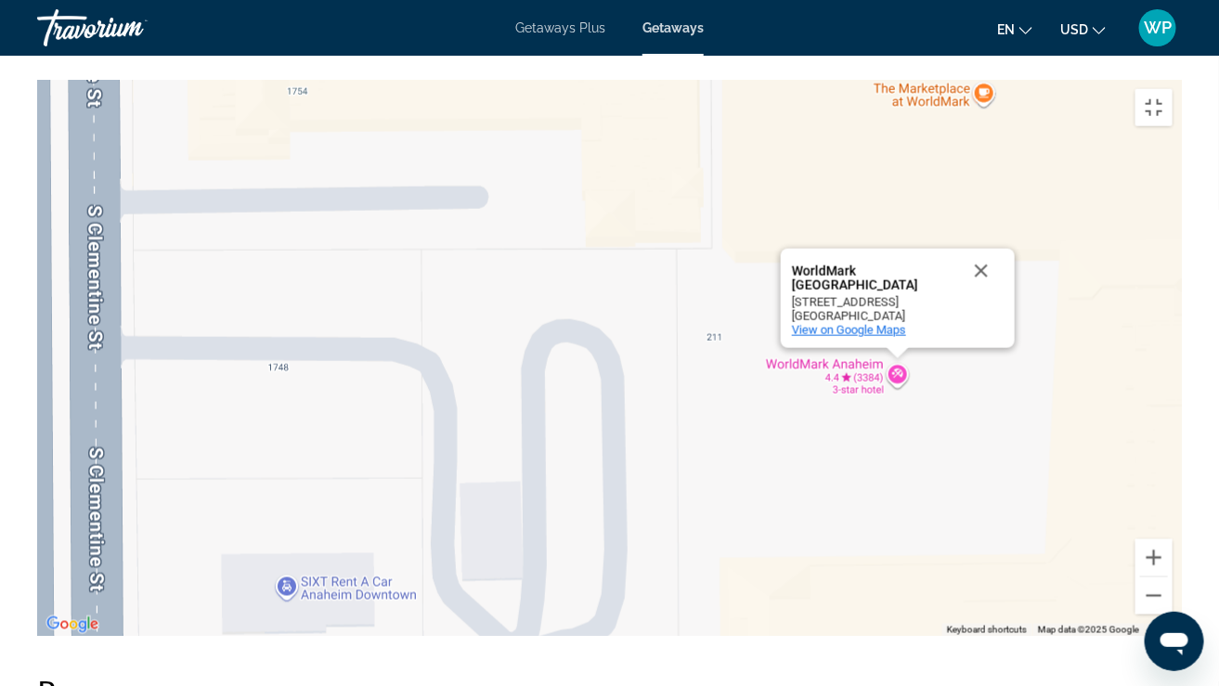
click at [846, 323] on span "View on Google Maps" at bounding box center [849, 330] width 114 height 14
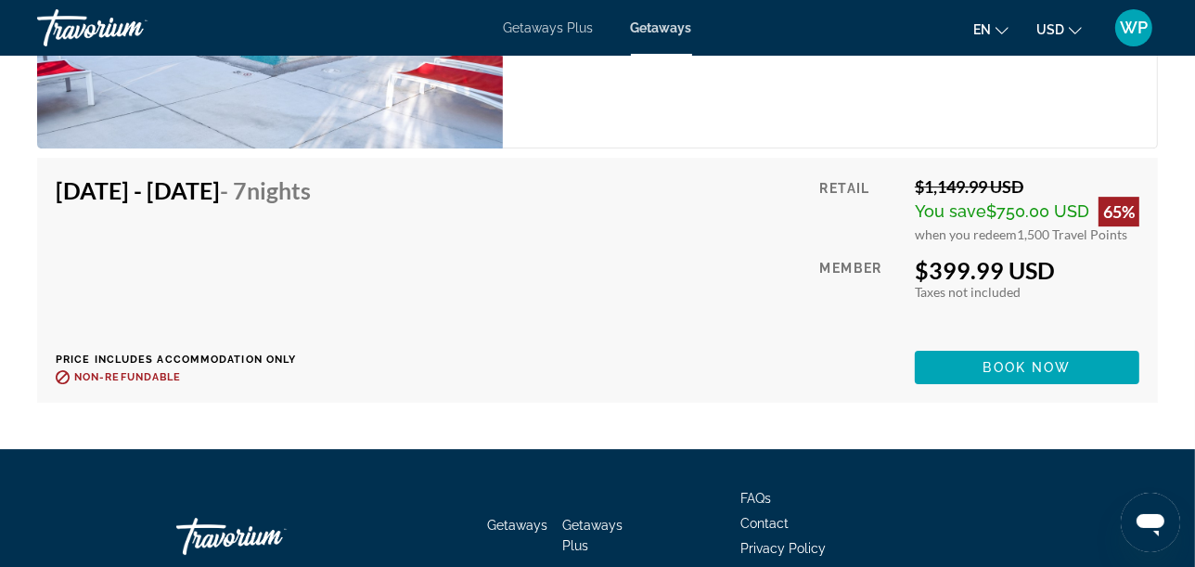
scroll to position [4743, 0]
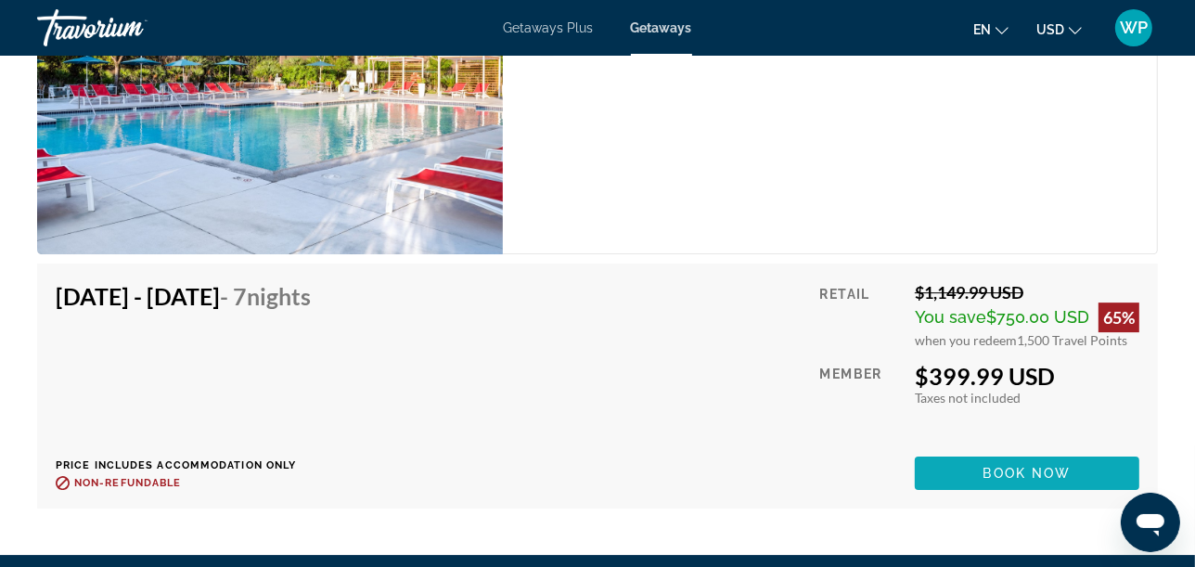
click at [1054, 466] on span "Book now" at bounding box center [1028, 473] width 88 height 15
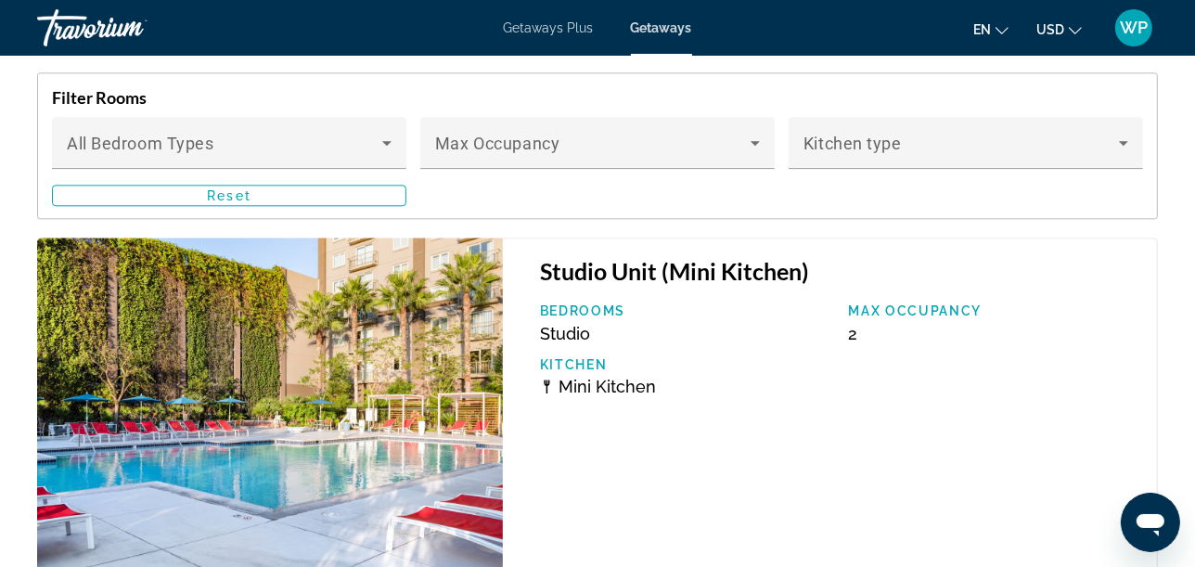
scroll to position [3403, 0]
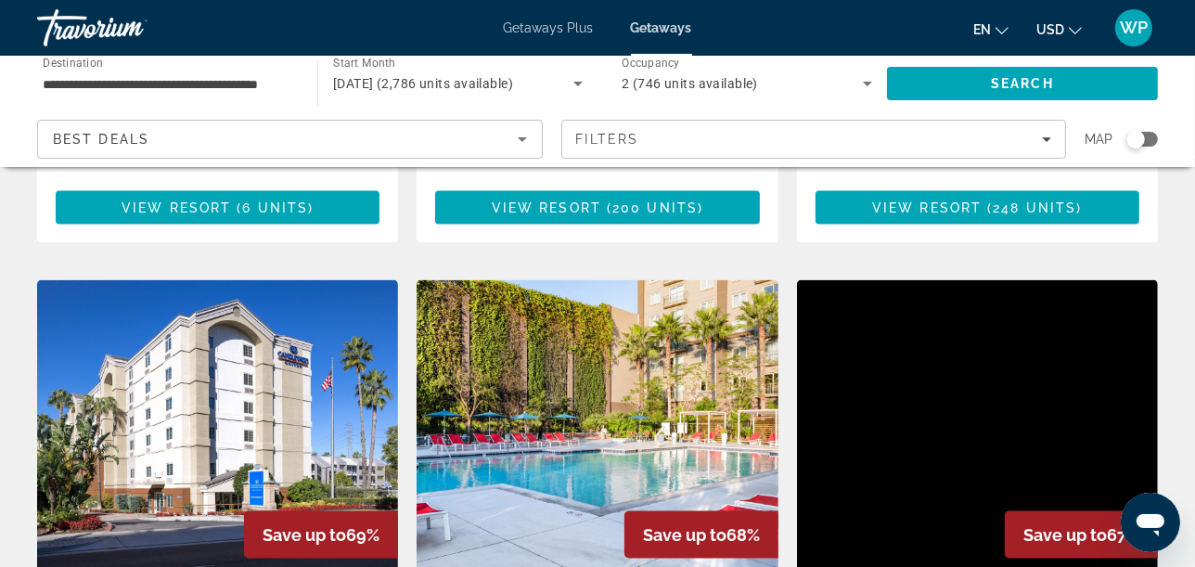
scroll to position [2165, 0]
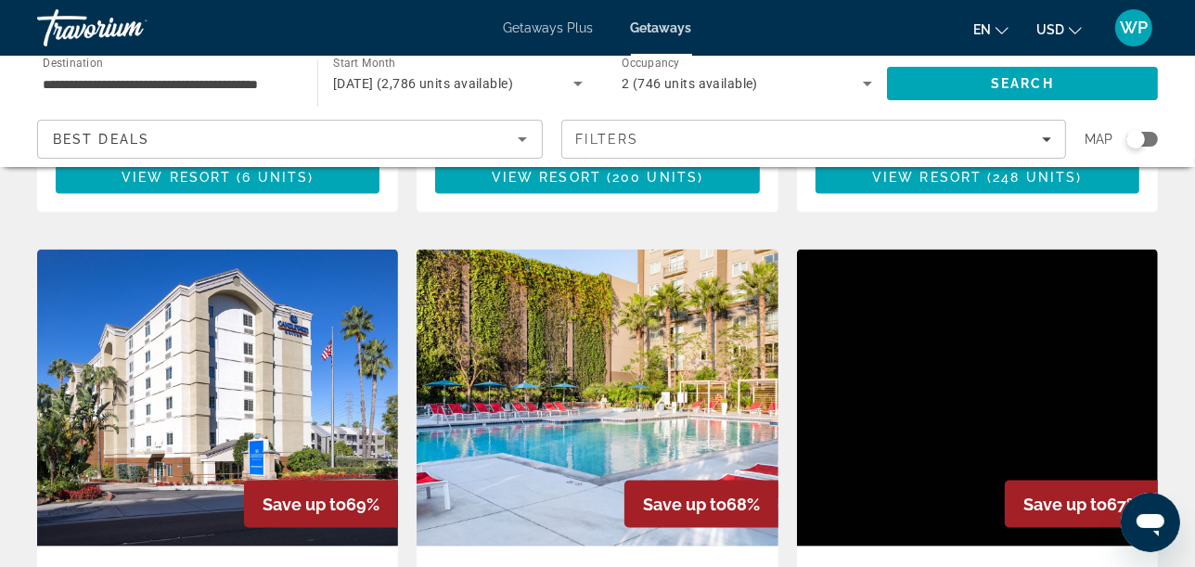
click at [195, 298] on img "Main content" at bounding box center [217, 398] width 361 height 297
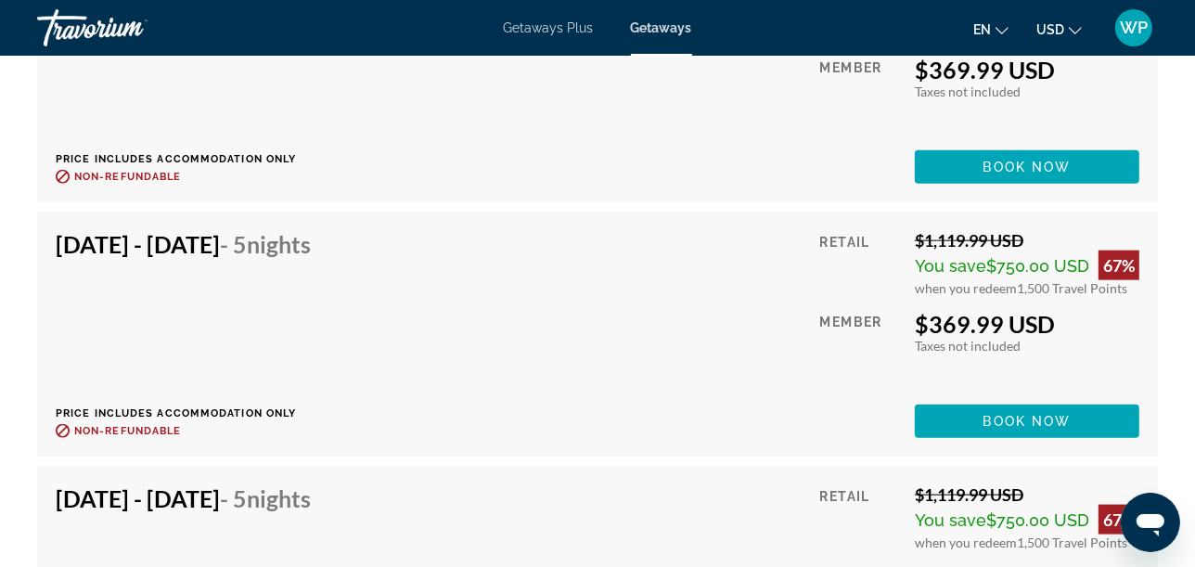
scroll to position [13406, 0]
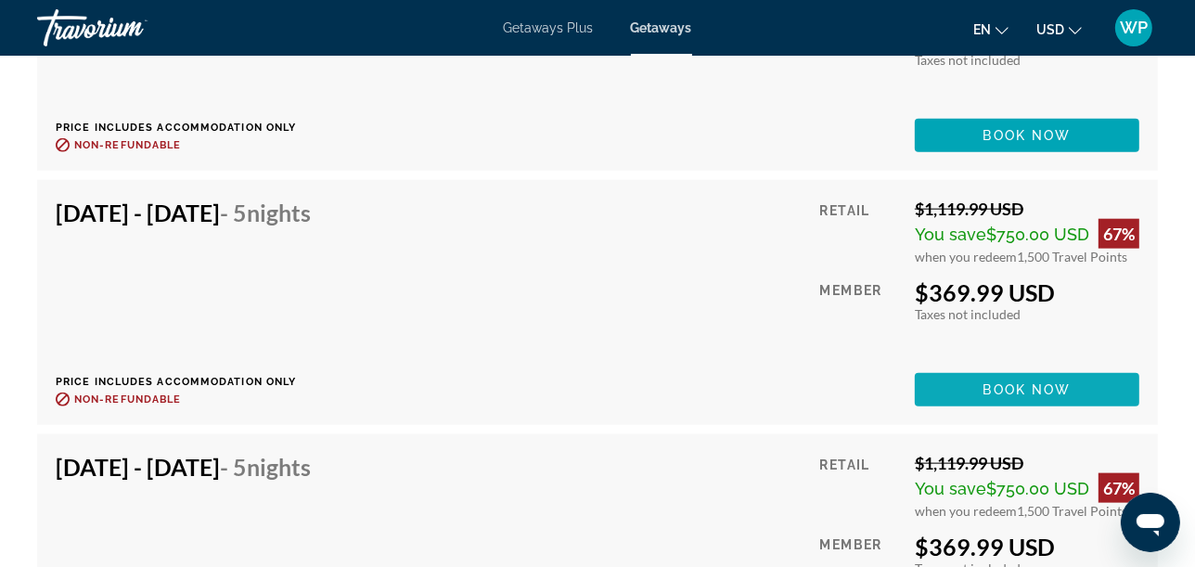
click at [1013, 388] on span "Book now" at bounding box center [1028, 389] width 88 height 15
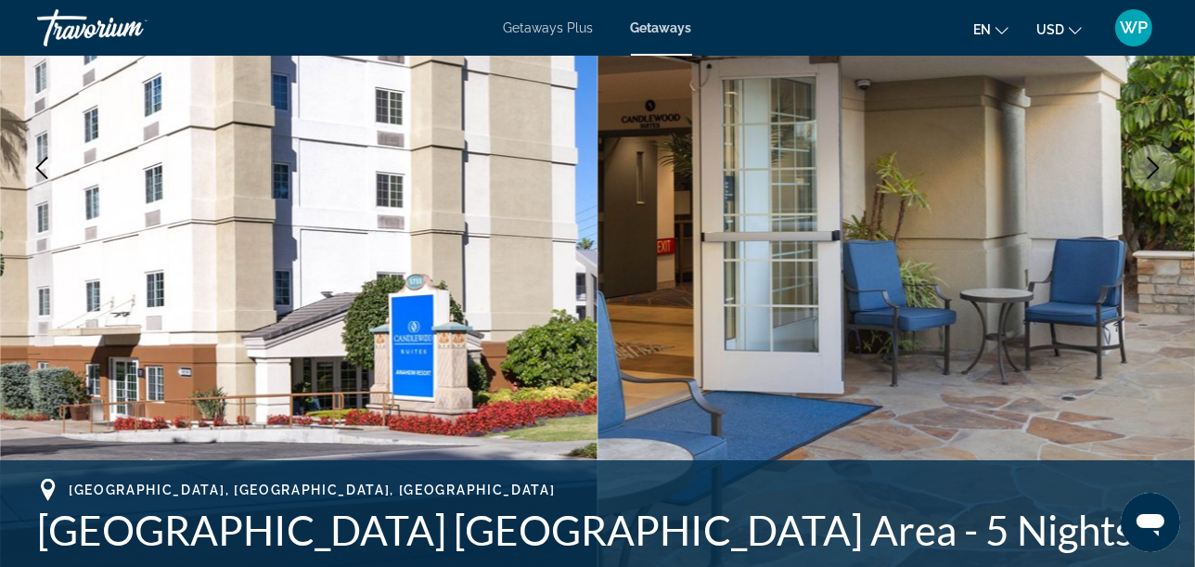
scroll to position [515, 0]
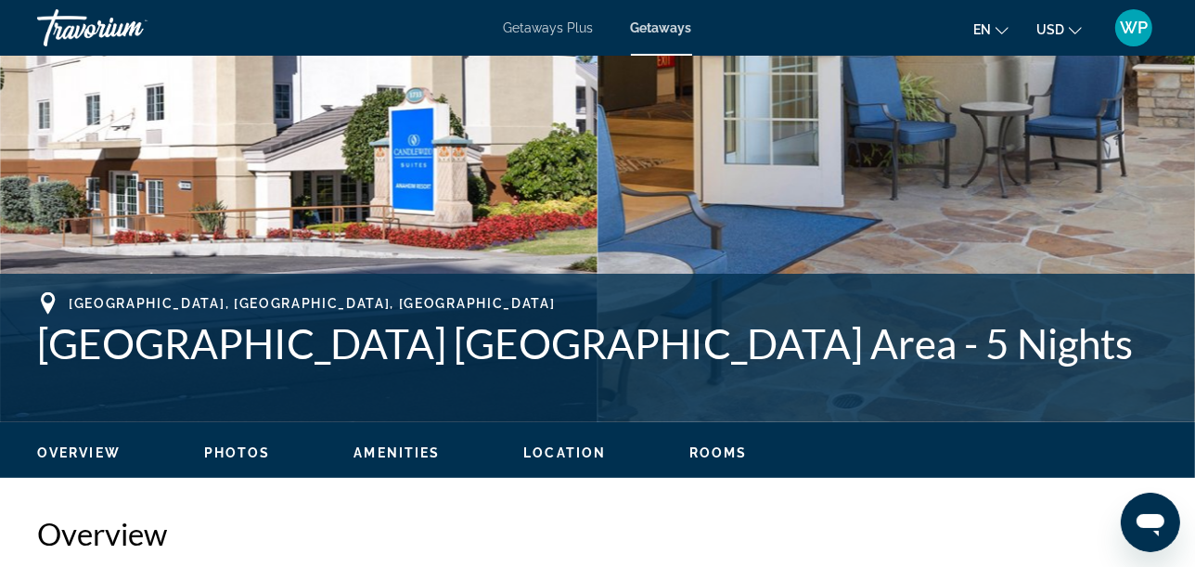
click at [569, 458] on span "Location" at bounding box center [564, 453] width 83 height 15
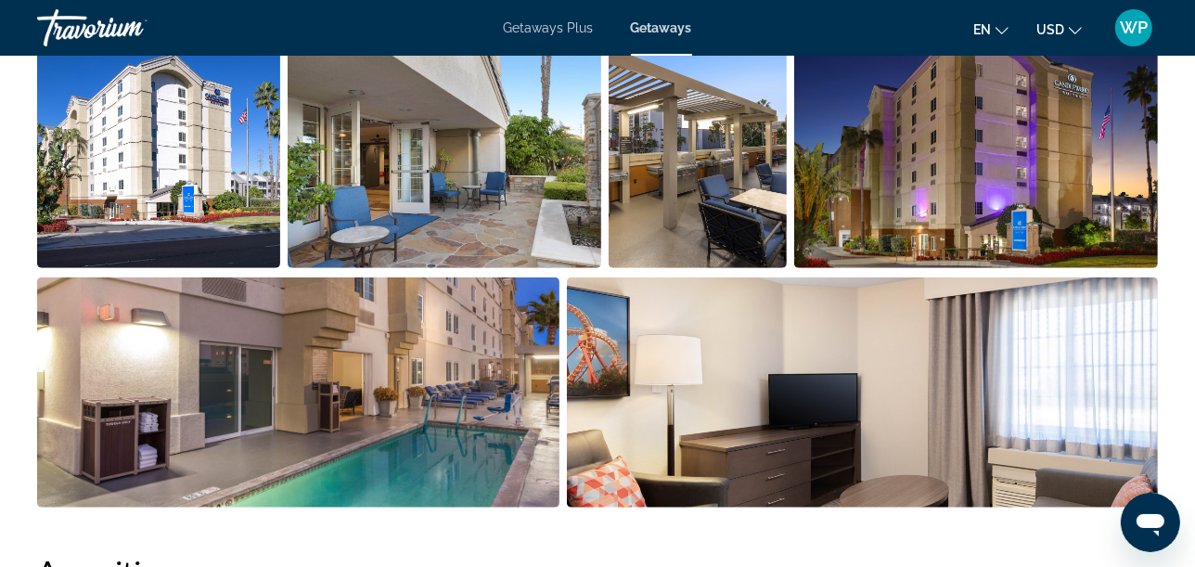
scroll to position [973, 0]
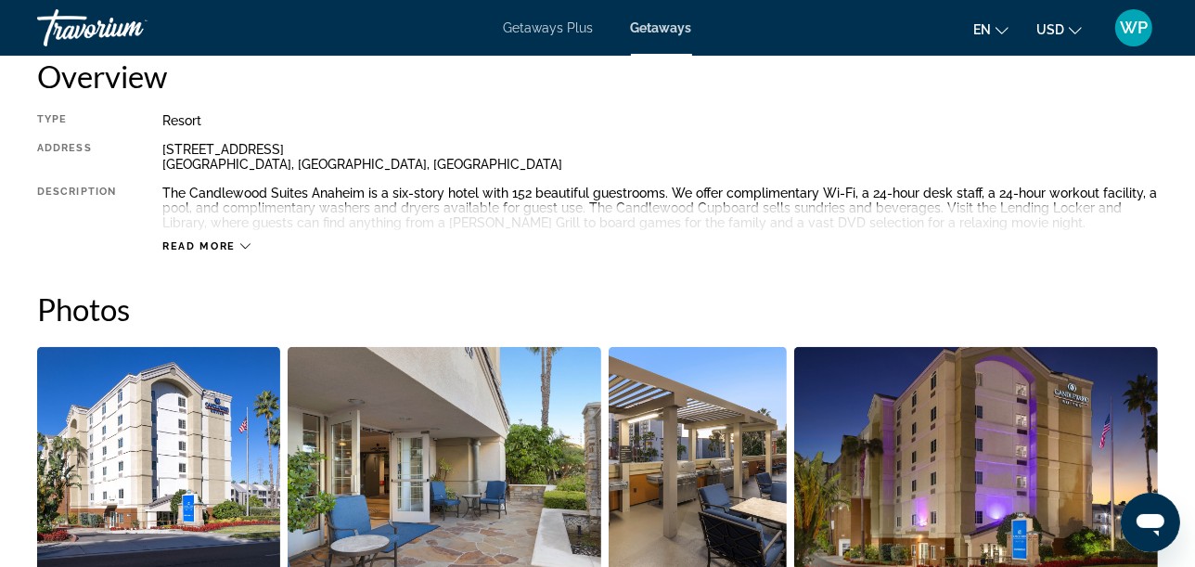
click at [223, 437] on img "Open full-screen image slider" at bounding box center [158, 462] width 243 height 230
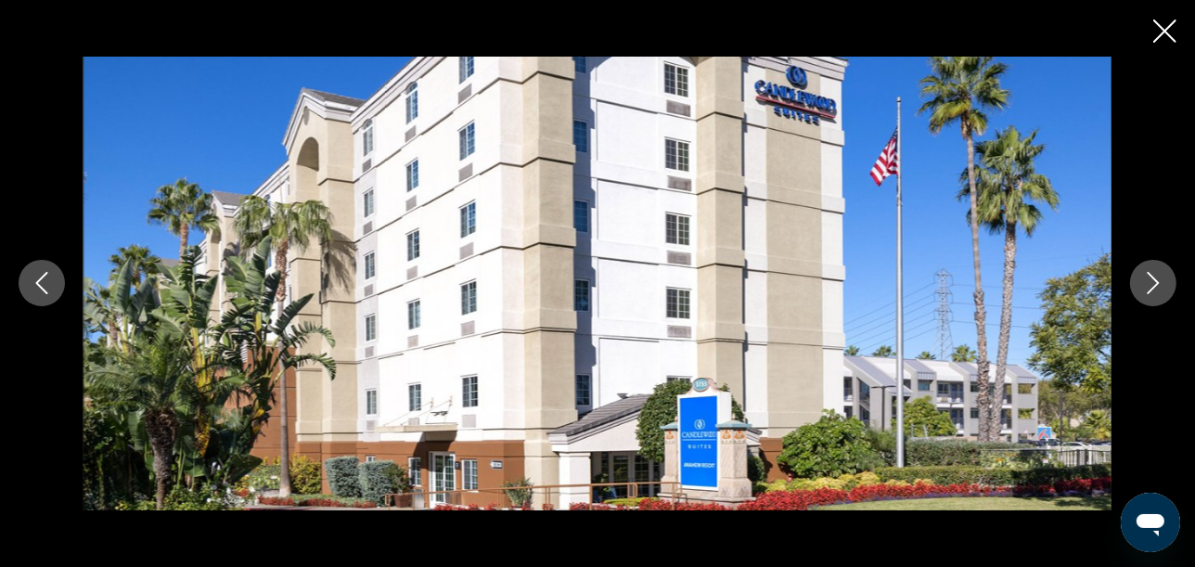
click at [1156, 286] on icon "Next image" at bounding box center [1154, 284] width 12 height 22
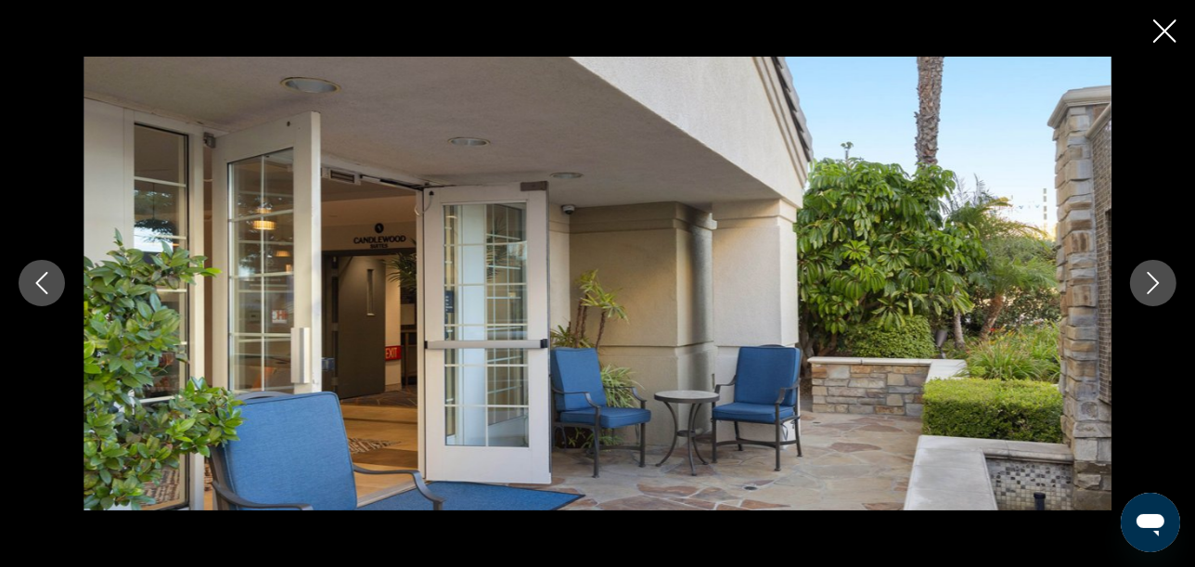
click at [1156, 286] on icon "Next image" at bounding box center [1154, 284] width 12 height 22
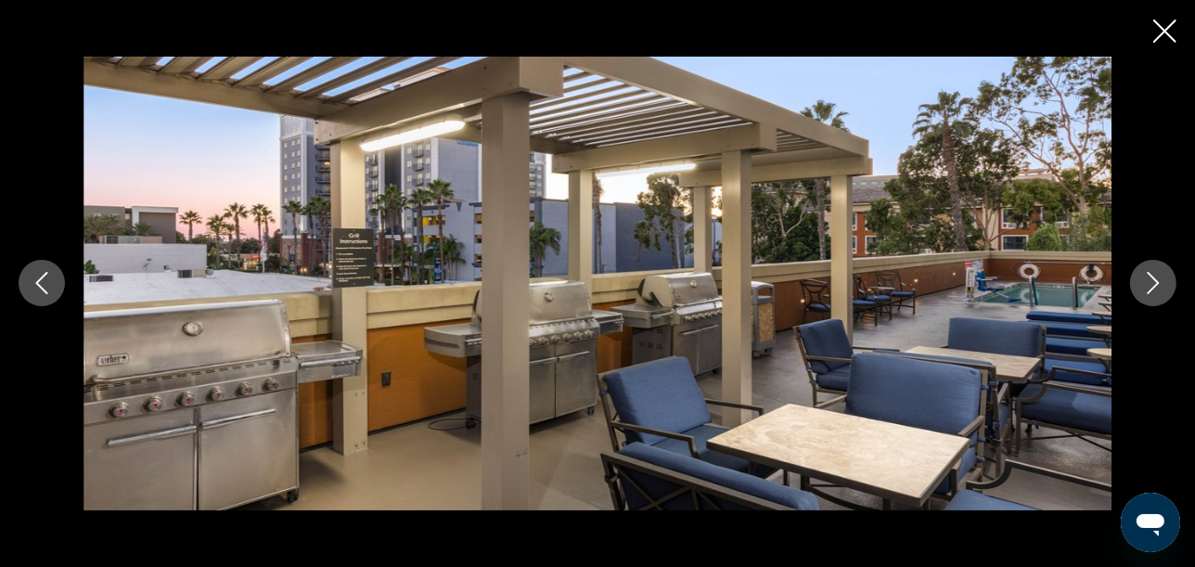
click at [1156, 286] on icon "Next image" at bounding box center [1154, 284] width 12 height 22
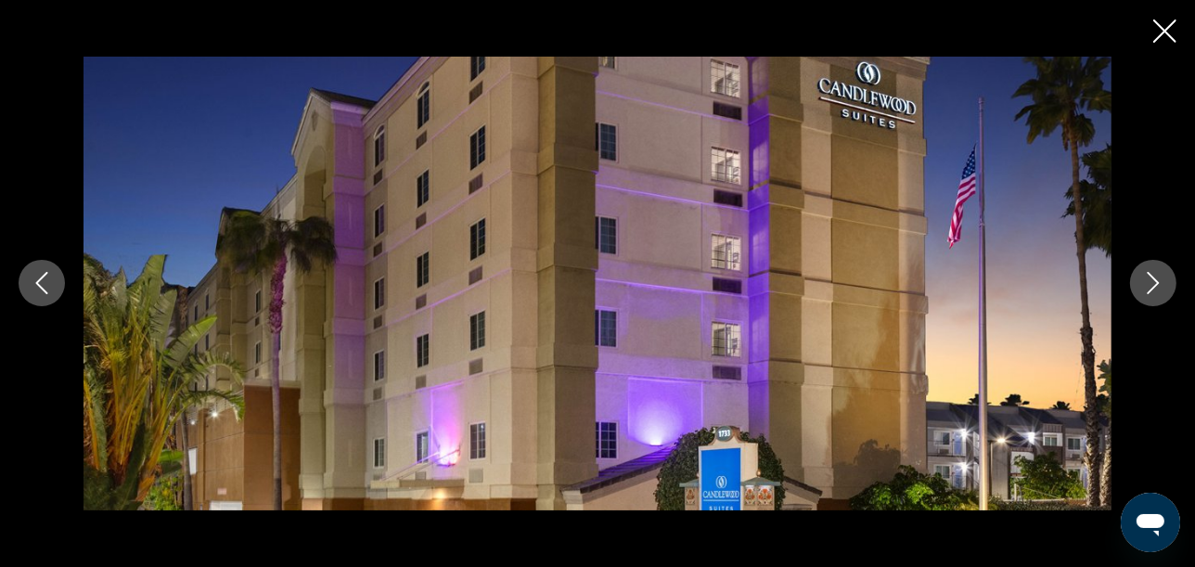
click at [1156, 286] on icon "Next image" at bounding box center [1154, 284] width 12 height 22
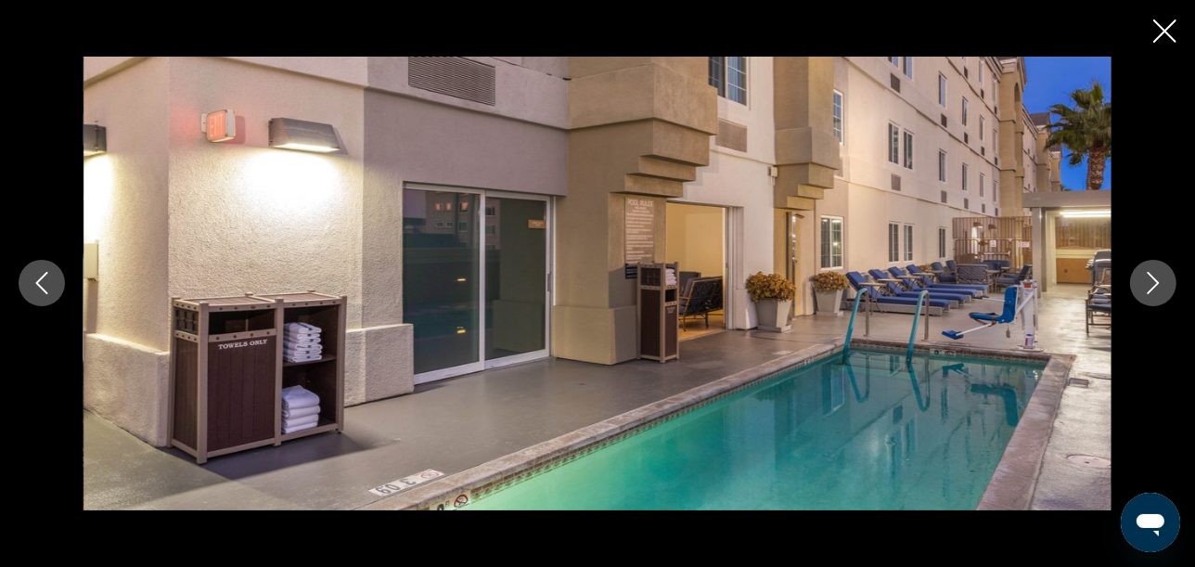
click at [1156, 286] on icon "Next image" at bounding box center [1154, 284] width 12 height 22
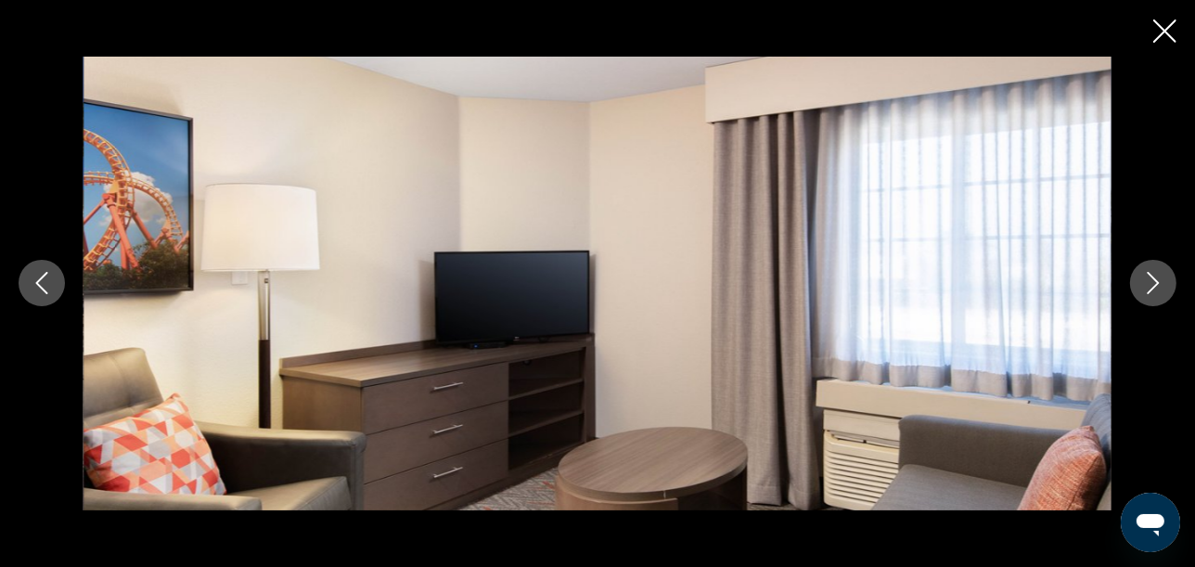
click at [1156, 286] on icon "Next image" at bounding box center [1154, 284] width 12 height 22
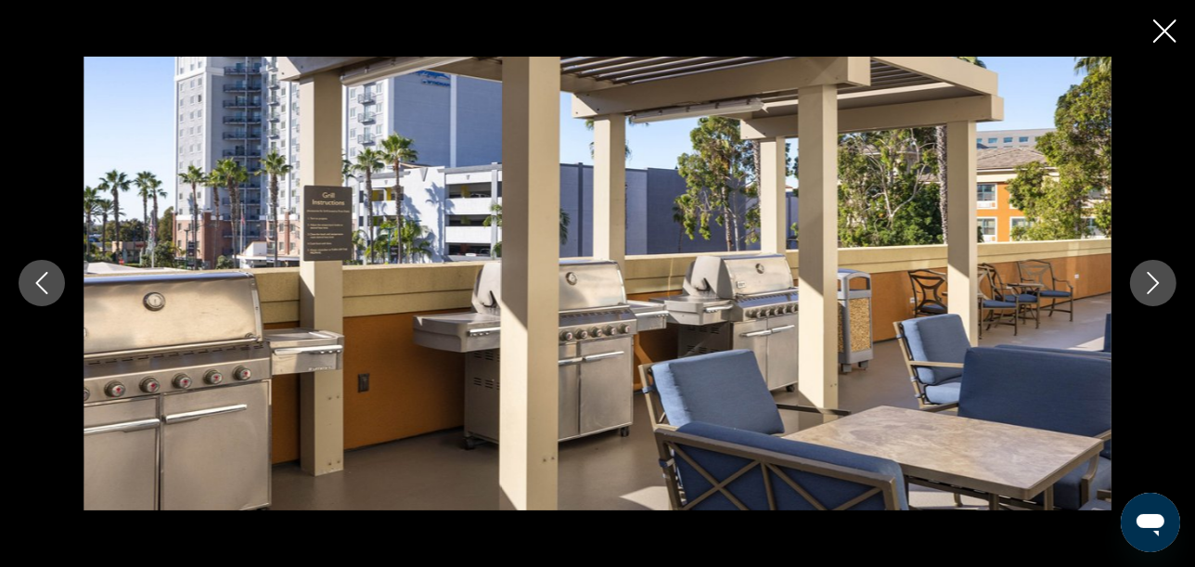
click at [1156, 286] on icon "Next image" at bounding box center [1154, 284] width 12 height 22
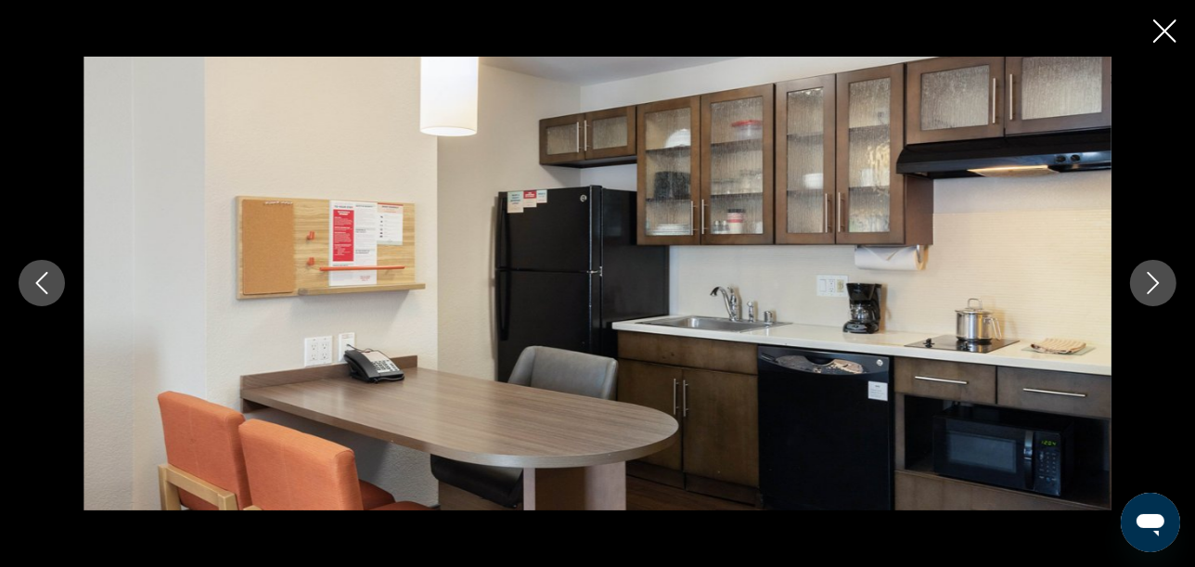
click at [1156, 286] on icon "Next image" at bounding box center [1154, 284] width 12 height 22
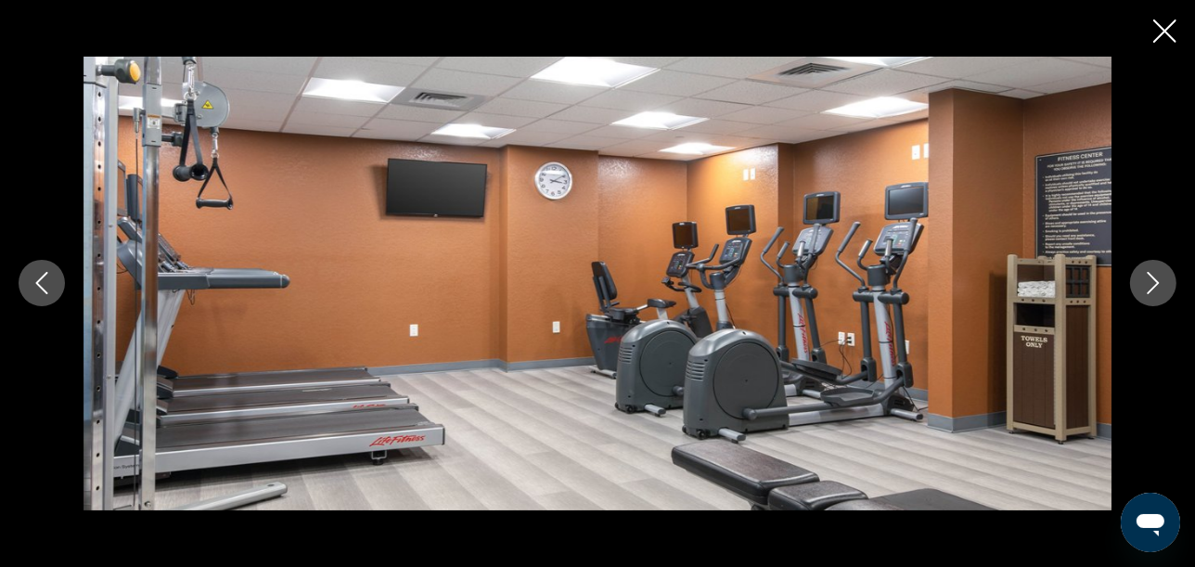
click at [1156, 286] on icon "Next image" at bounding box center [1154, 284] width 12 height 22
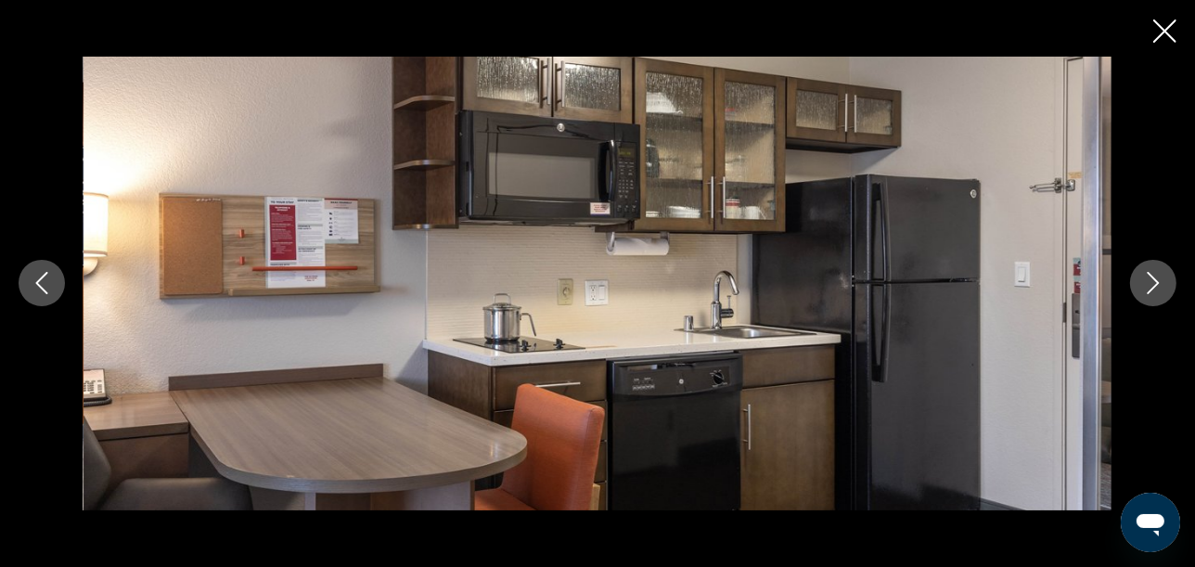
click at [1156, 286] on icon "Next image" at bounding box center [1154, 284] width 12 height 22
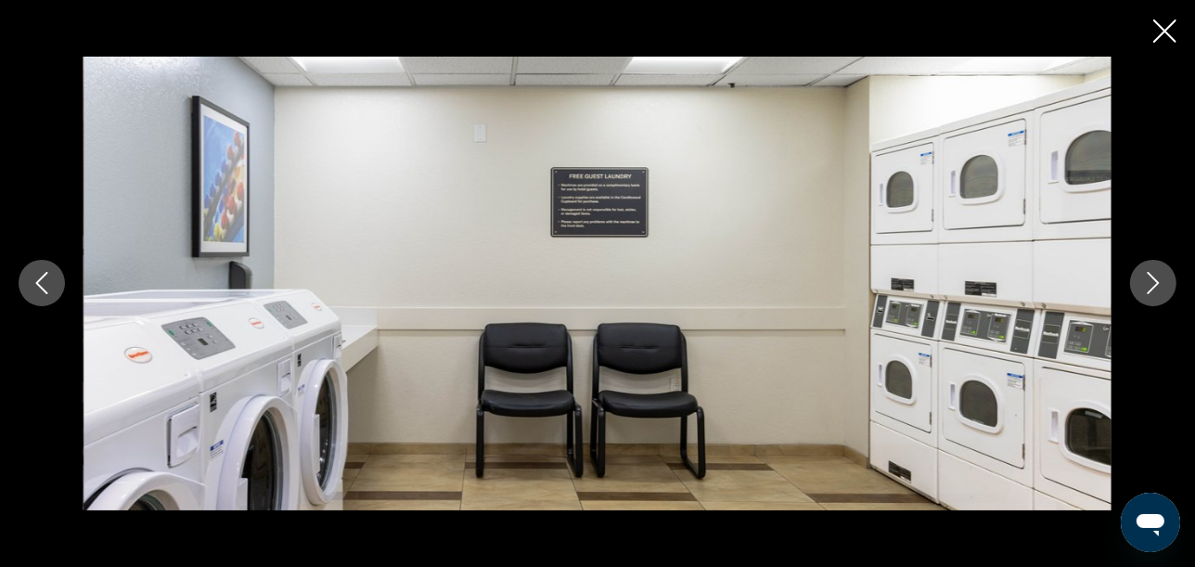
click at [1156, 286] on icon "Next image" at bounding box center [1154, 284] width 12 height 22
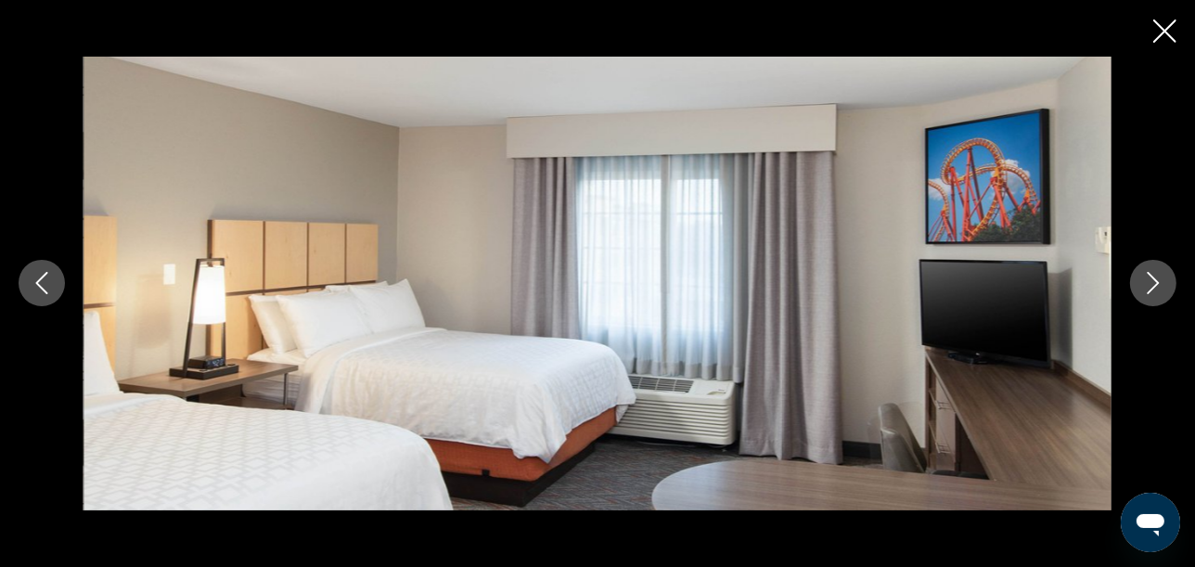
click at [1156, 286] on icon "Next image" at bounding box center [1154, 284] width 12 height 22
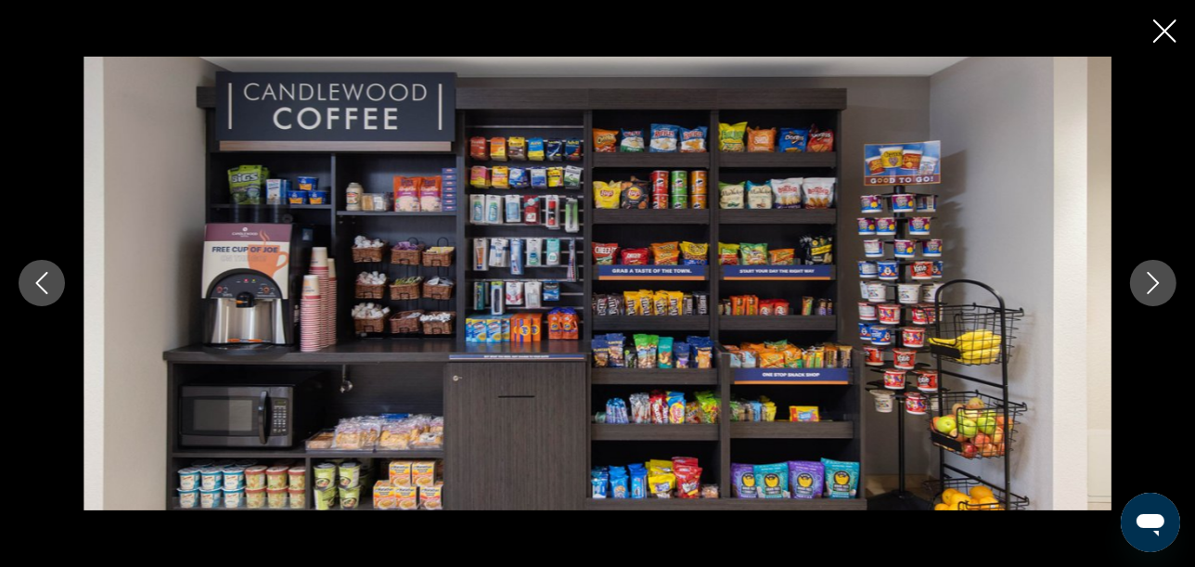
click at [1156, 286] on icon "Next image" at bounding box center [1154, 284] width 12 height 22
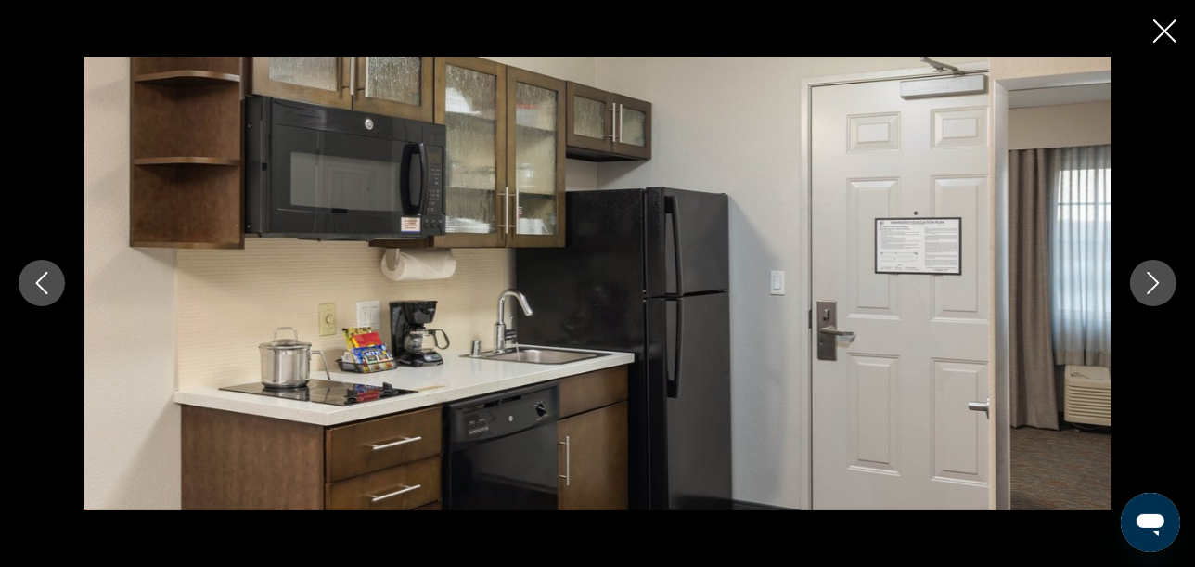
click at [1156, 286] on icon "Next image" at bounding box center [1154, 284] width 12 height 22
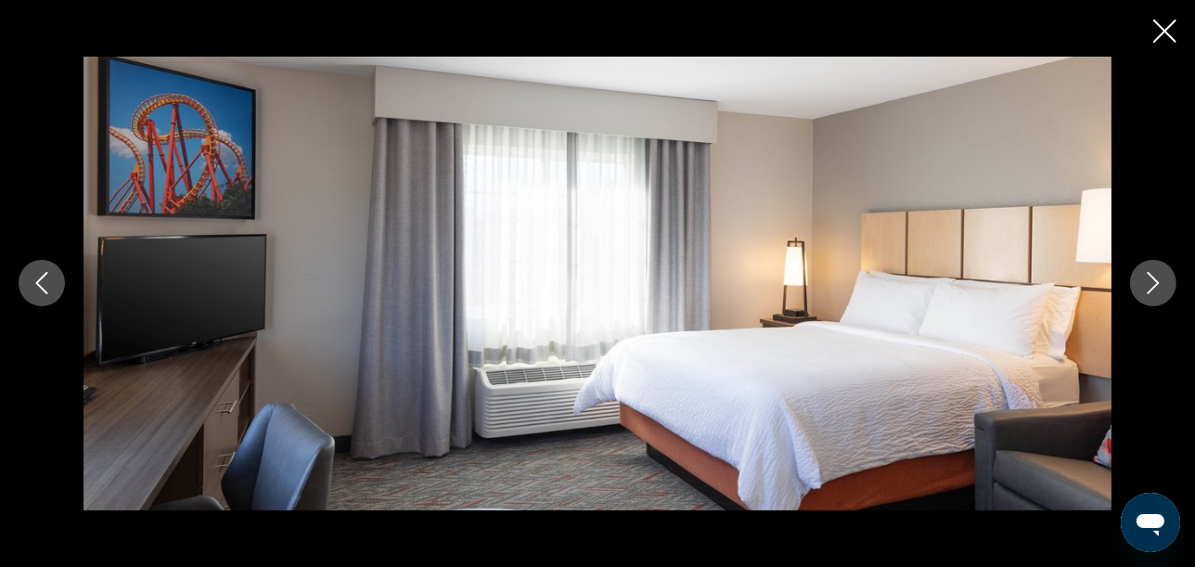
click at [1156, 286] on icon "Next image" at bounding box center [1154, 284] width 12 height 22
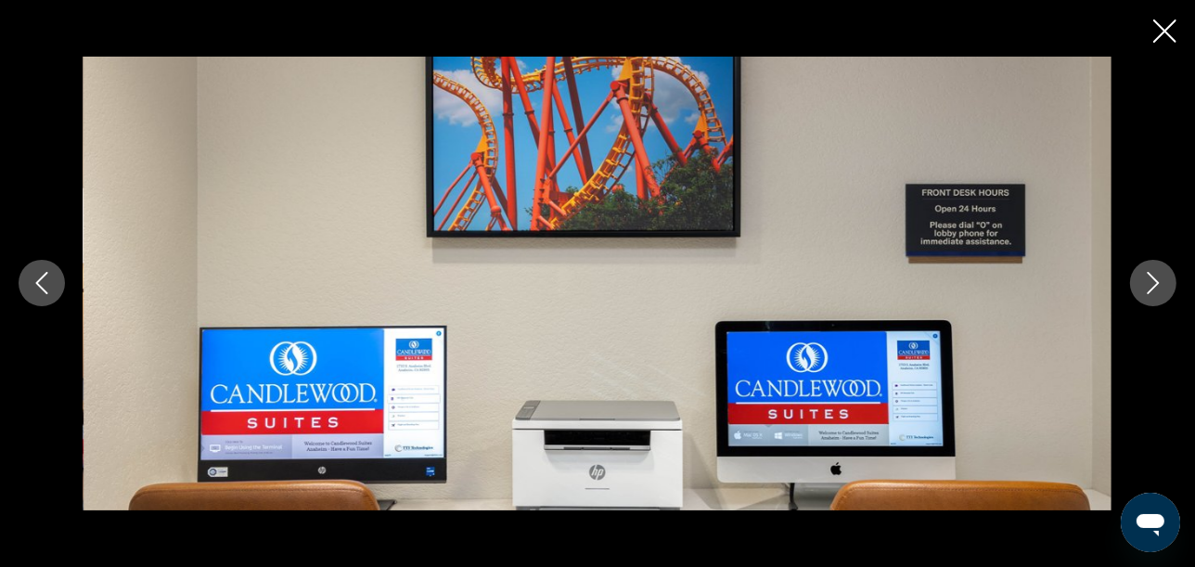
click at [1156, 286] on icon "Next image" at bounding box center [1154, 284] width 12 height 22
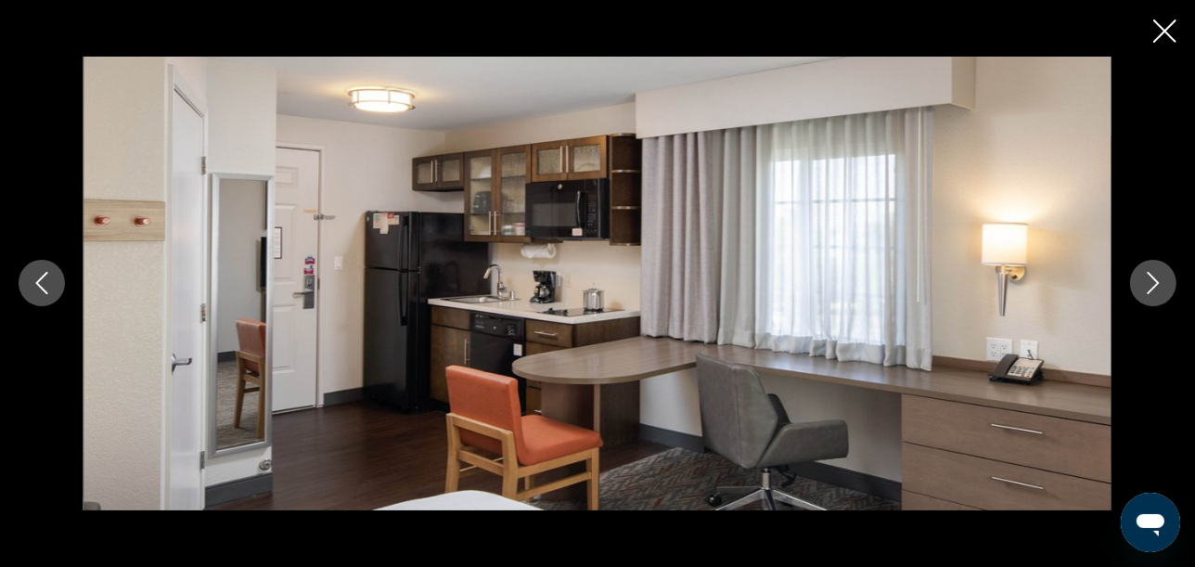
click at [1156, 286] on icon "Next image" at bounding box center [1154, 284] width 12 height 22
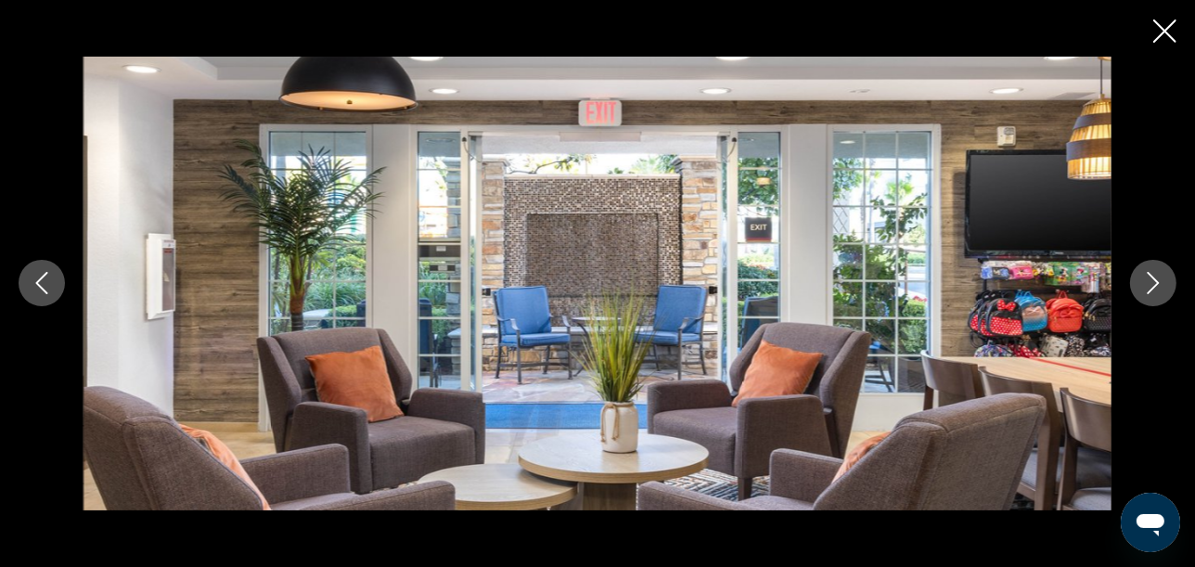
click at [1156, 286] on icon "Next image" at bounding box center [1154, 284] width 12 height 22
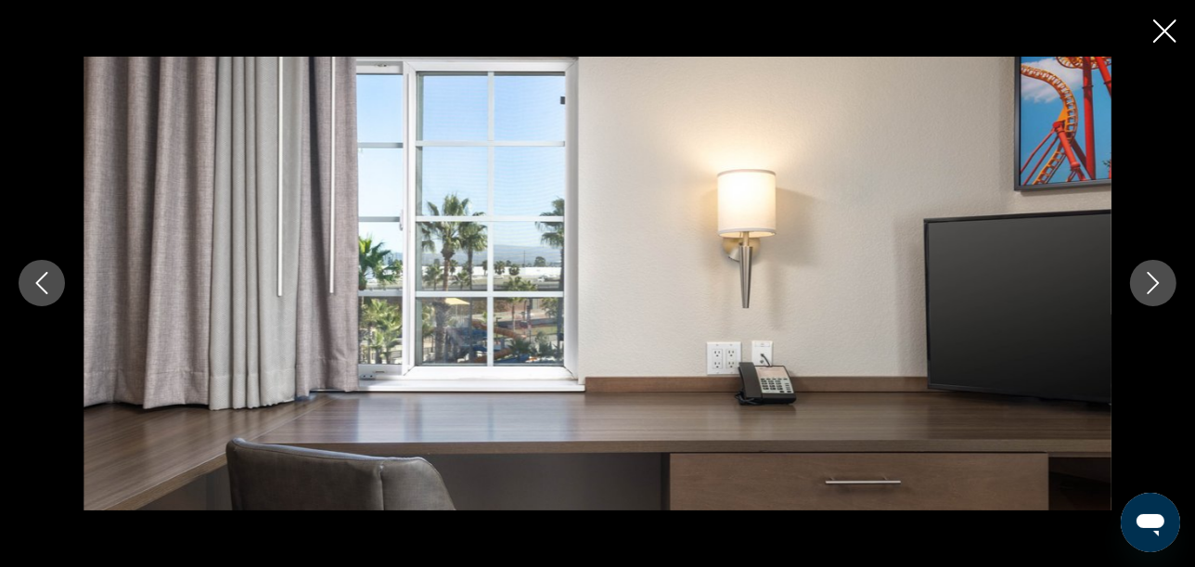
click at [1156, 286] on icon "Next image" at bounding box center [1154, 284] width 12 height 22
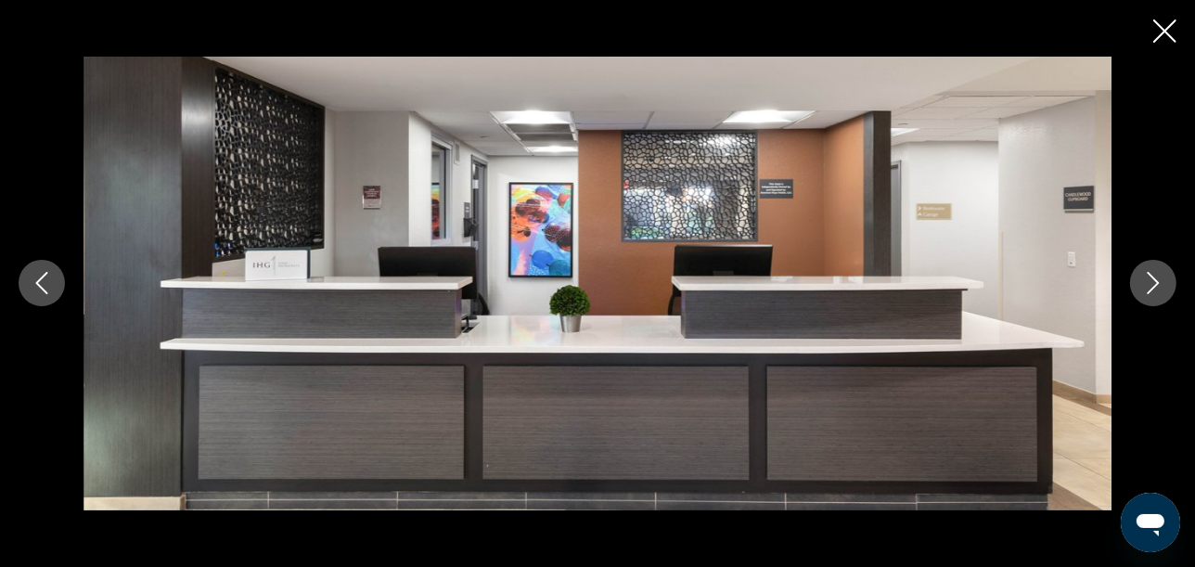
click at [1156, 286] on icon "Next image" at bounding box center [1154, 284] width 12 height 22
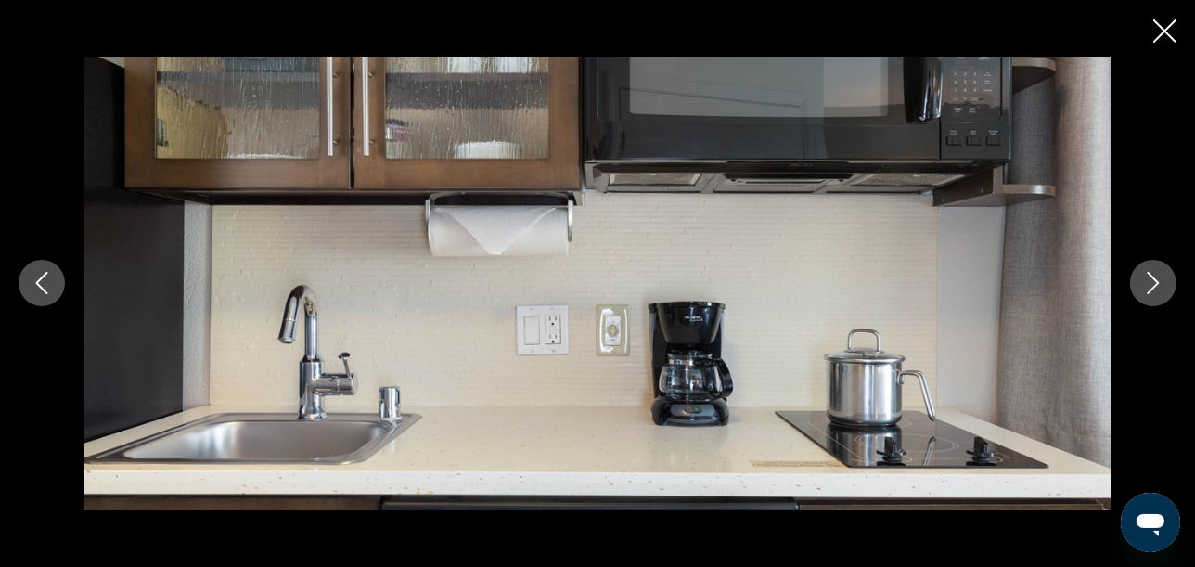
click at [1156, 286] on icon "Next image" at bounding box center [1154, 284] width 12 height 22
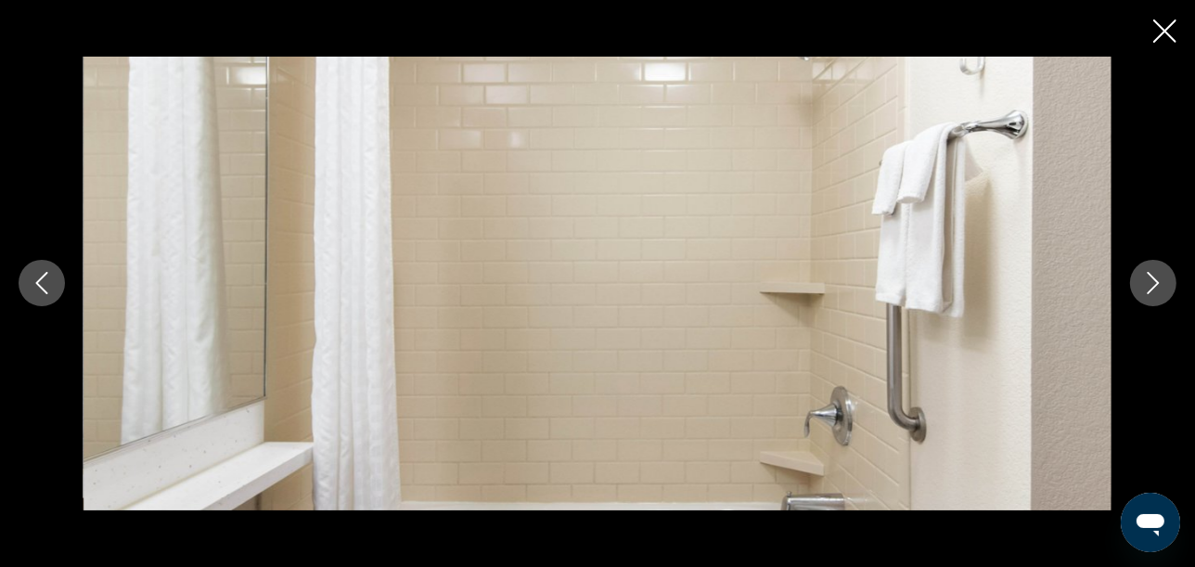
click at [1156, 286] on icon "Next image" at bounding box center [1154, 284] width 12 height 22
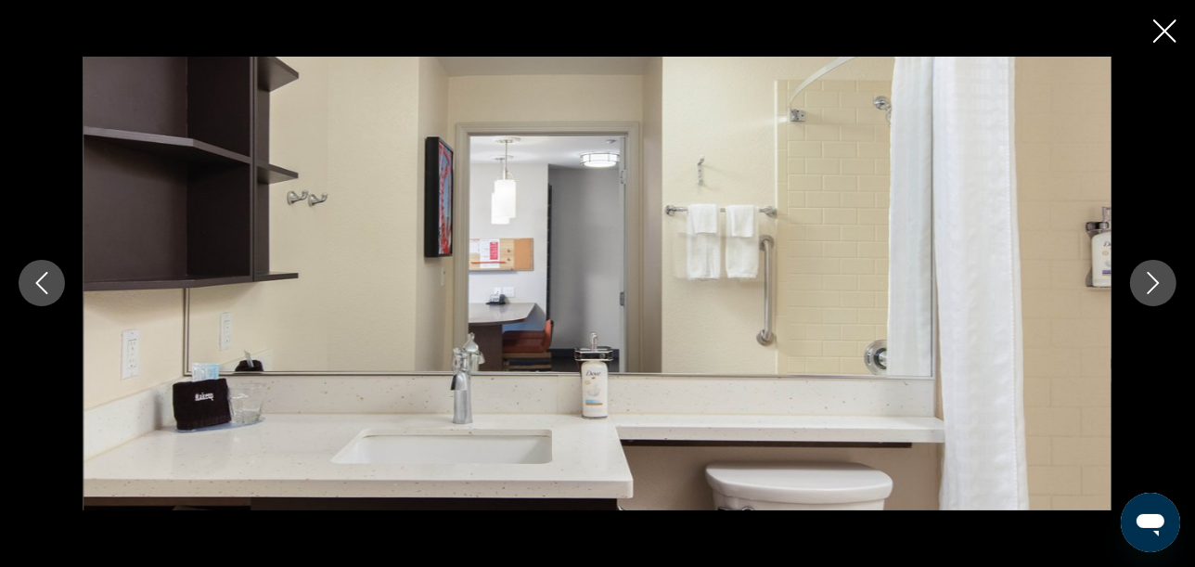
click at [1156, 286] on icon "Next image" at bounding box center [1154, 284] width 12 height 22
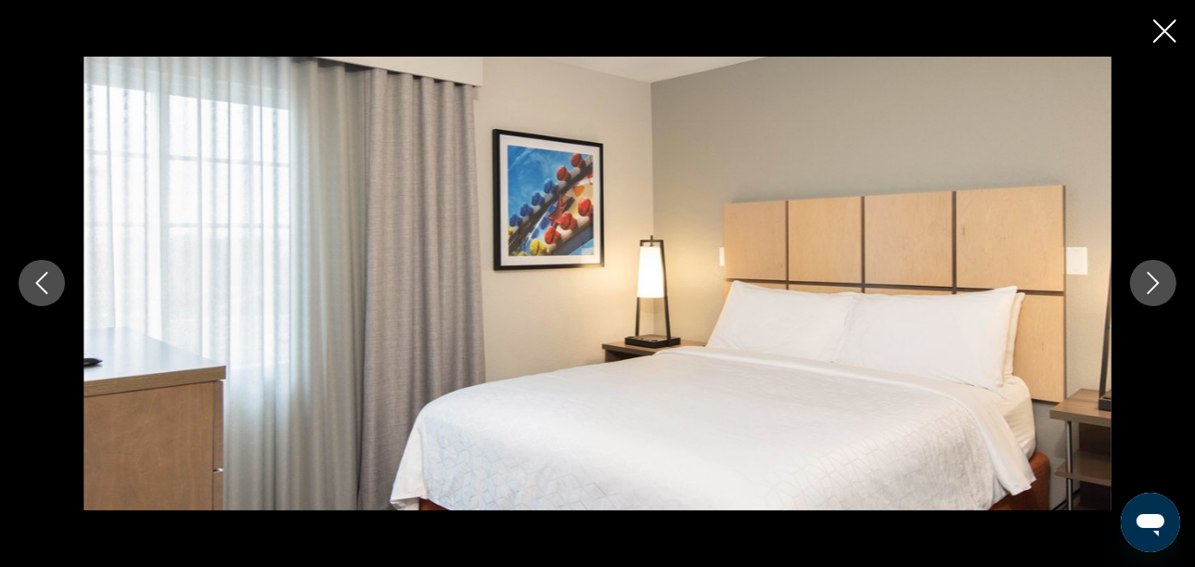
click at [1156, 286] on icon "Next image" at bounding box center [1154, 284] width 12 height 22
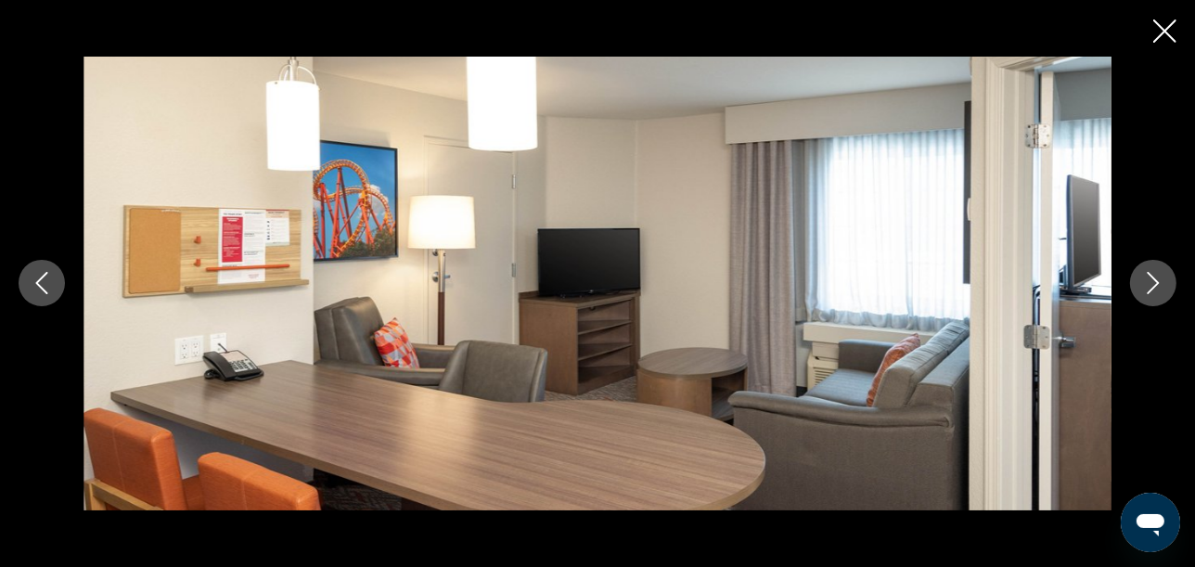
click at [1156, 286] on icon "Next image" at bounding box center [1154, 284] width 12 height 22
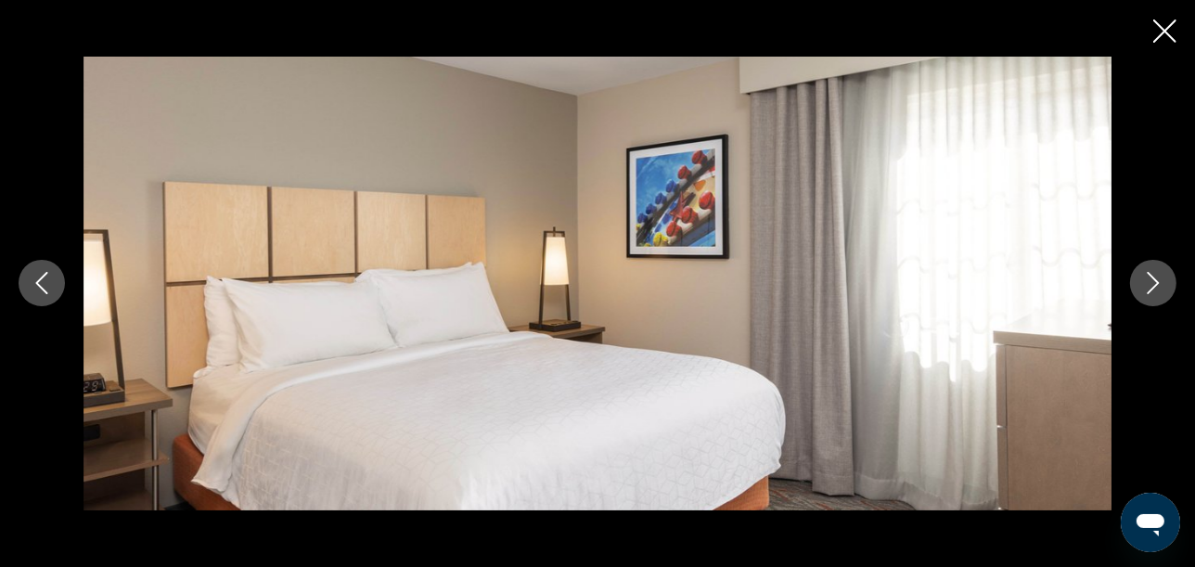
click at [1156, 286] on icon "Next image" at bounding box center [1154, 284] width 12 height 22
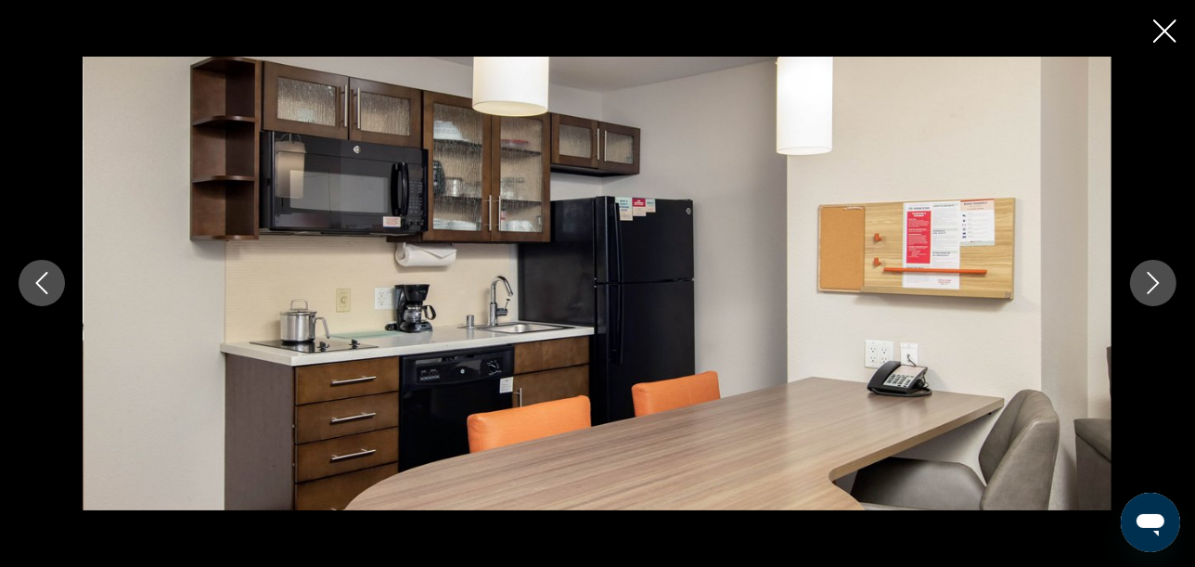
click at [1156, 286] on icon "Next image" at bounding box center [1154, 284] width 12 height 22
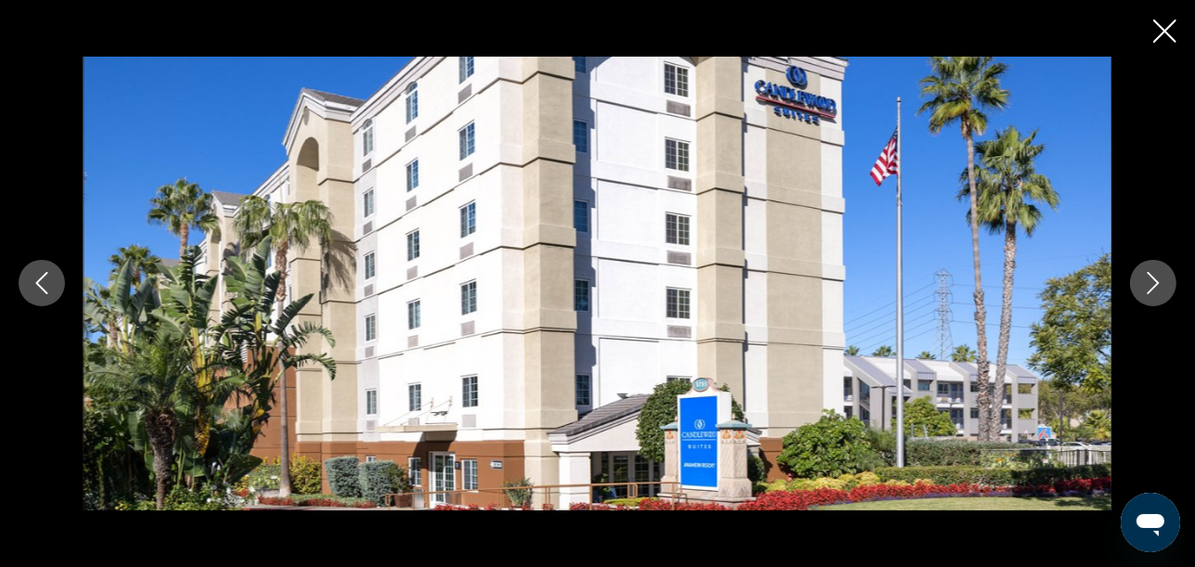
click at [1156, 286] on icon "Next image" at bounding box center [1154, 284] width 12 height 22
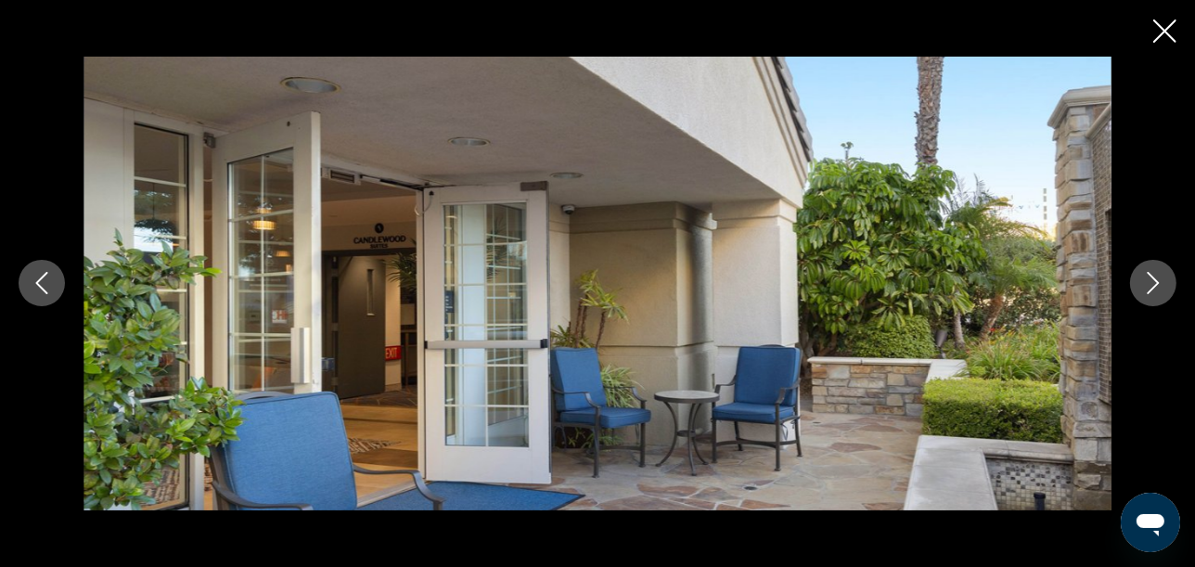
click at [1156, 286] on icon "Next image" at bounding box center [1154, 284] width 12 height 22
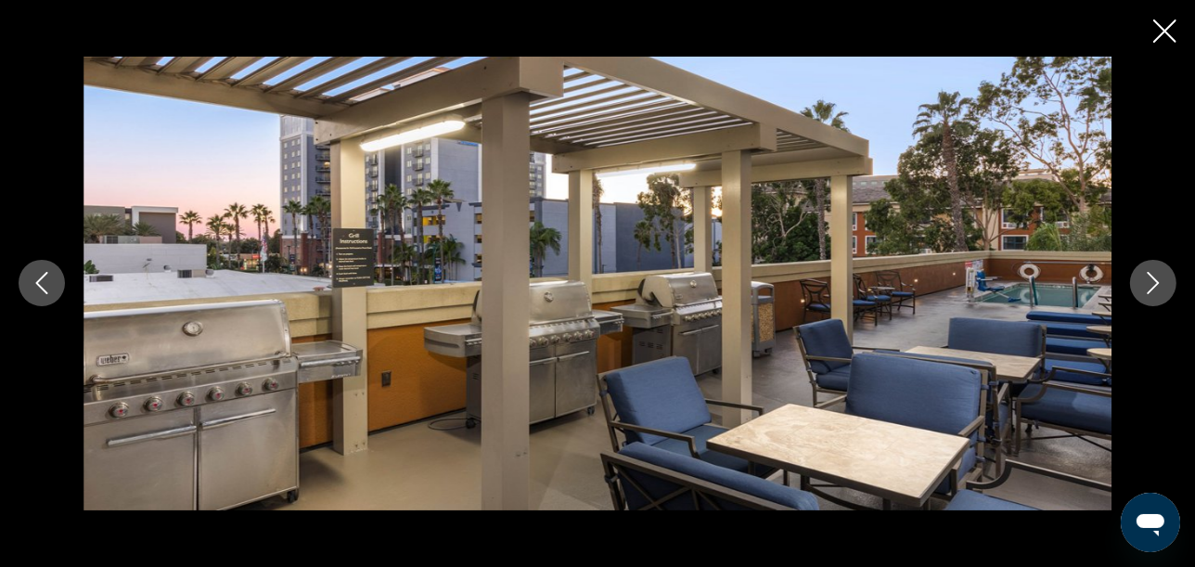
click at [1156, 286] on icon "Next image" at bounding box center [1154, 284] width 12 height 22
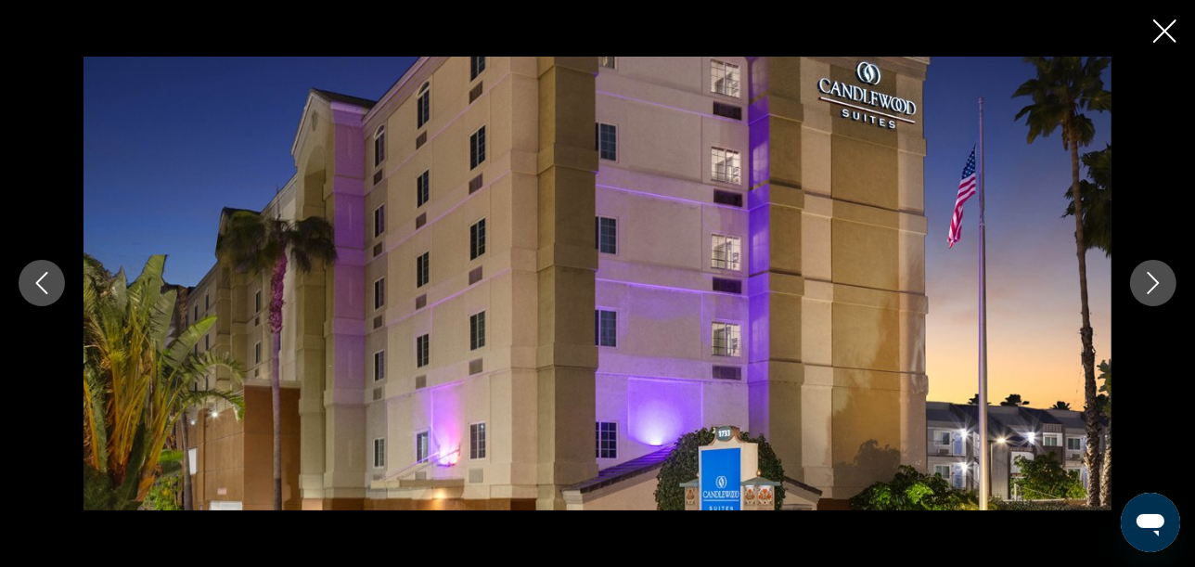
click at [1156, 286] on icon "Next image" at bounding box center [1154, 284] width 12 height 22
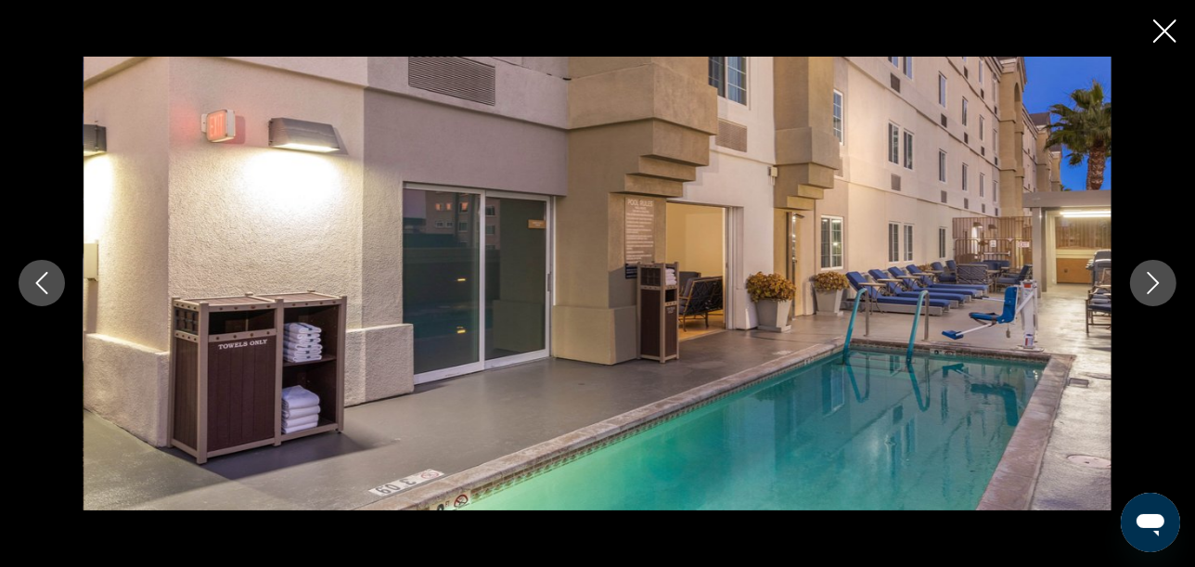
click at [1167, 36] on icon "Close slideshow" at bounding box center [1165, 30] width 23 height 23
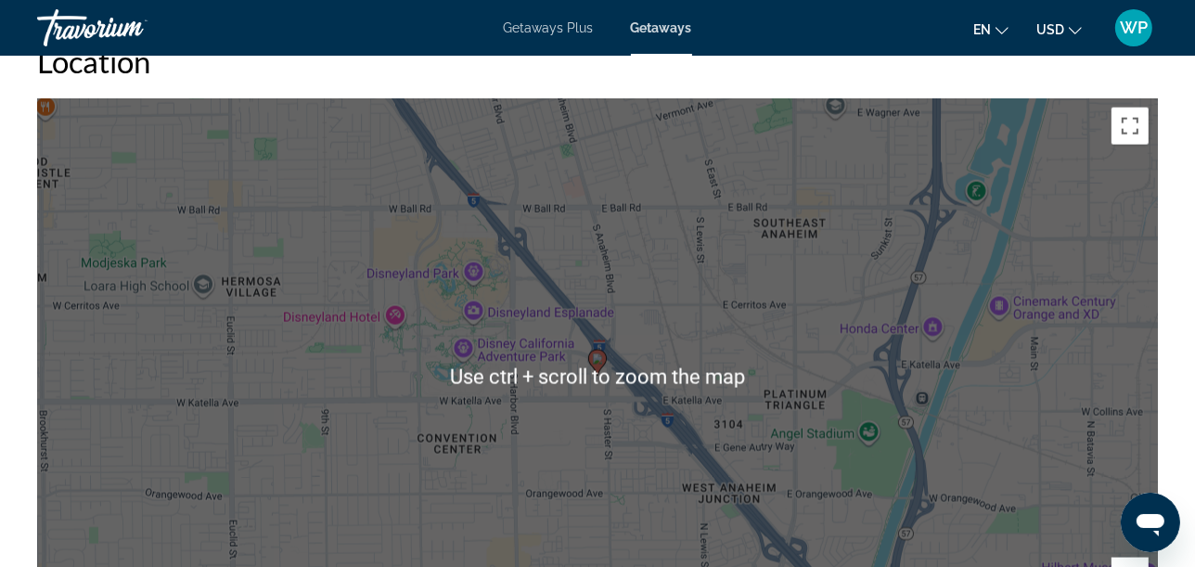
scroll to position [2416, 0]
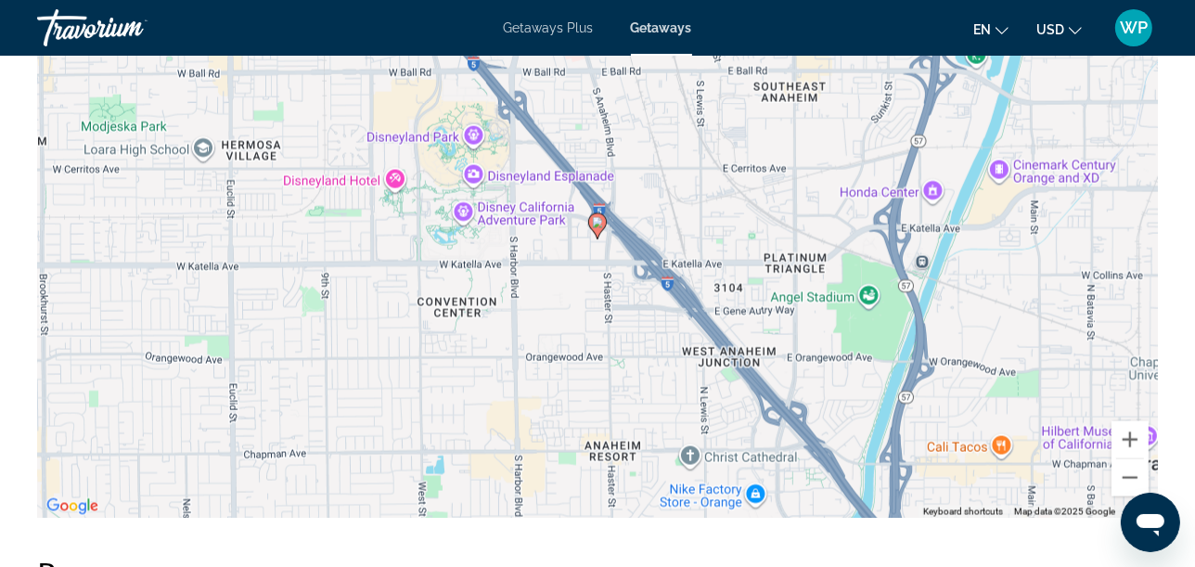
click at [610, 280] on div "To activate drag with keyboard, press Alt + Enter. Once in keyboard drag state,…" at bounding box center [597, 240] width 1121 height 557
click at [616, 262] on div "To activate drag with keyboard, press Alt + Enter. Once in keyboard drag state,…" at bounding box center [597, 240] width 1121 height 557
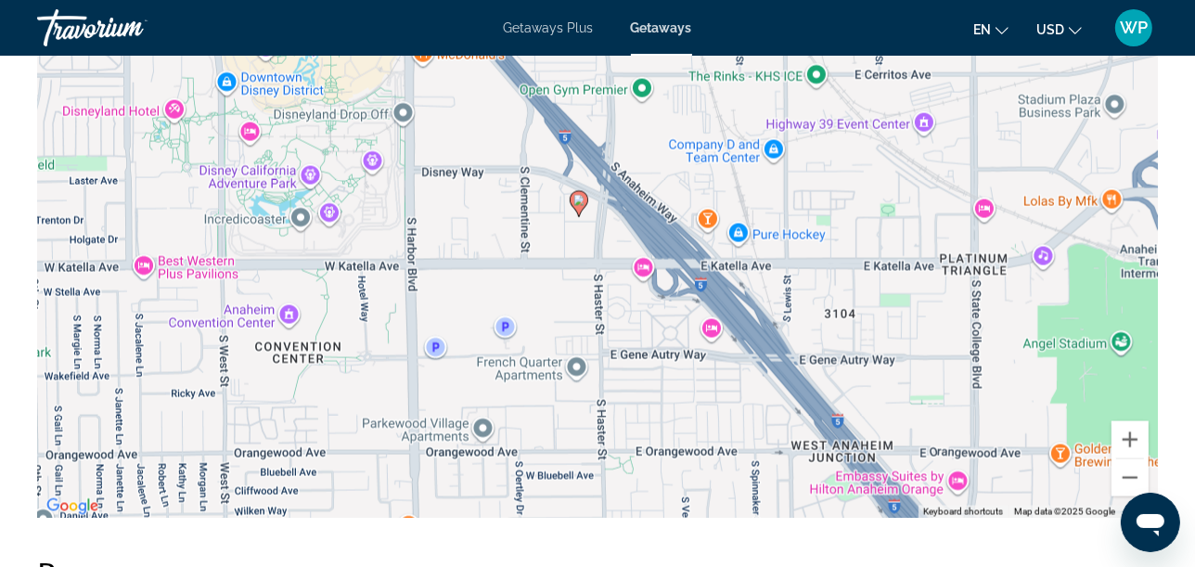
click at [604, 242] on div "To activate drag with keyboard, press Alt + Enter. Once in keyboard drag state,…" at bounding box center [597, 240] width 1121 height 557
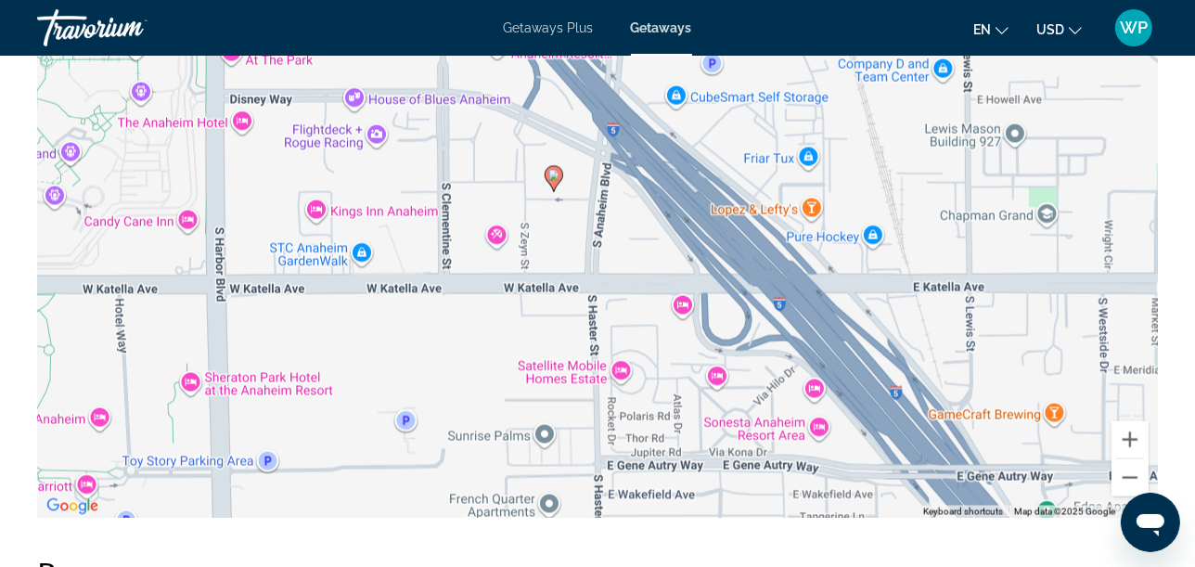
click at [575, 239] on div "To activate drag with keyboard, press Alt + Enter. Once in keyboard drag state,…" at bounding box center [597, 240] width 1121 height 557
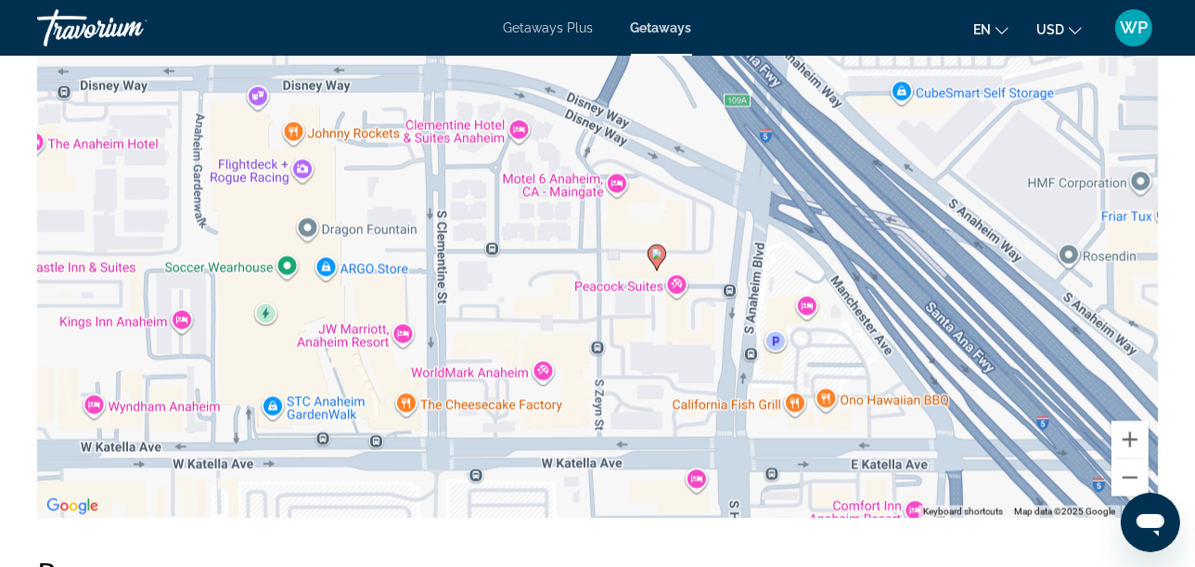
drag, startPoint x: 574, startPoint y: 194, endPoint x: 711, endPoint y: 331, distance: 194.3
click at [711, 331] on div "To activate drag with keyboard, press Alt + Enter. Once in keyboard drag state,…" at bounding box center [597, 240] width 1121 height 557
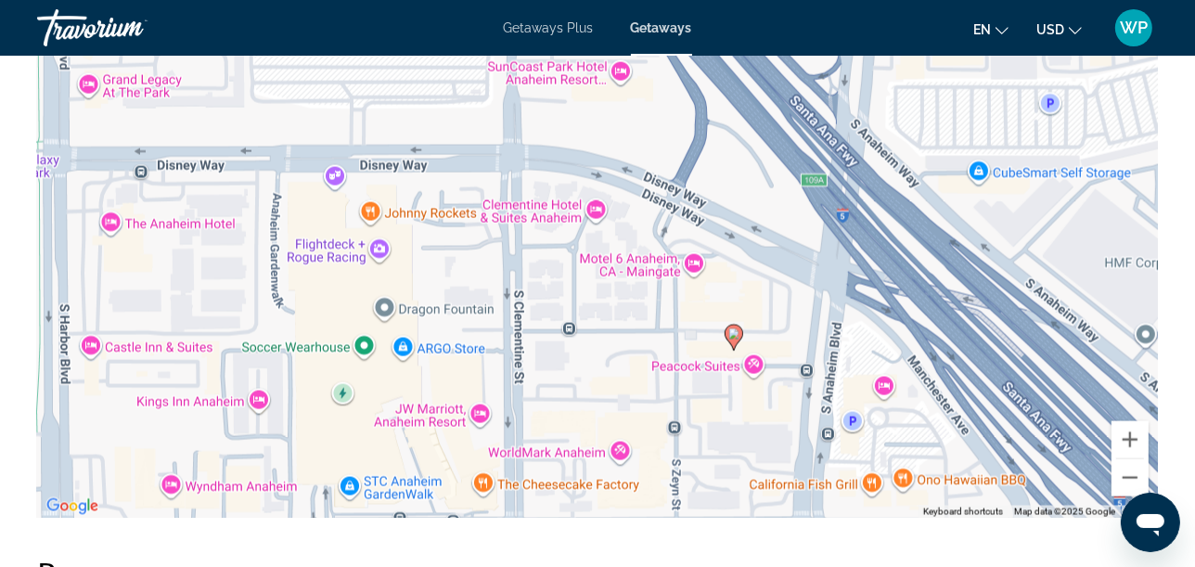
drag, startPoint x: 657, startPoint y: 359, endPoint x: 741, endPoint y: 446, distance: 120.1
click at [741, 446] on div "To activate drag with keyboard, press Alt + Enter. Once in keyboard drag state,…" at bounding box center [597, 240] width 1121 height 557
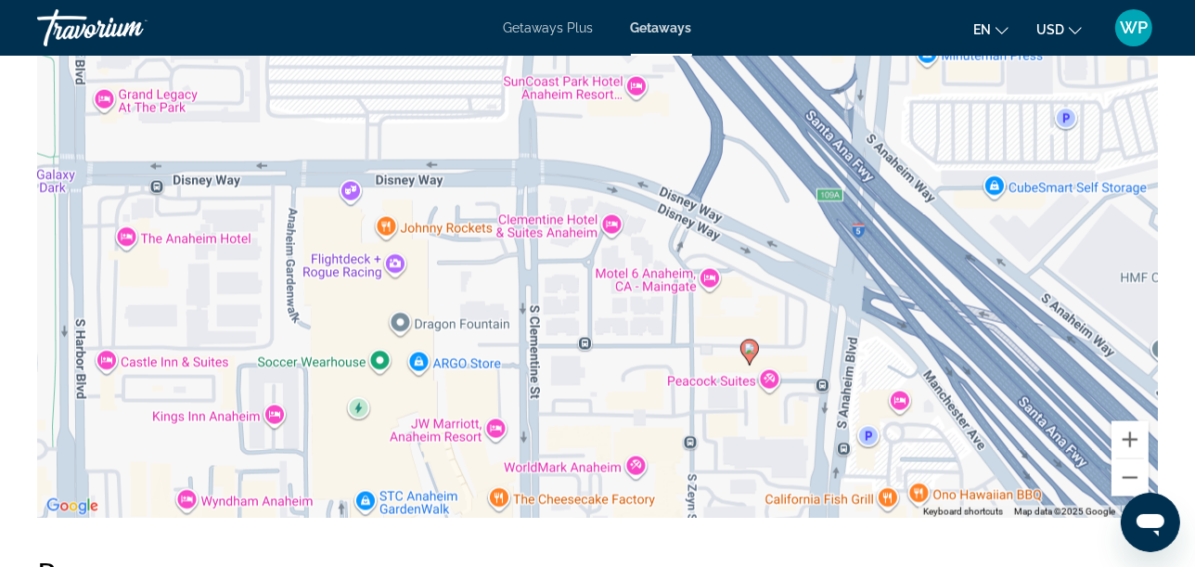
click at [739, 415] on div "To activate drag with keyboard, press Alt + Enter. Once in keyboard drag state,…" at bounding box center [597, 240] width 1121 height 557
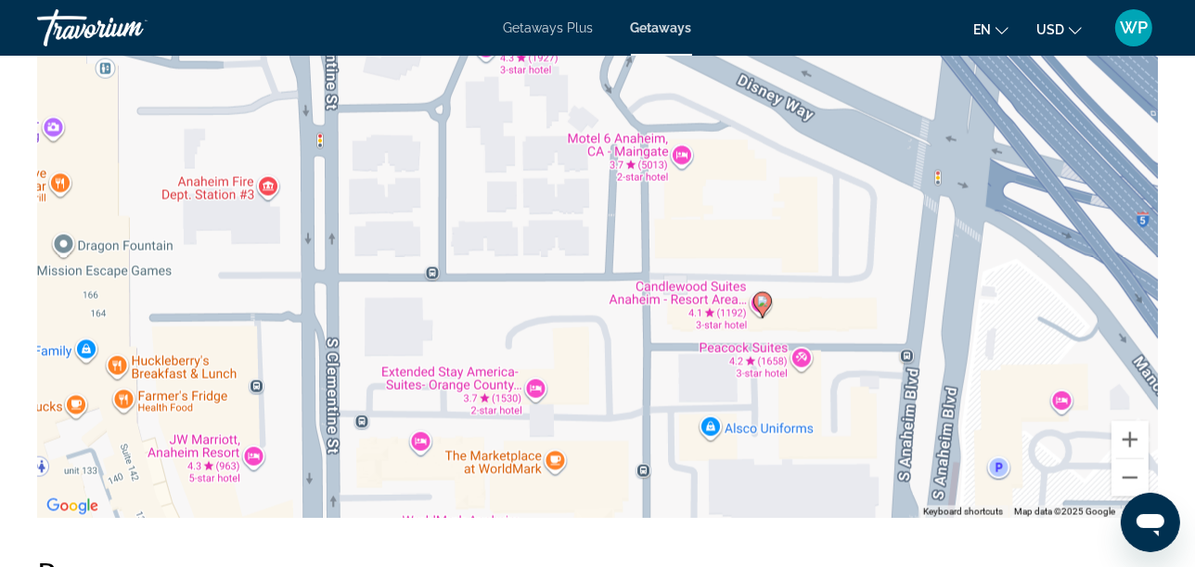
click at [717, 300] on div "To activate drag with keyboard, press Alt + Enter. Once in keyboard drag state,…" at bounding box center [597, 240] width 1121 height 557
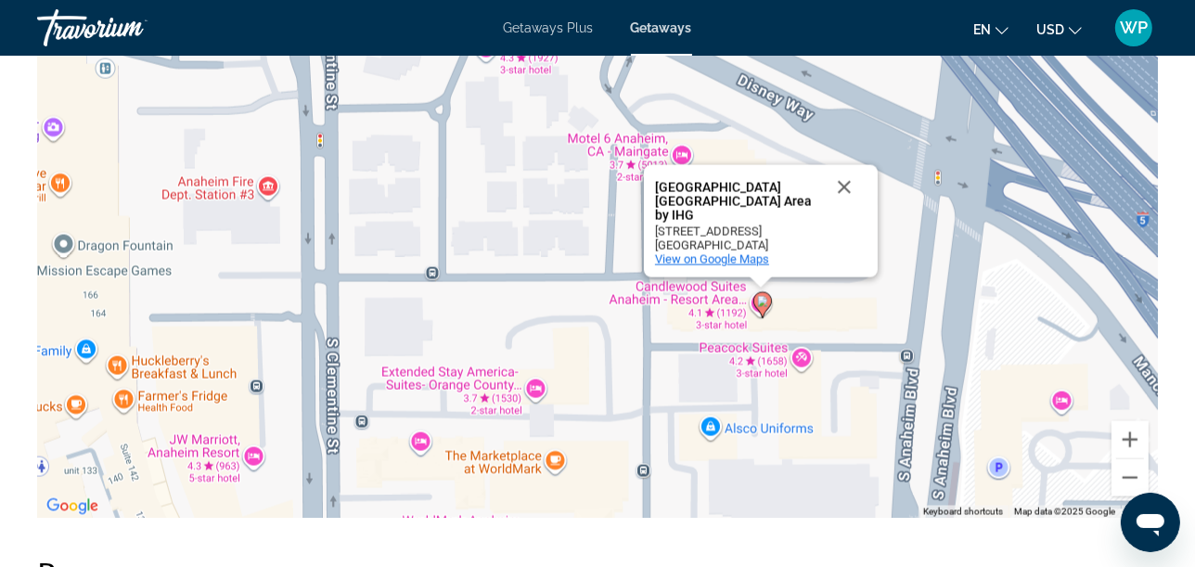
click at [717, 254] on span "View on Google Maps" at bounding box center [712, 259] width 114 height 14
click at [846, 199] on button "Close" at bounding box center [844, 187] width 45 height 45
